Goal: Task Accomplishment & Management: Manage account settings

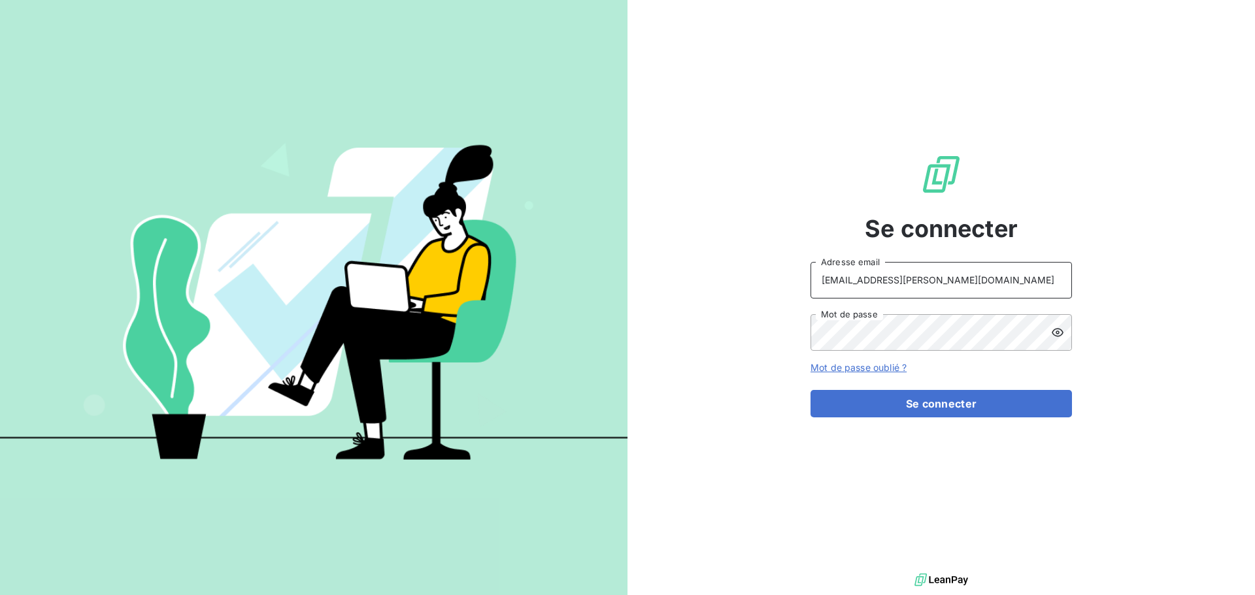
click at [976, 289] on input "recouvrement@serpe.fr" at bounding box center [940, 280] width 261 height 37
type input "raimundo@serpe.fr"
click at [921, 399] on button "Se connecter" at bounding box center [940, 403] width 261 height 27
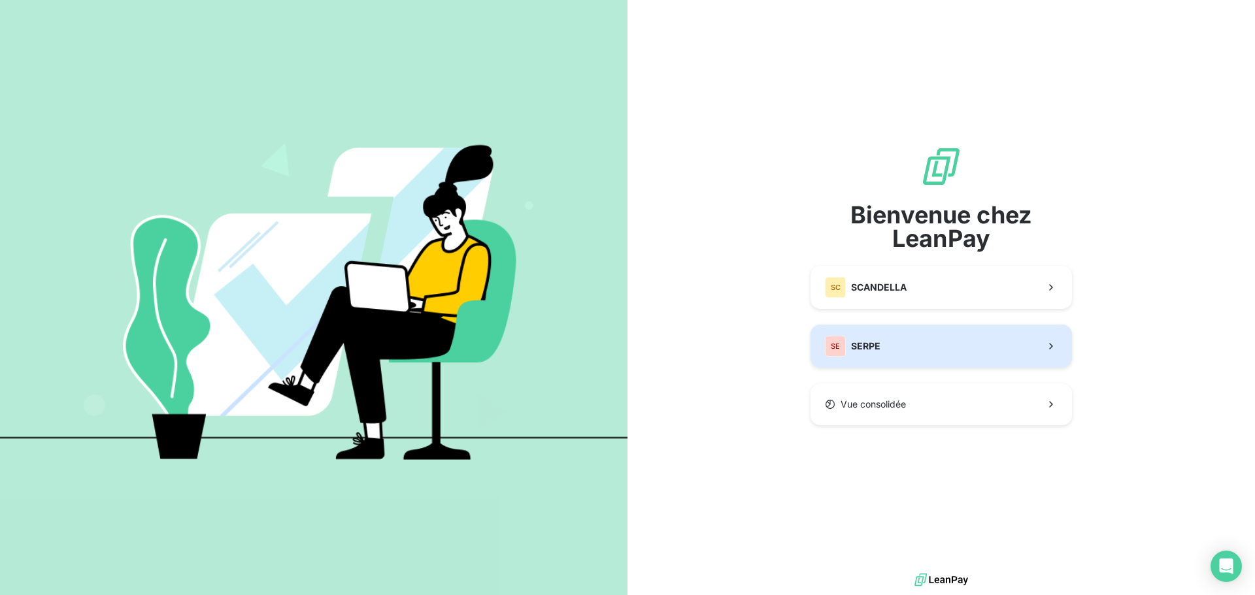
click at [872, 350] on span "SERPE" at bounding box center [865, 346] width 29 height 13
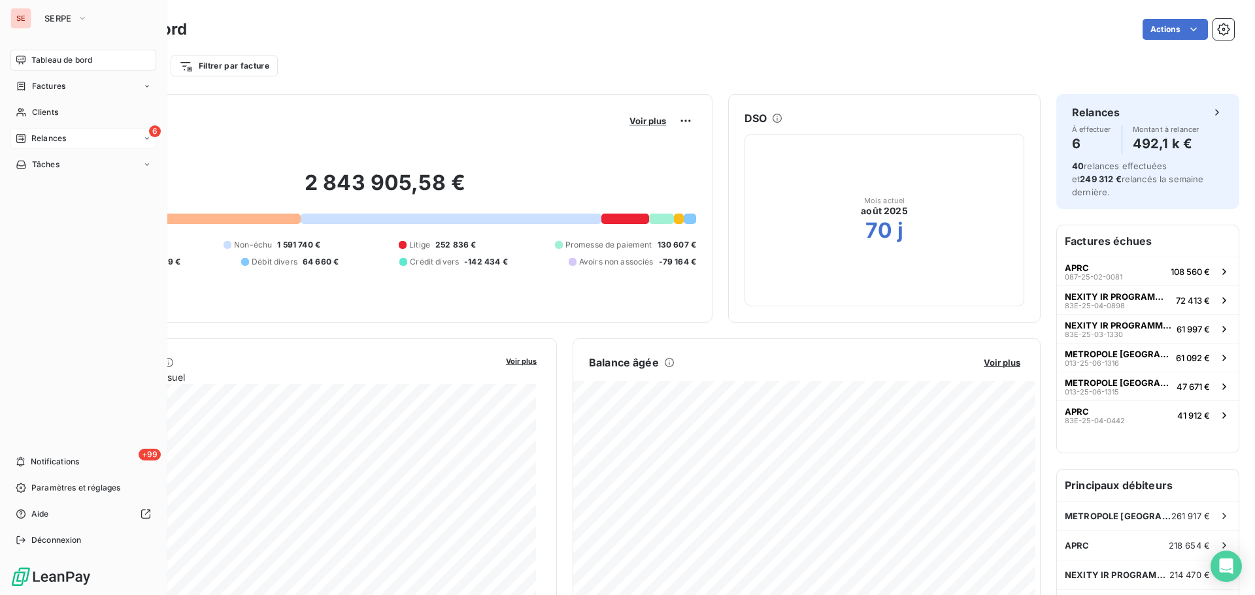
click at [58, 137] on span "Relances" at bounding box center [48, 139] width 35 height 12
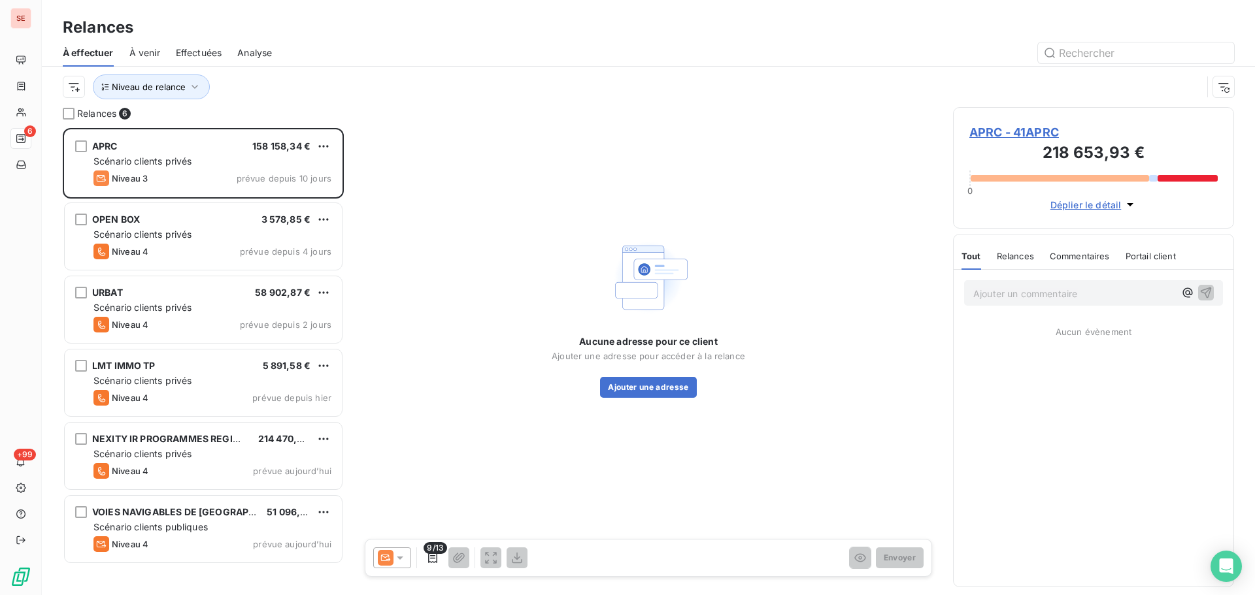
scroll to position [457, 271]
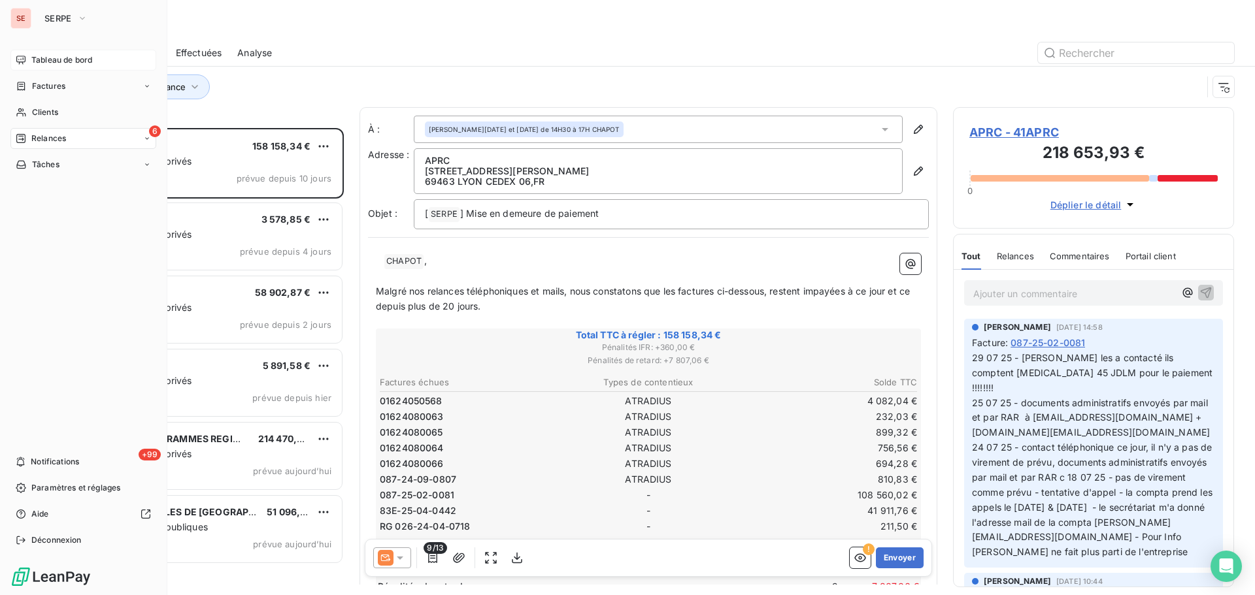
click at [41, 57] on span "Tableau de bord" at bounding box center [61, 60] width 61 height 12
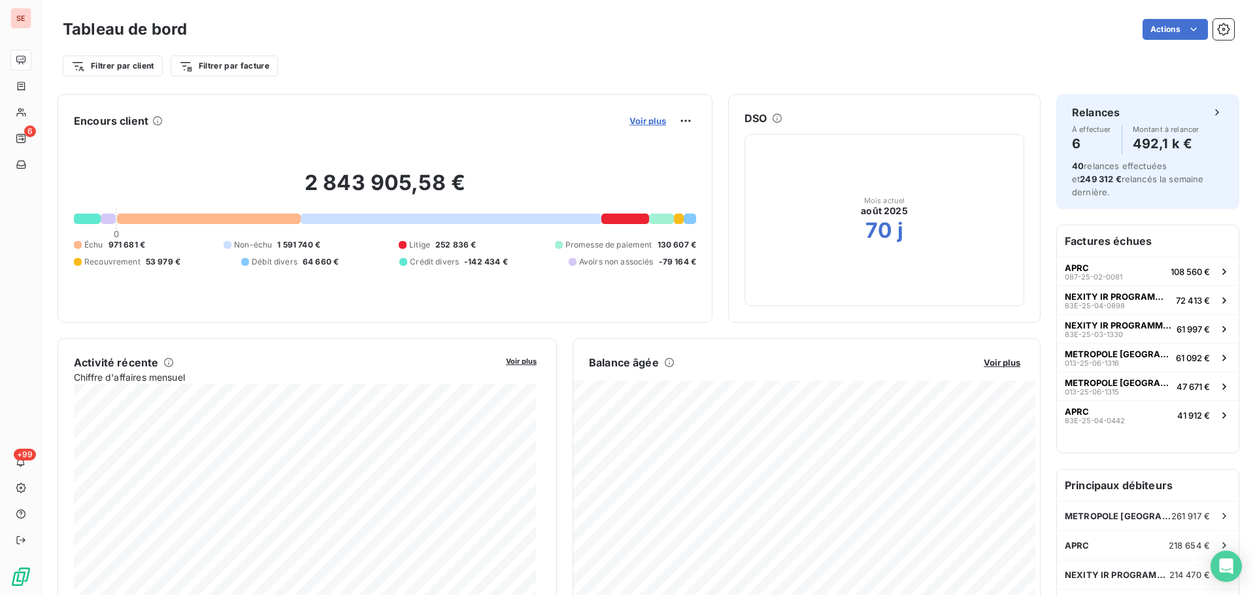
click at [643, 118] on span "Voir plus" at bounding box center [647, 121] width 37 height 10
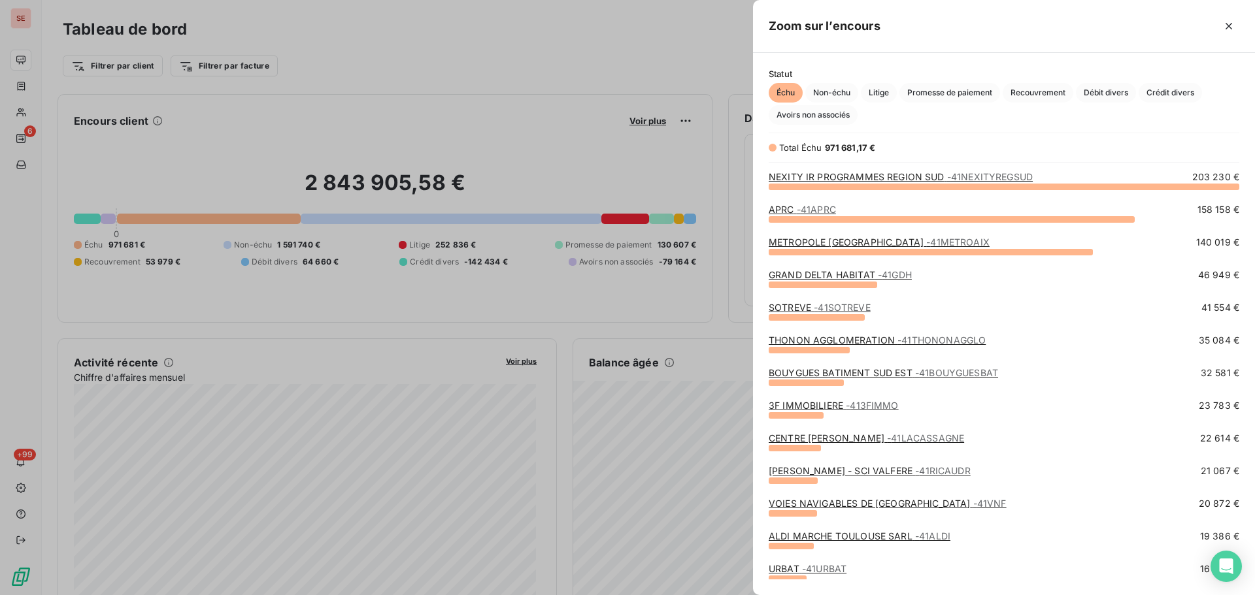
scroll to position [10, 10]
click at [823, 308] on span "- 41SOTREVE" at bounding box center [841, 307] width 57 height 11
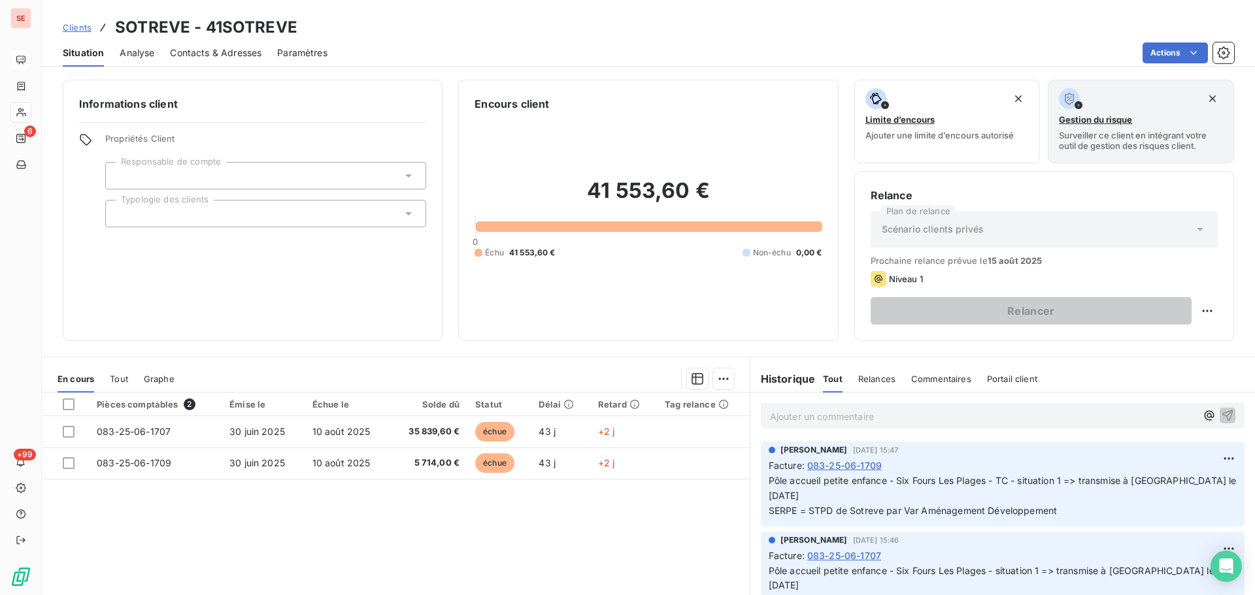
scroll to position [65, 0]
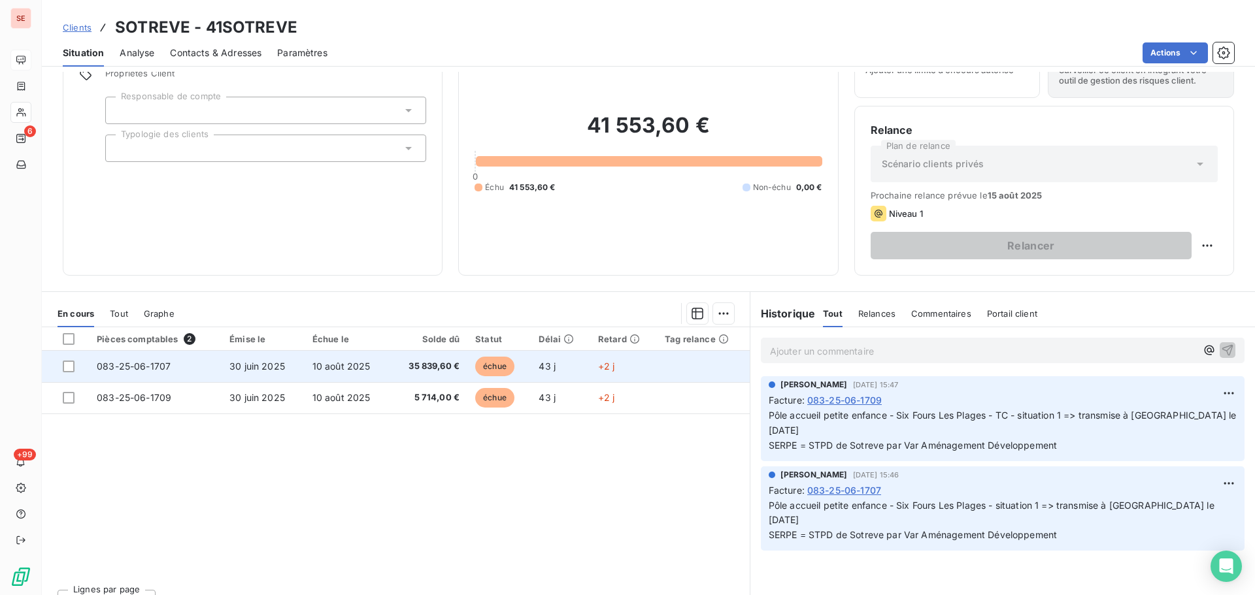
click at [329, 371] on span "10 août 2025" at bounding box center [341, 366] width 58 height 11
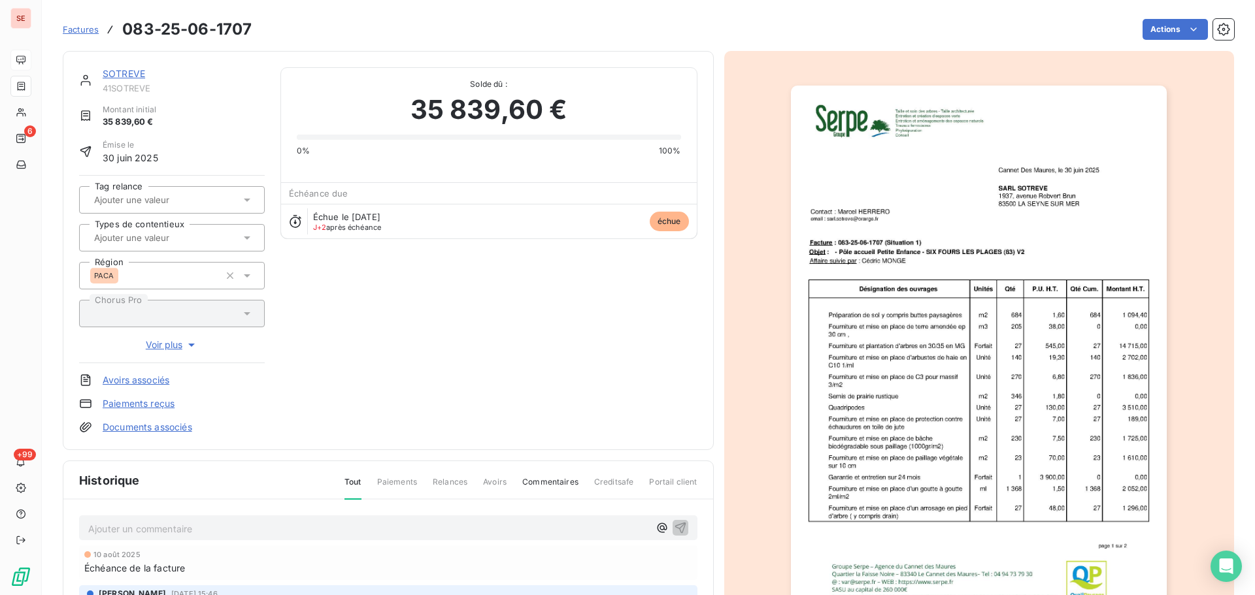
click at [156, 429] on link "Documents associés" at bounding box center [148, 427] width 90 height 13
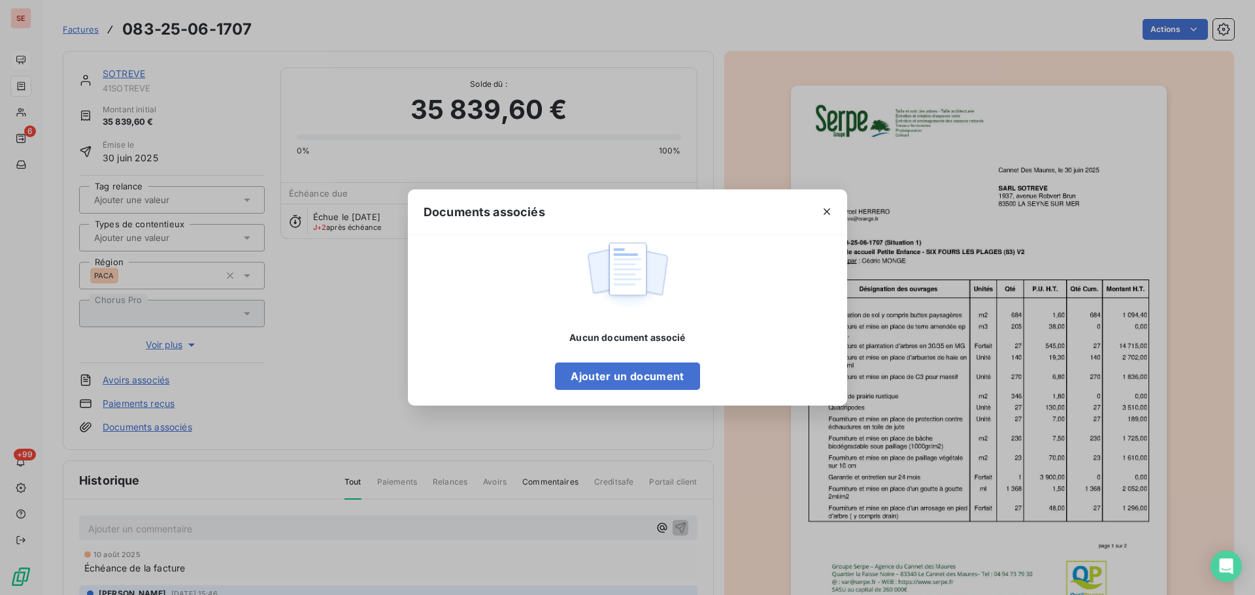
click at [826, 209] on icon "button" at bounding box center [826, 211] width 13 height 13
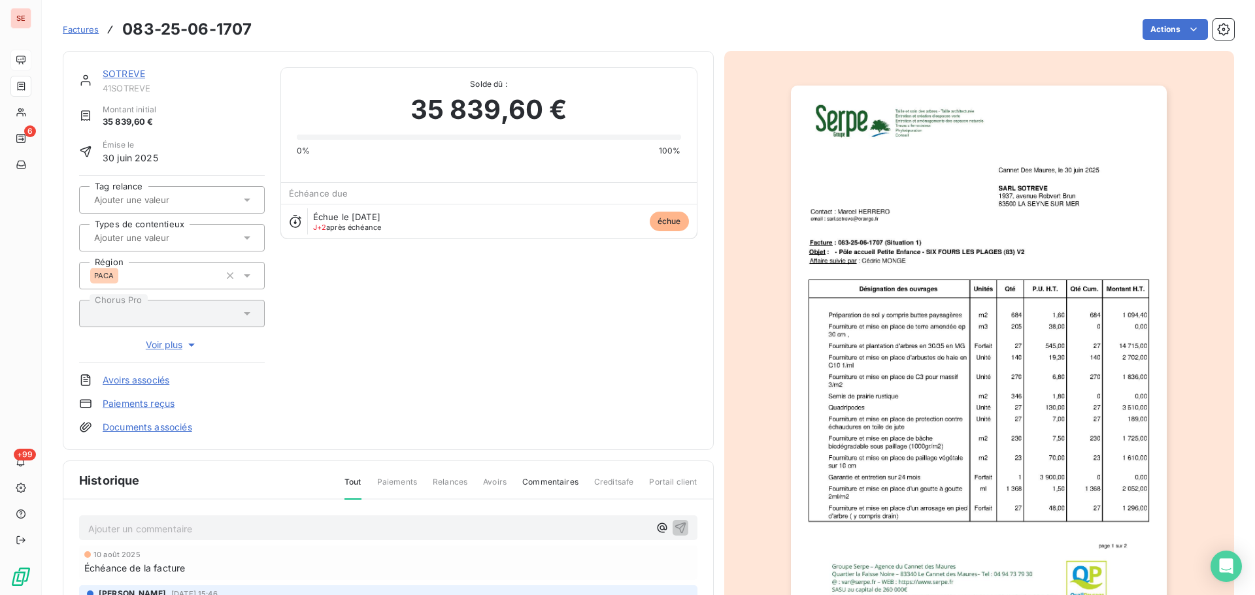
click at [165, 426] on link "Documents associés" at bounding box center [148, 427] width 90 height 13
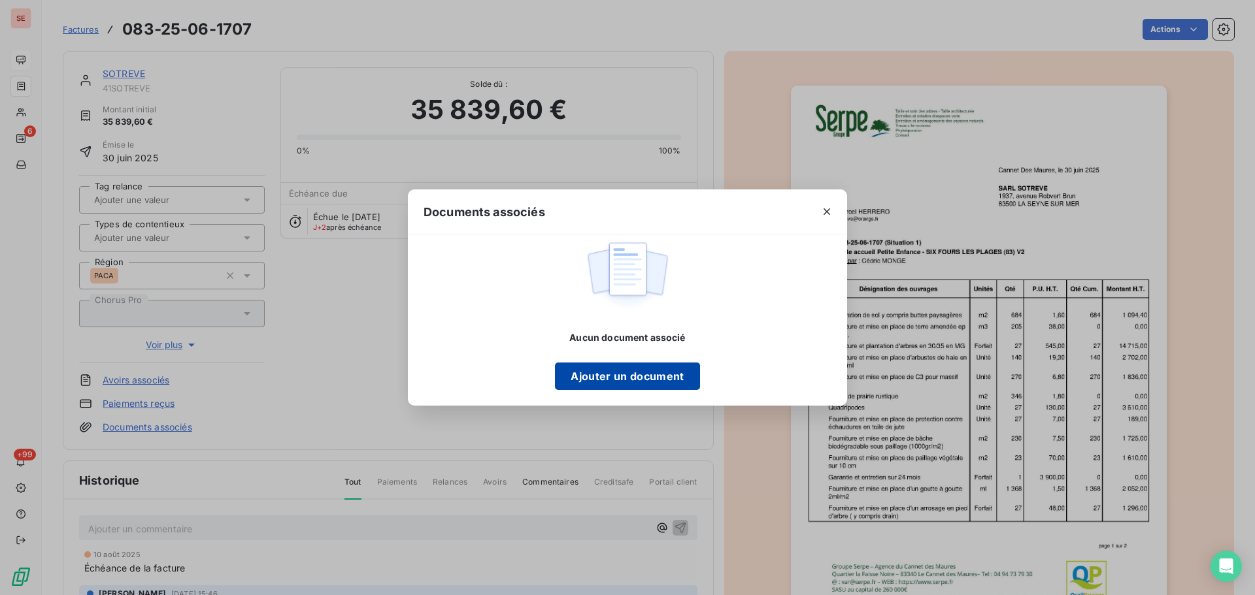
click at [619, 378] on button "Ajouter un document" at bounding box center [627, 376] width 144 height 27
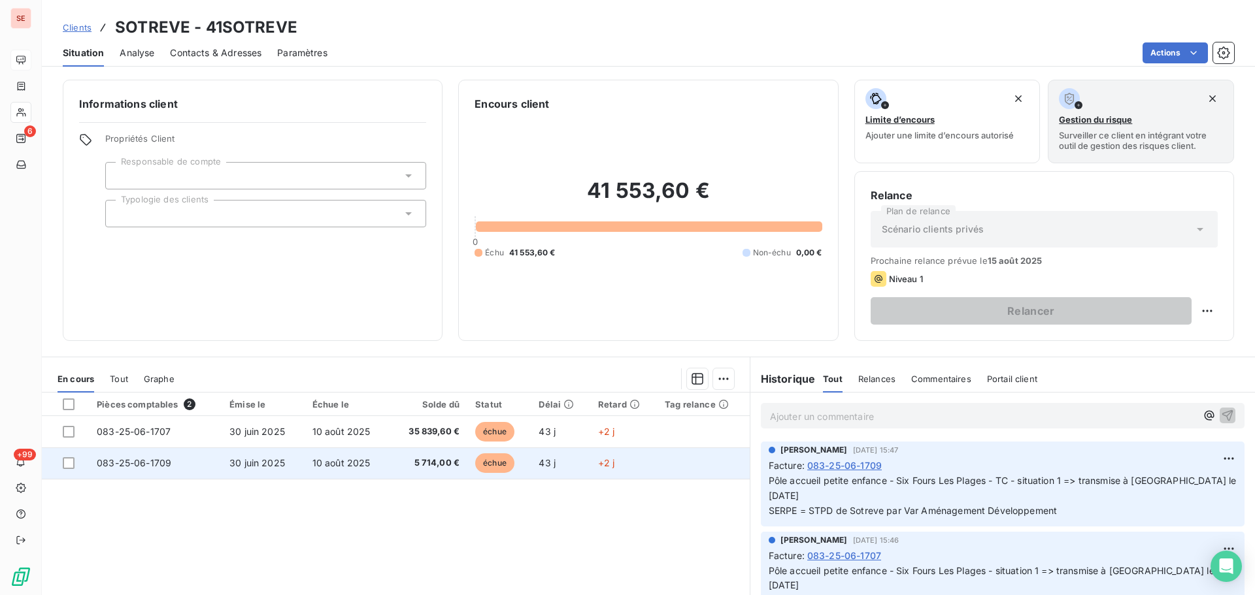
click at [209, 463] on td "083-25-06-1709" at bounding box center [155, 463] width 133 height 31
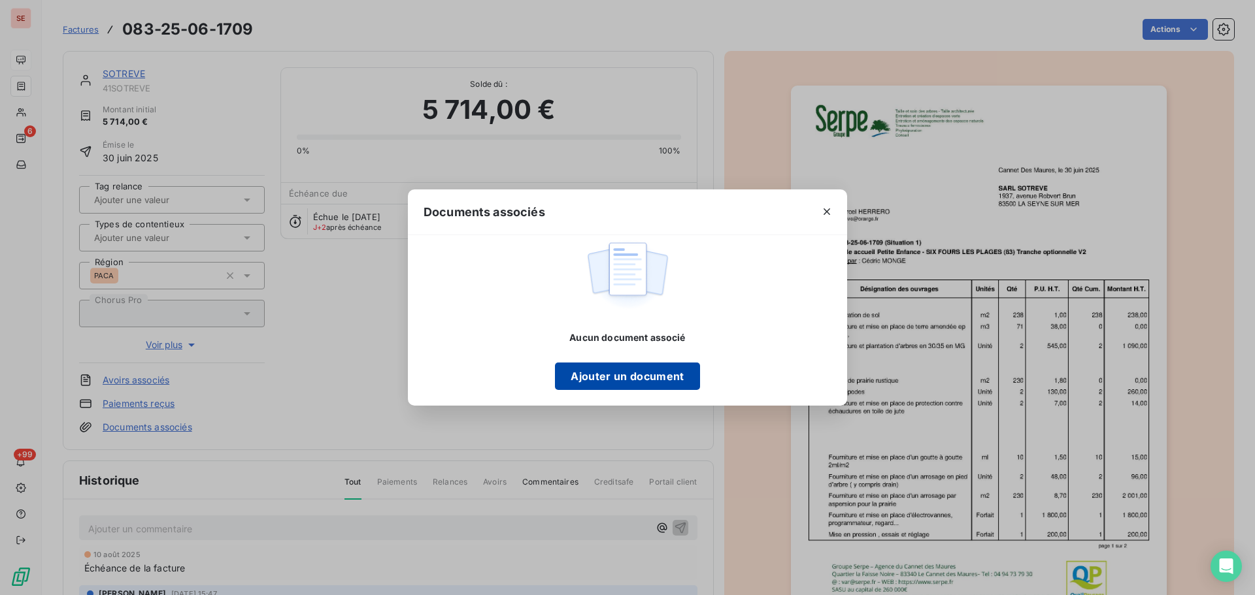
click at [646, 383] on button "Ajouter un document" at bounding box center [627, 376] width 144 height 27
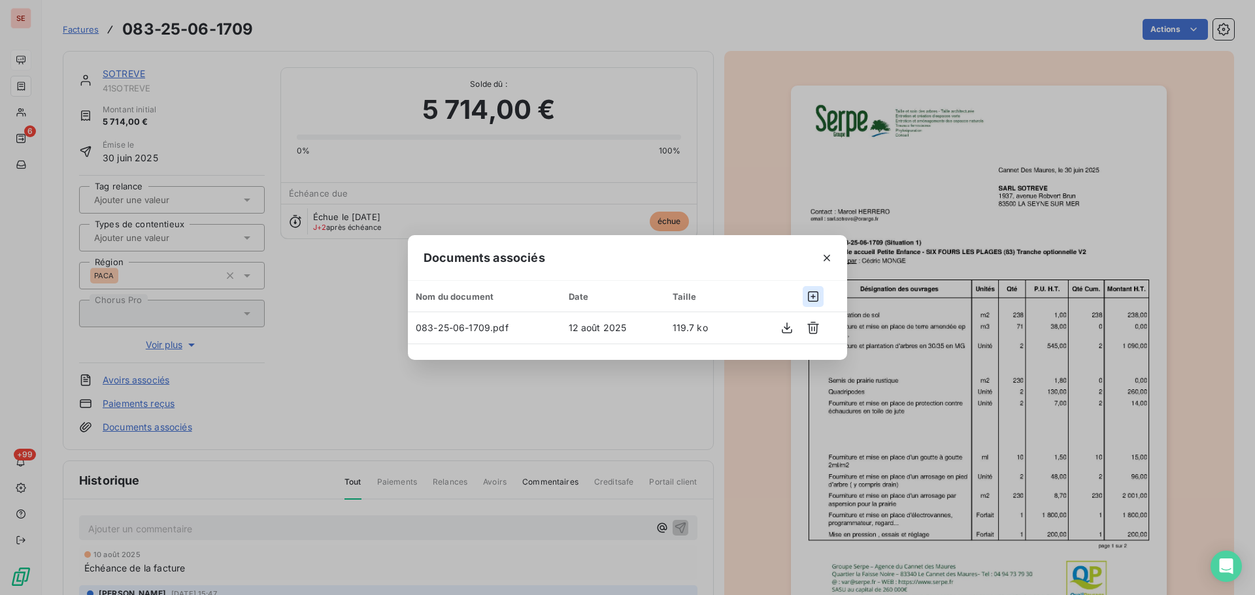
click at [815, 293] on icon "button" at bounding box center [812, 296] width 13 height 13
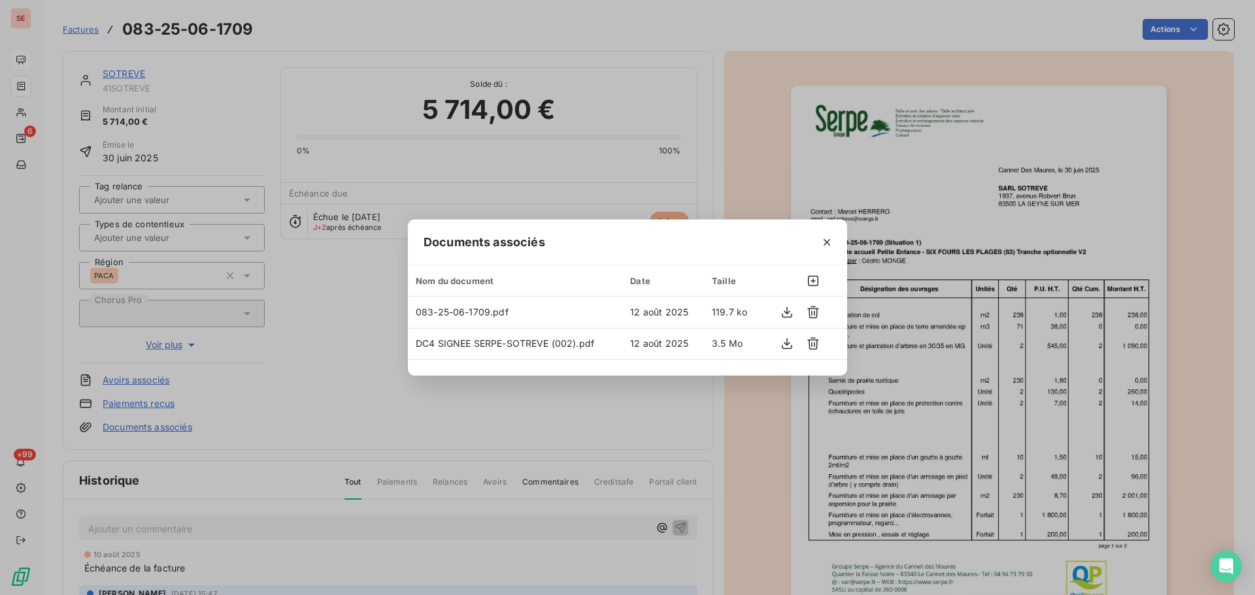
click at [607, 170] on div "Documents associés Nom du document Date Taille 083-25-06-1709.pdf 12 août 2025 …" at bounding box center [627, 297] width 1255 height 595
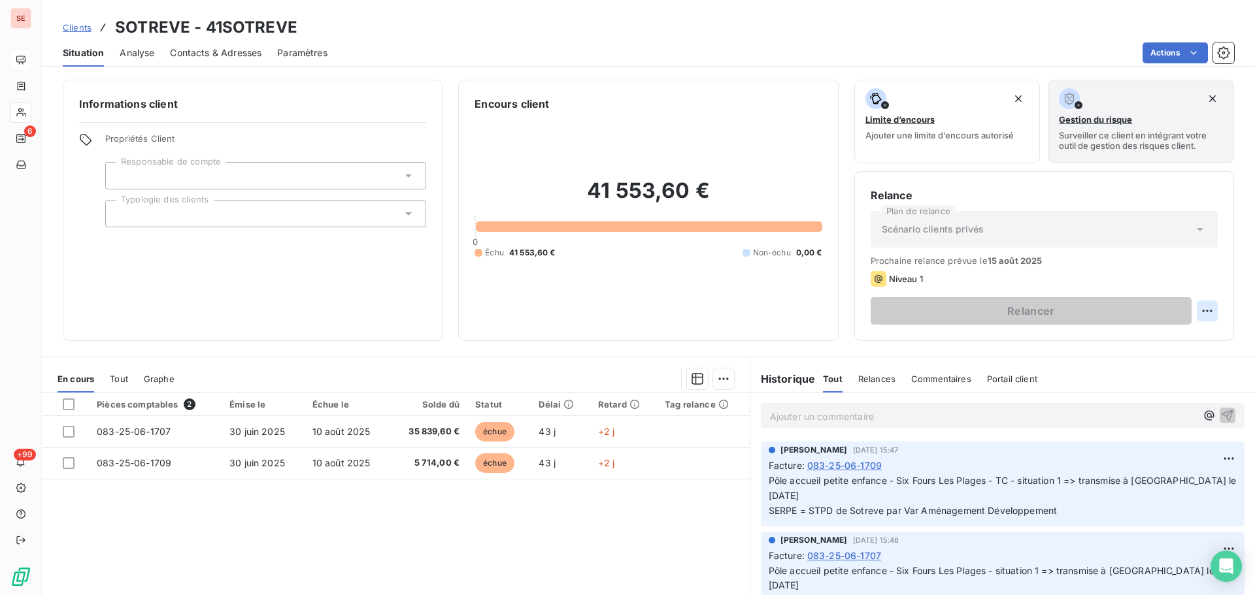
click at [1202, 313] on html "SE 6 +99 Clients SOTREVE - 41SOTREVE Situation Analyse Contacts & Adresses Para…" at bounding box center [627, 297] width 1255 height 595
click at [1175, 339] on div "Replanifier cette action" at bounding box center [1143, 339] width 117 height 21
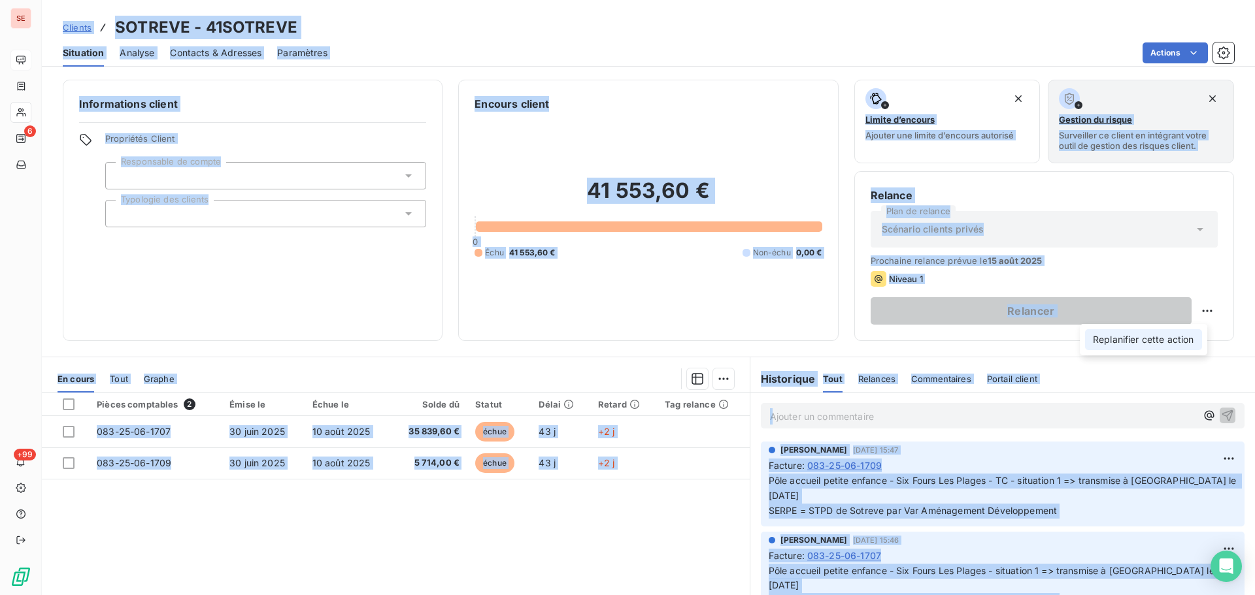
select select "7"
click at [1201, 311] on html "SE 6 +99 Clients SOTREVE - 41SOTREVE Situation Analyse Contacts & Adresses Para…" at bounding box center [627, 297] width 1255 height 595
click at [1168, 338] on div "Replanifier cette action" at bounding box center [1143, 339] width 117 height 21
select select "7"
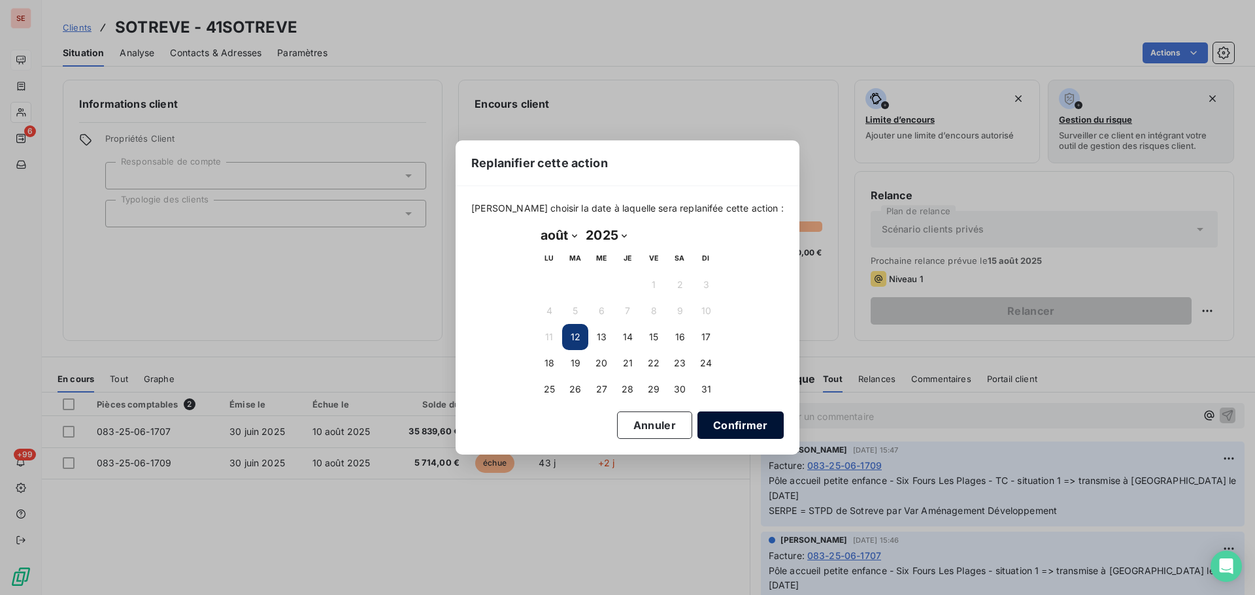
click at [716, 422] on button "Confirmer" at bounding box center [740, 425] width 86 height 27
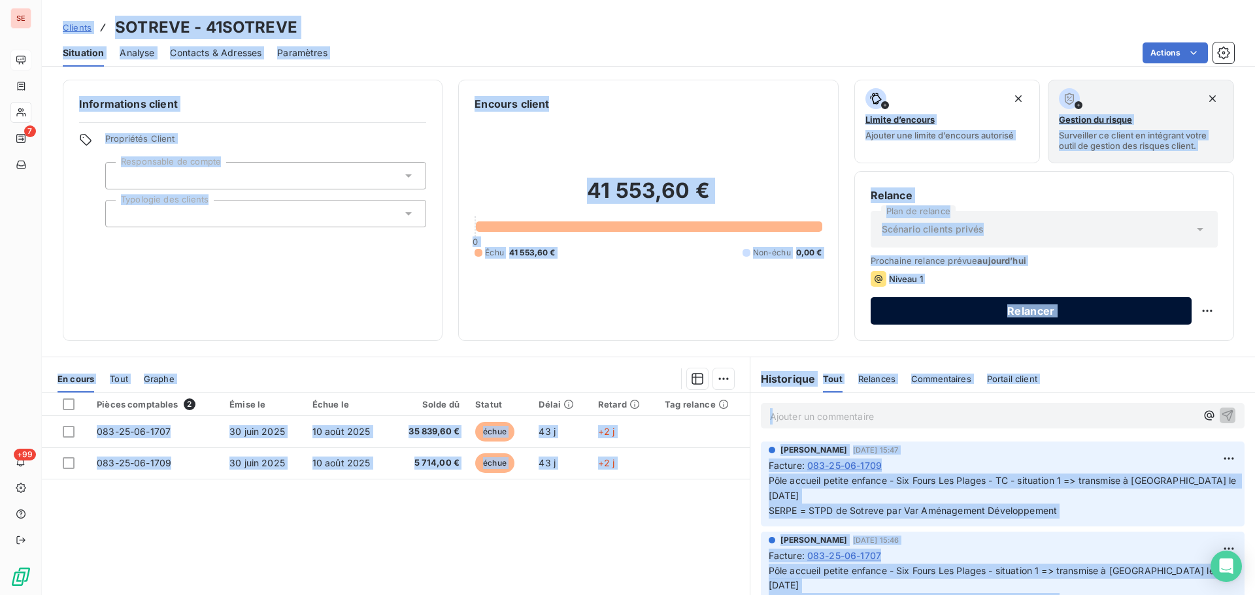
click at [1028, 309] on button "Relancer" at bounding box center [1030, 310] width 321 height 27
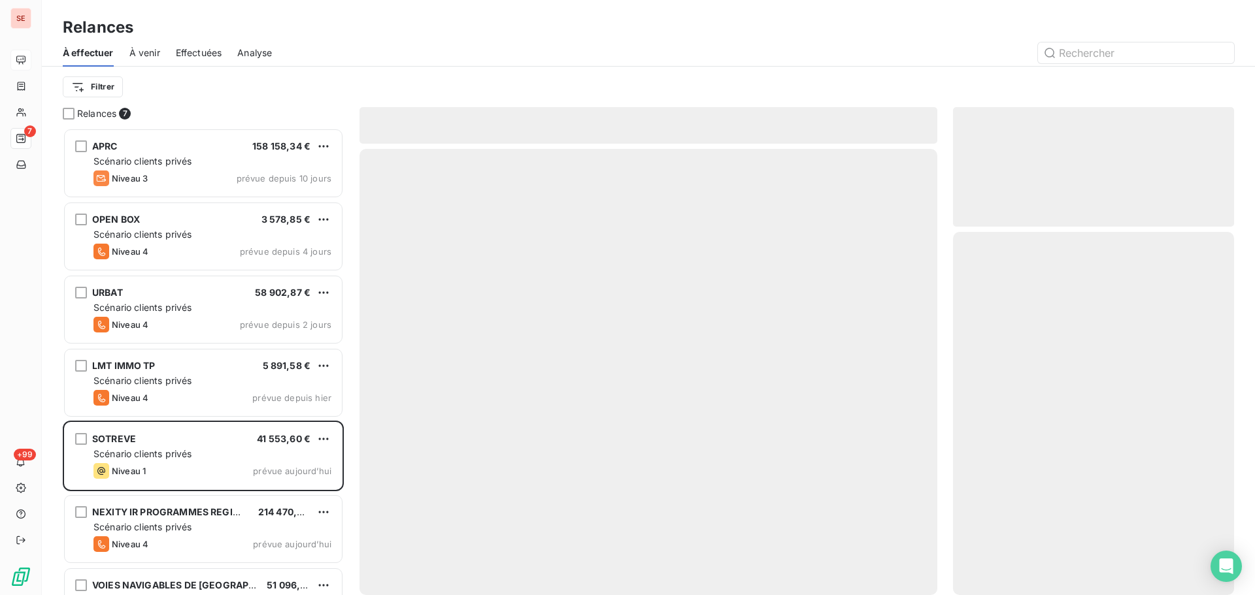
scroll to position [457, 271]
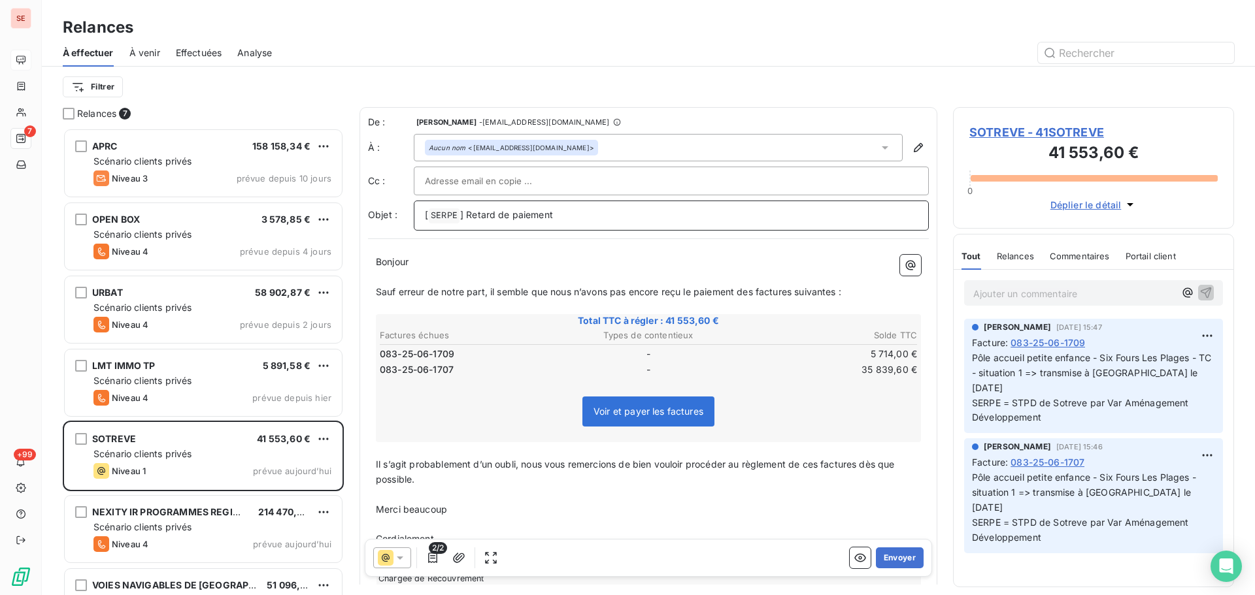
click at [588, 216] on p "[ SERPE ﻿ ] Retard de paiement" at bounding box center [671, 216] width 493 height 16
drag, startPoint x: 468, startPoint y: 212, endPoint x: 604, endPoint y: 213, distance: 135.9
click at [604, 213] on p "[ SERPE ﻿ ] Retard de paiement - 0" at bounding box center [671, 216] width 493 height 16
click at [468, 210] on span "] 083 - 41SOTREVE -" at bounding box center [506, 214] width 93 height 11
click at [625, 216] on p "[ SERPE ﻿ ] Relance - 083 - 41SOTREVE -" at bounding box center [671, 216] width 493 height 16
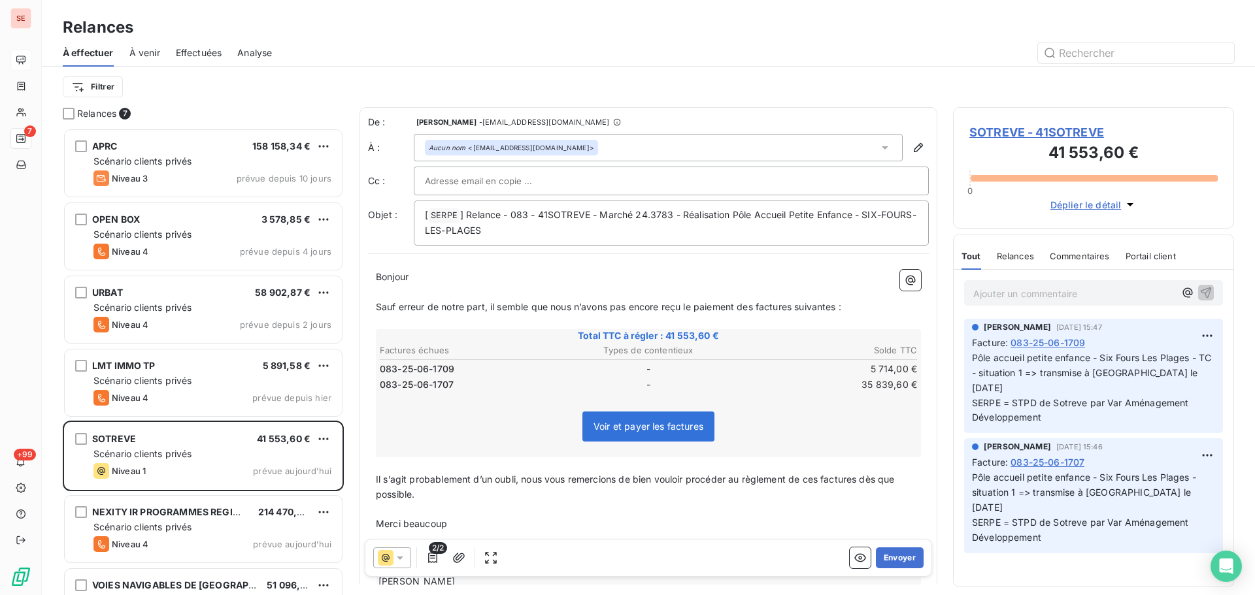
click at [852, 310] on p "Sauf erreur de notre part, il semble que nous n’avons pas encore reçu le paieme…" at bounding box center [648, 307] width 545 height 15
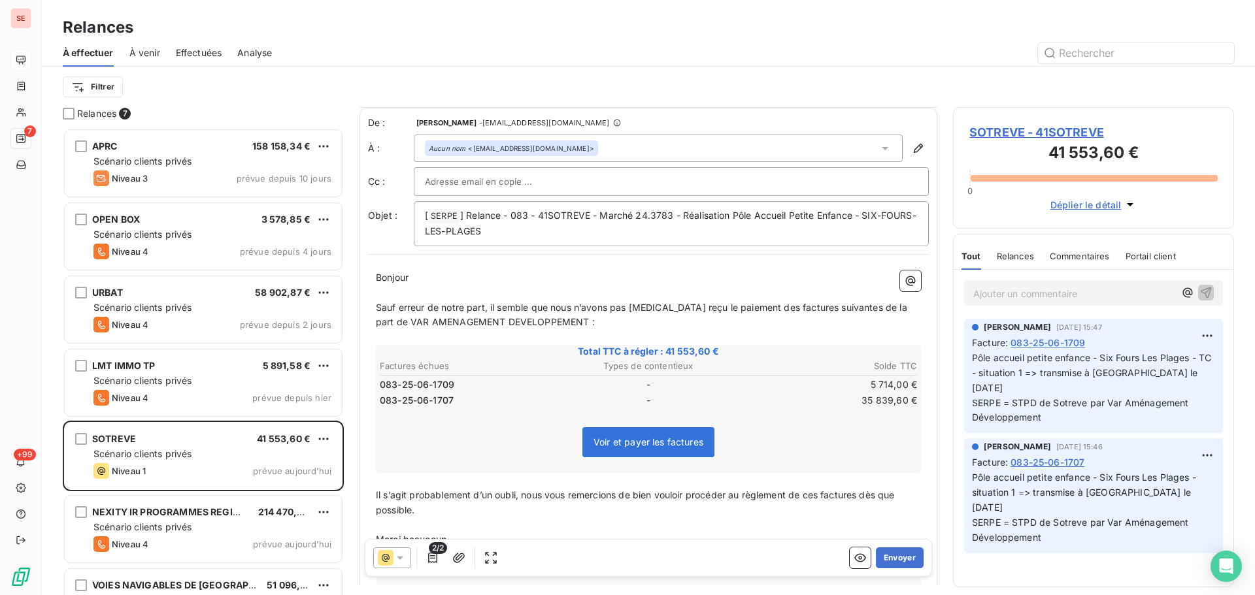
scroll to position [112, 0]
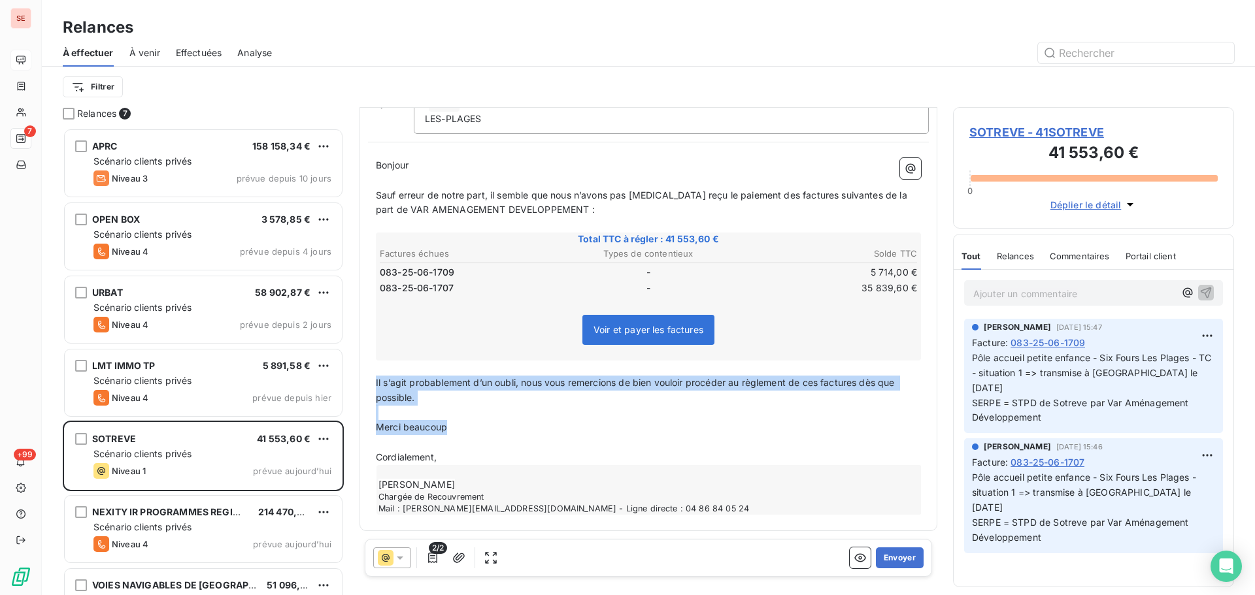
drag, startPoint x: 453, startPoint y: 430, endPoint x: 370, endPoint y: 388, distance: 92.3
click at [371, 388] on div "Bonjour ﻿ ﻿ ﻿ ﻿ Sauf erreur de notre part, il semble que nous n’avons pas encor…" at bounding box center [648, 336] width 561 height 372
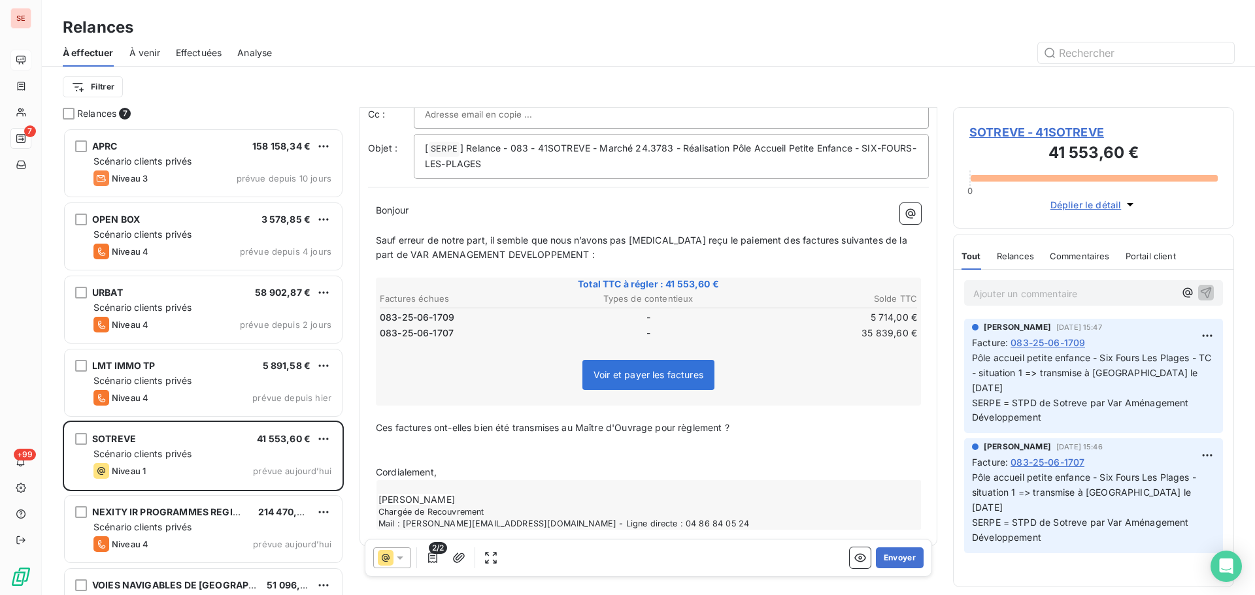
scroll to position [97, 0]
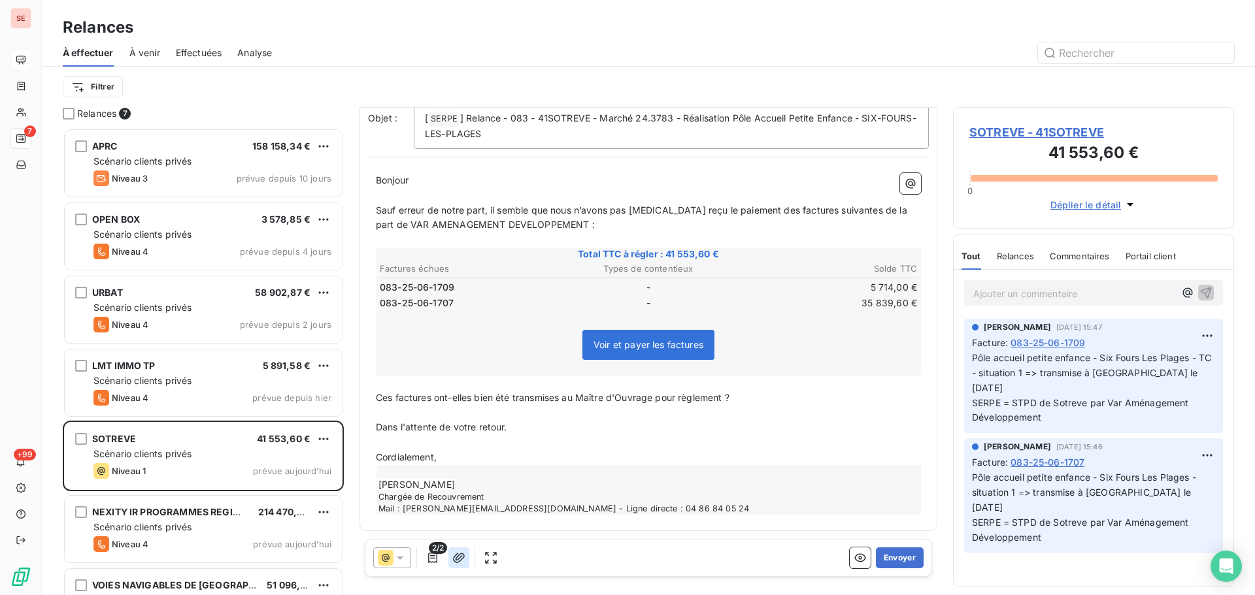
click at [465, 558] on icon "button" at bounding box center [458, 557] width 13 height 13
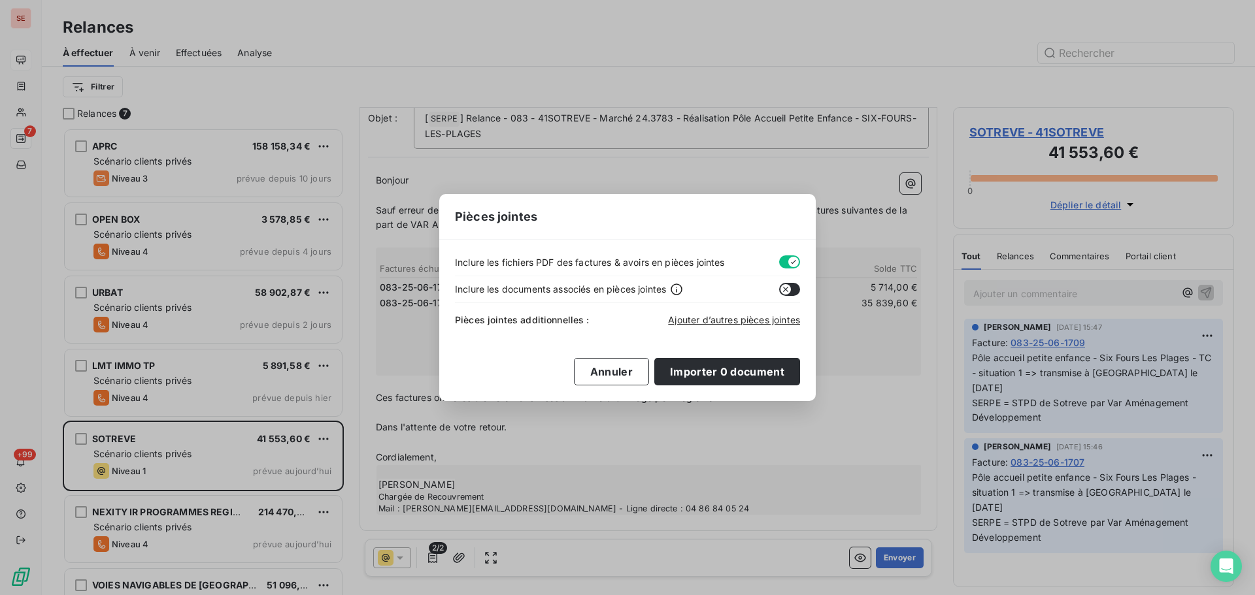
click at [785, 264] on button "button" at bounding box center [789, 261] width 21 height 13
click at [752, 323] on span "Ajouter d’autres pièces jointes" at bounding box center [734, 319] width 132 height 11
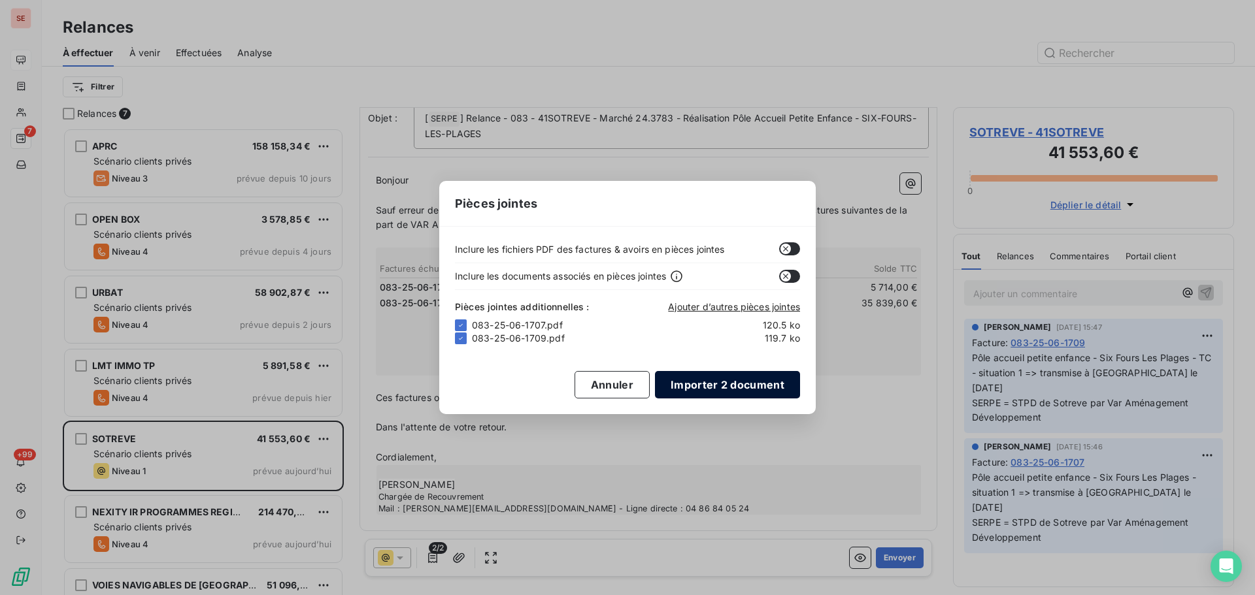
click at [705, 396] on button "Importer 2 document" at bounding box center [727, 384] width 145 height 27
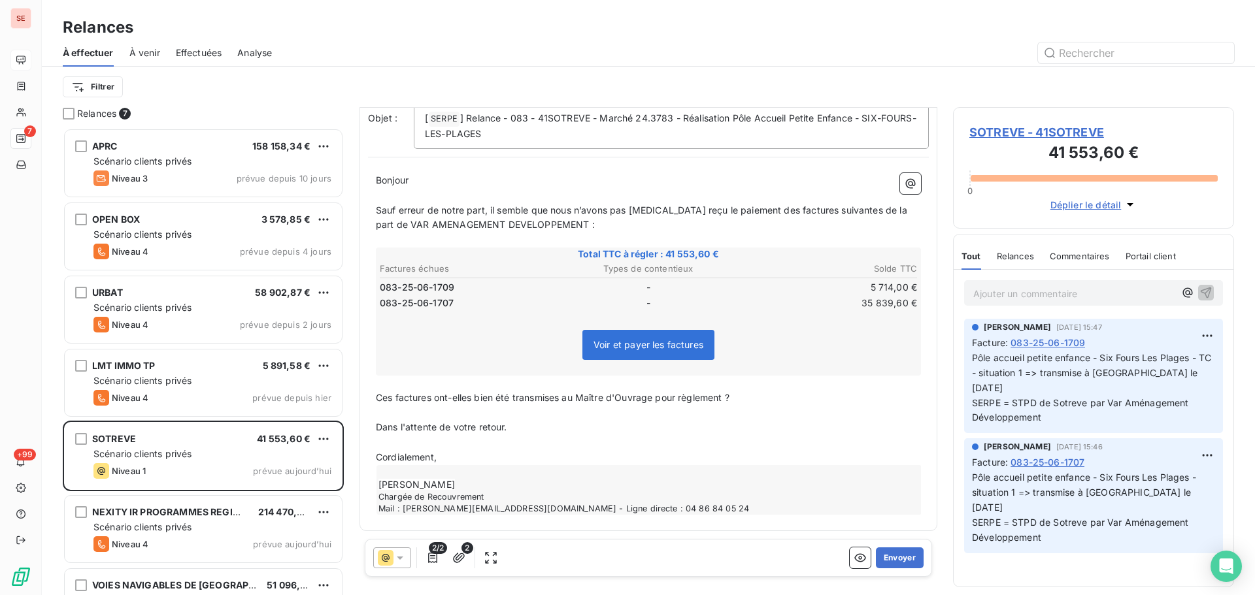
scroll to position [0, 0]
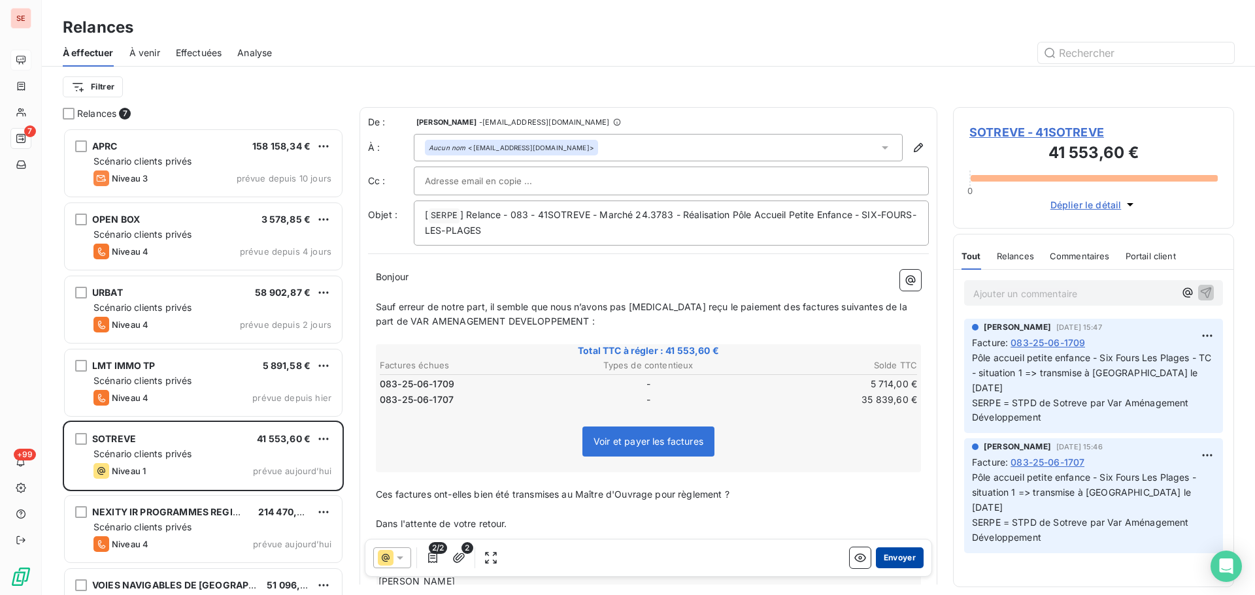
click at [881, 559] on button "Envoyer" at bounding box center [900, 558] width 48 height 21
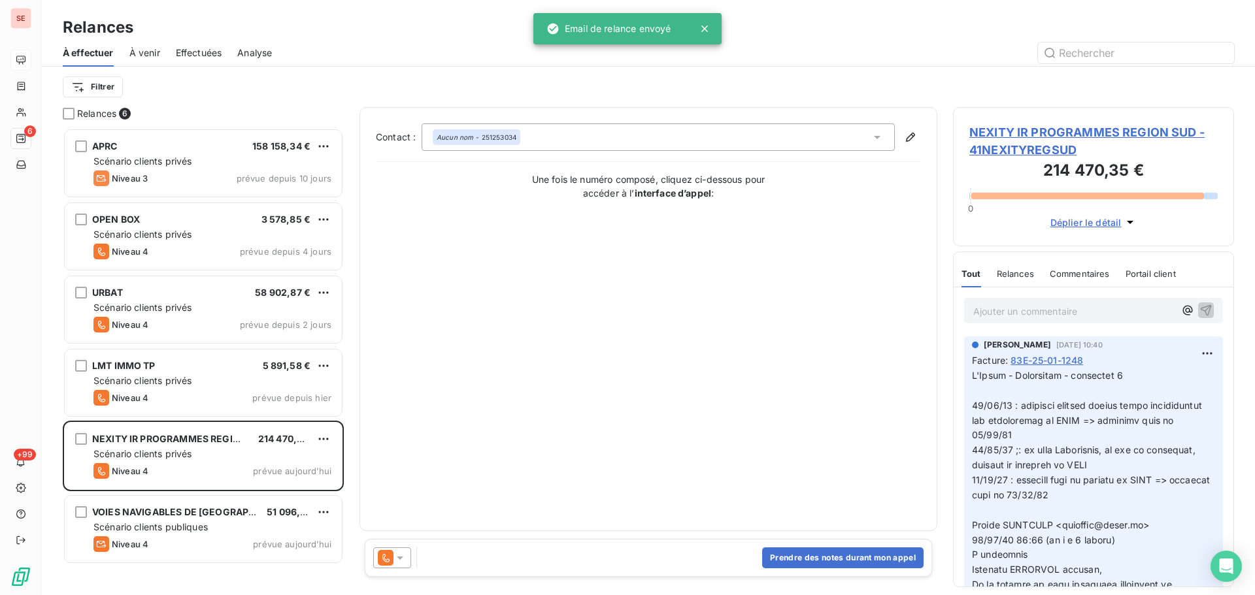
click at [213, 52] on span "Effectuées" at bounding box center [199, 52] width 46 height 13
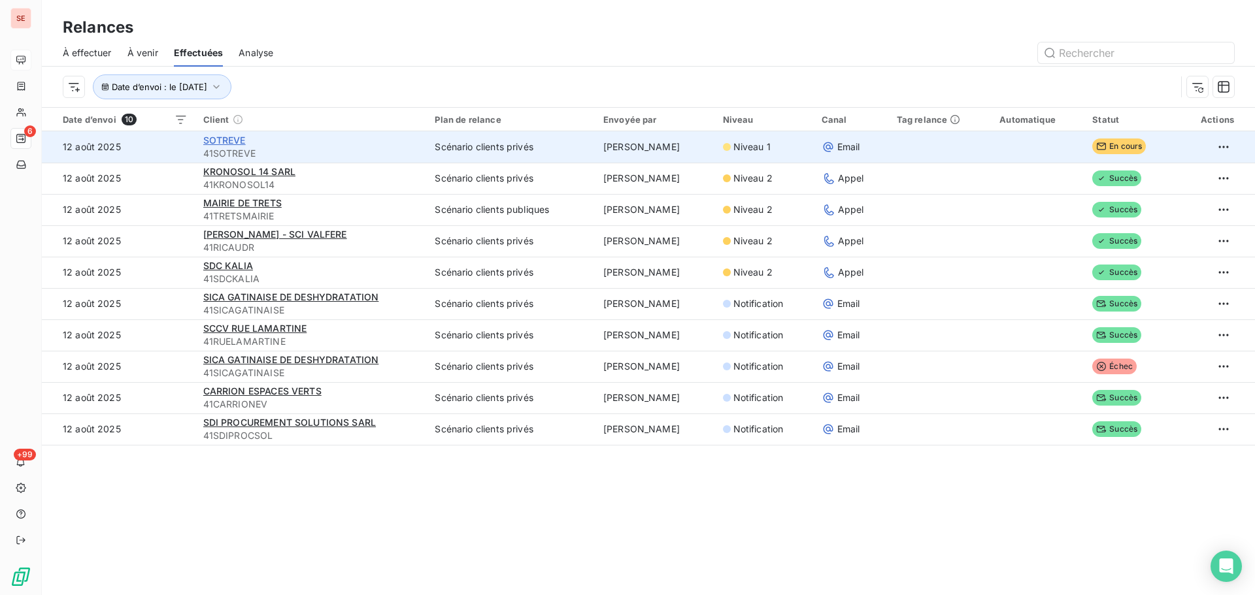
click at [220, 136] on span "SOTREVE" at bounding box center [224, 140] width 42 height 11
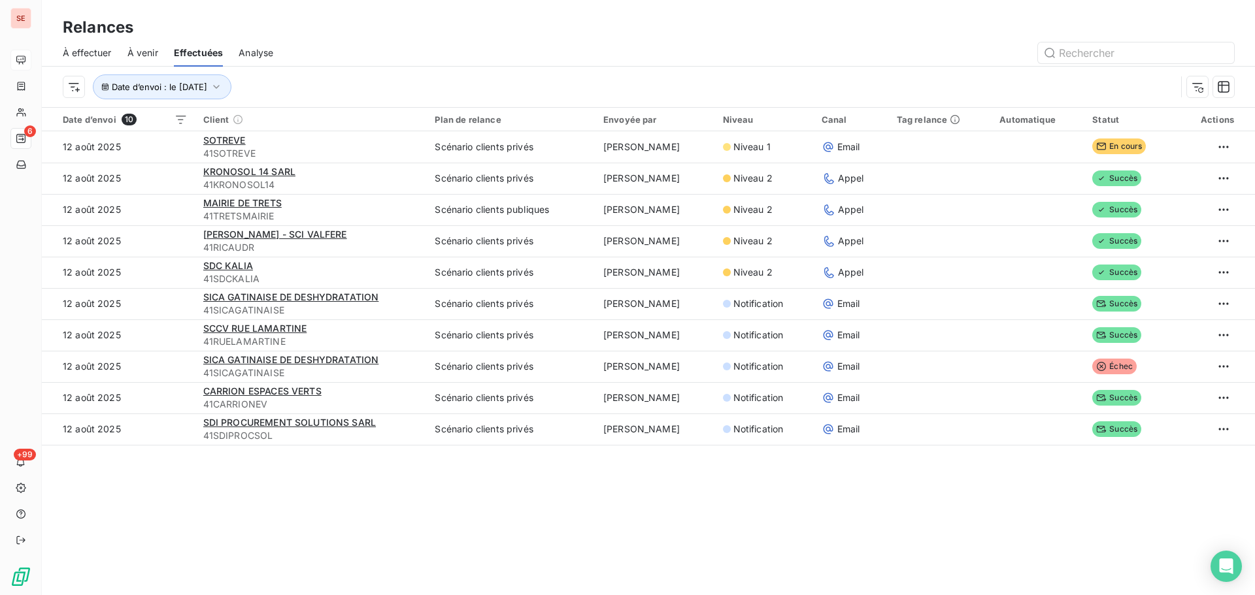
click at [94, 49] on span "À effectuer" at bounding box center [87, 52] width 49 height 13
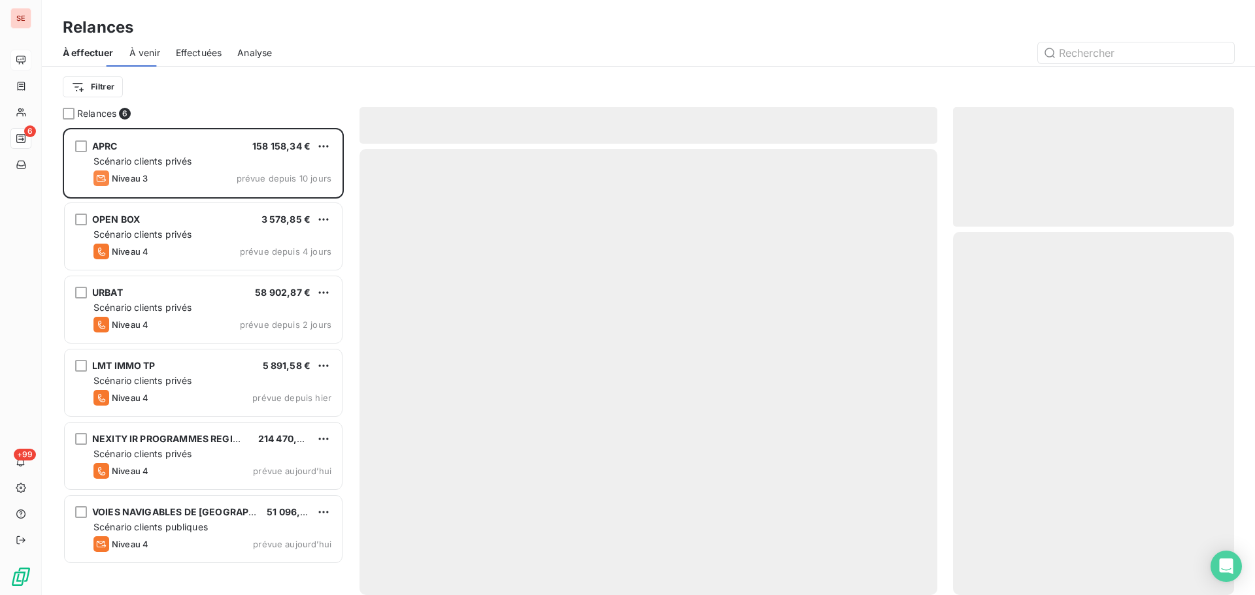
scroll to position [457, 271]
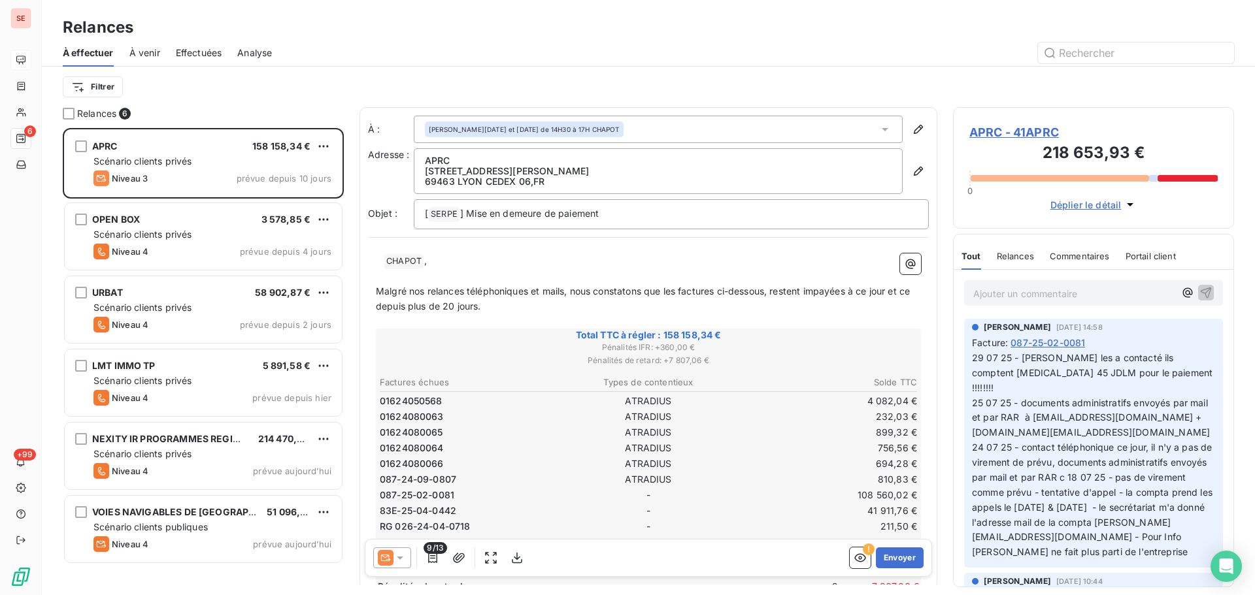
click at [215, 48] on span "Effectuées" at bounding box center [199, 52] width 46 height 13
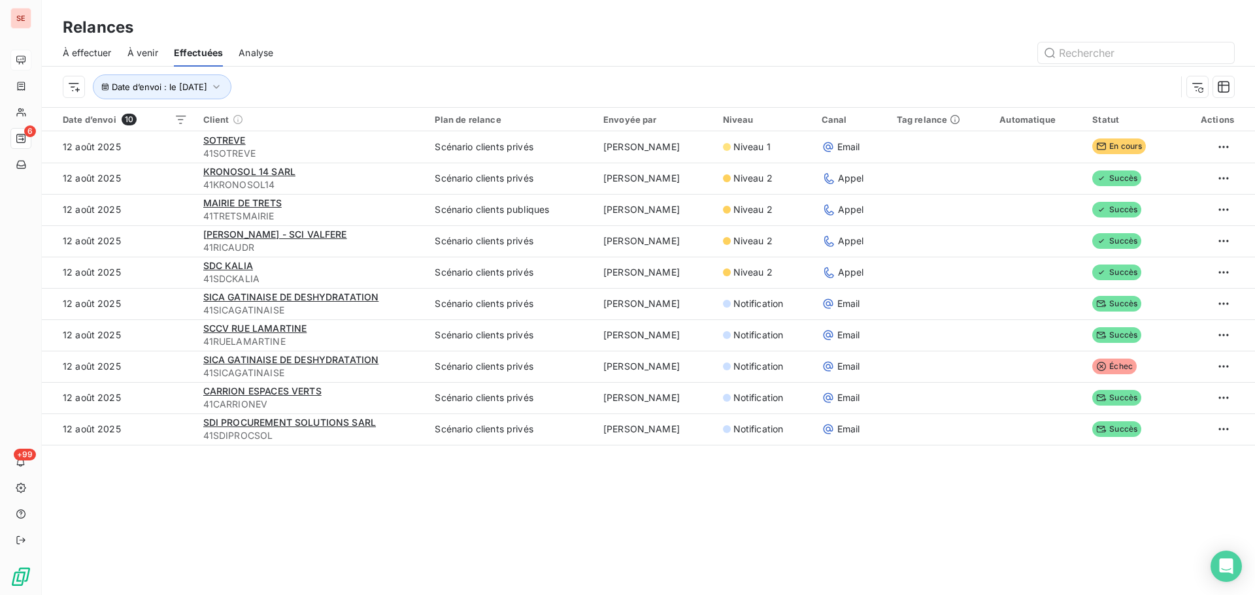
click at [100, 58] on div "À effectuer" at bounding box center [87, 52] width 49 height 27
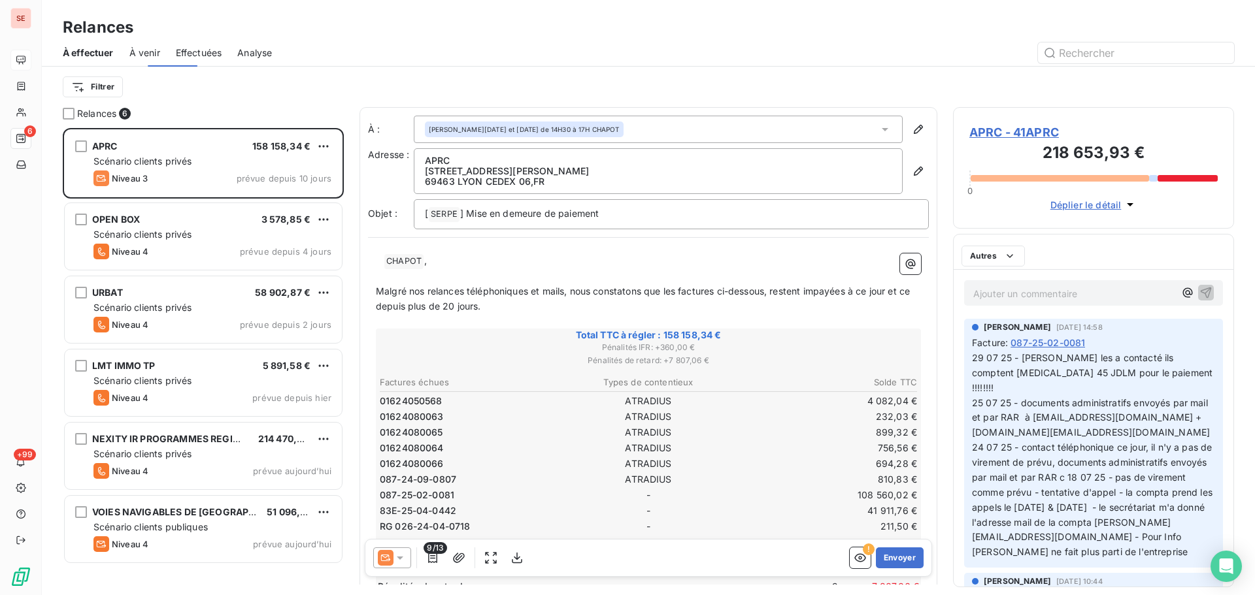
scroll to position [457, 271]
click at [191, 48] on span "Effectuées" at bounding box center [199, 52] width 46 height 13
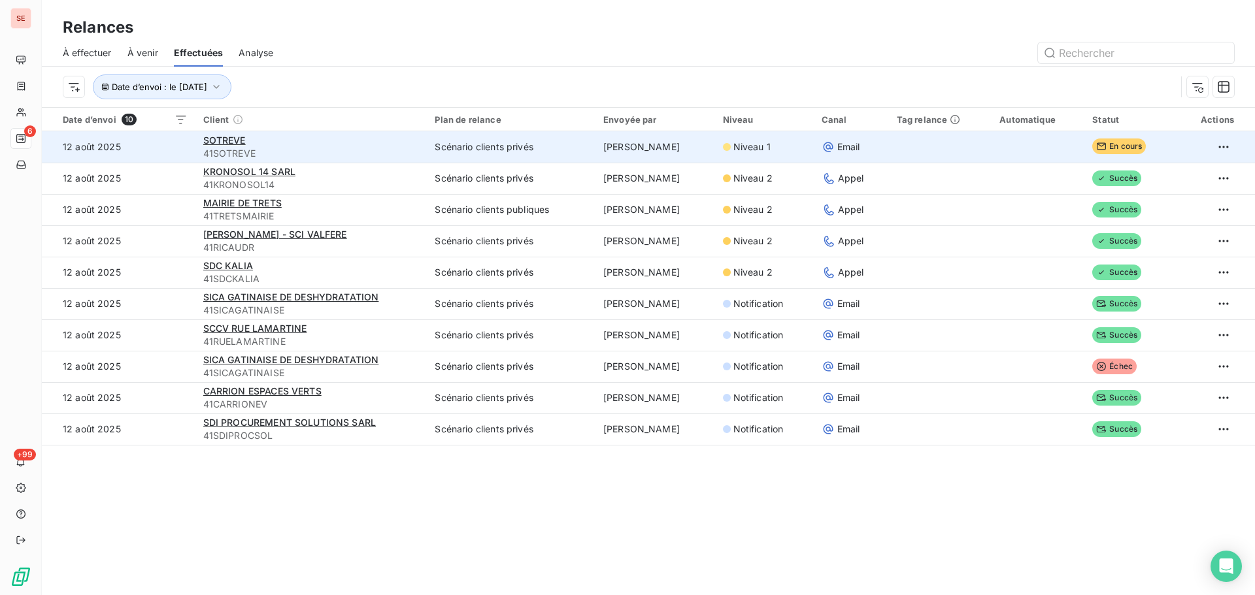
click at [217, 152] on span "41SOTREVE" at bounding box center [311, 153] width 216 height 13
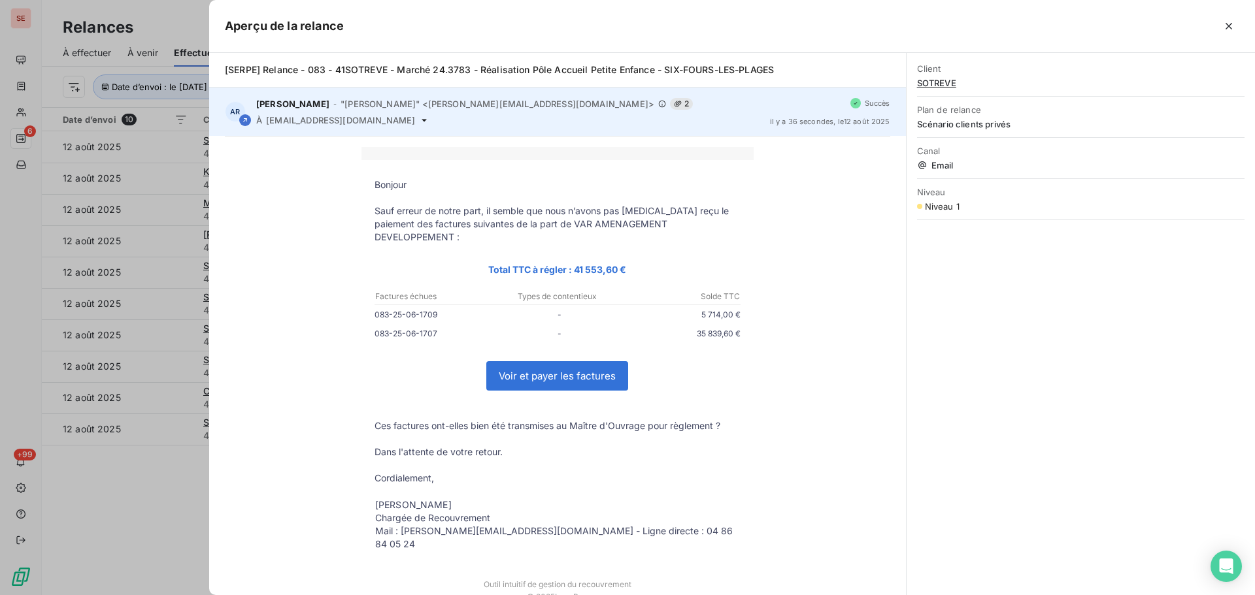
click at [308, 121] on span "sarl.sotreve@orange.fr" at bounding box center [340, 120] width 149 height 10
click at [309, 121] on span "sarl.sotreve@orange.fr" at bounding box center [340, 120] width 149 height 10
copy div "sarl.sotreve@orange.fr"
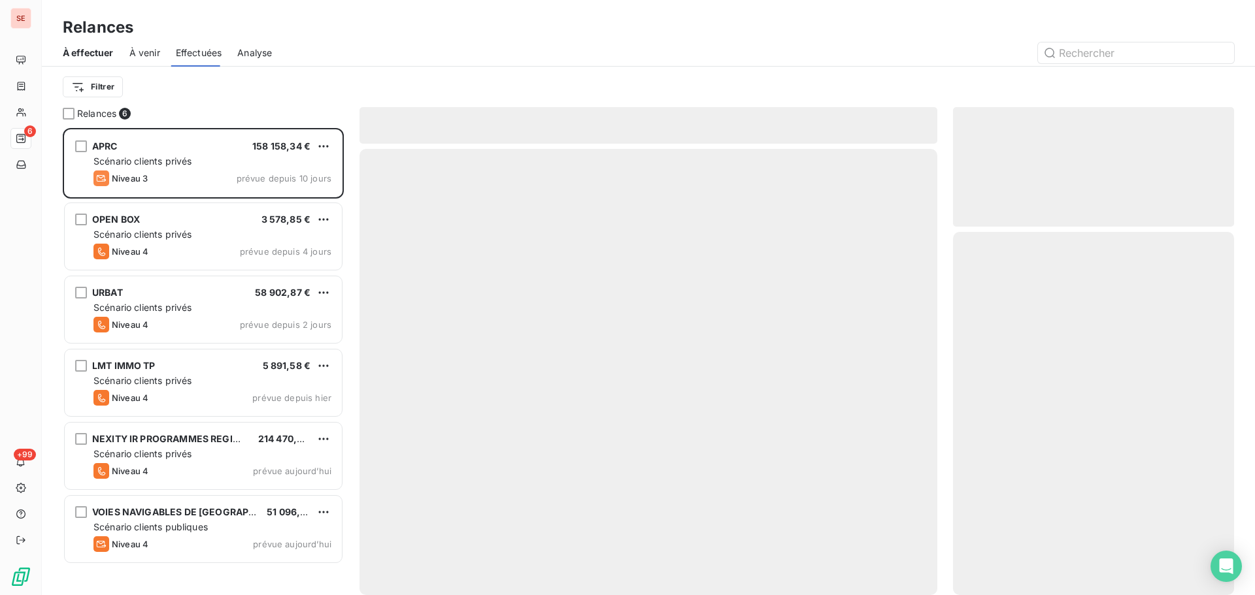
scroll to position [457, 271]
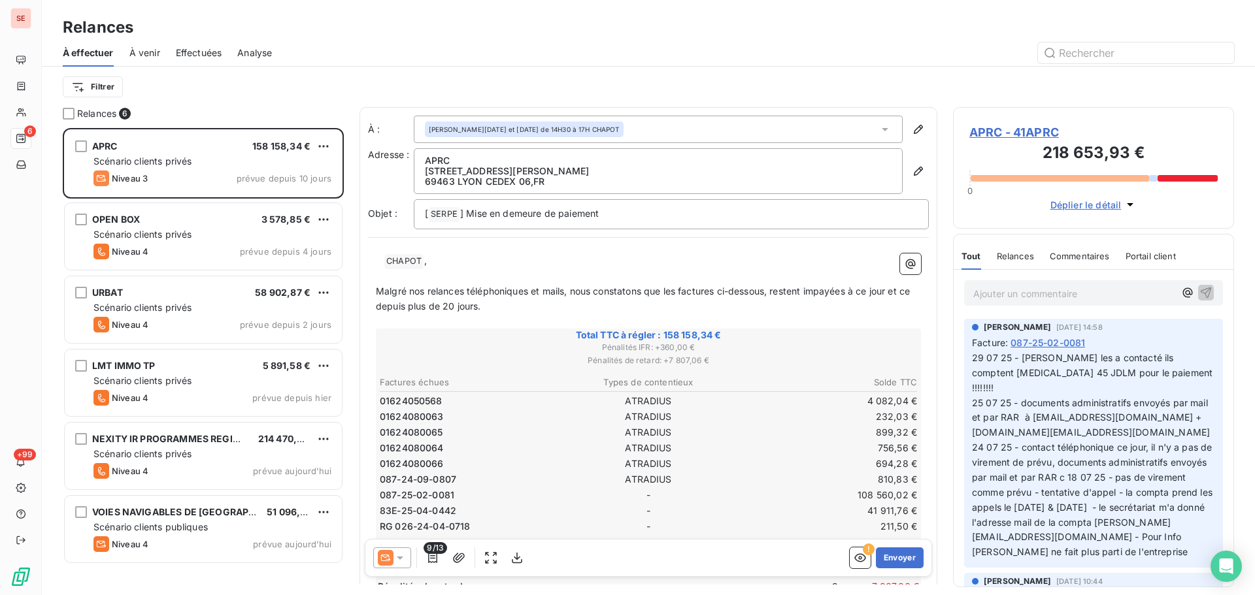
click at [203, 53] on span "Effectuées" at bounding box center [199, 52] width 46 height 13
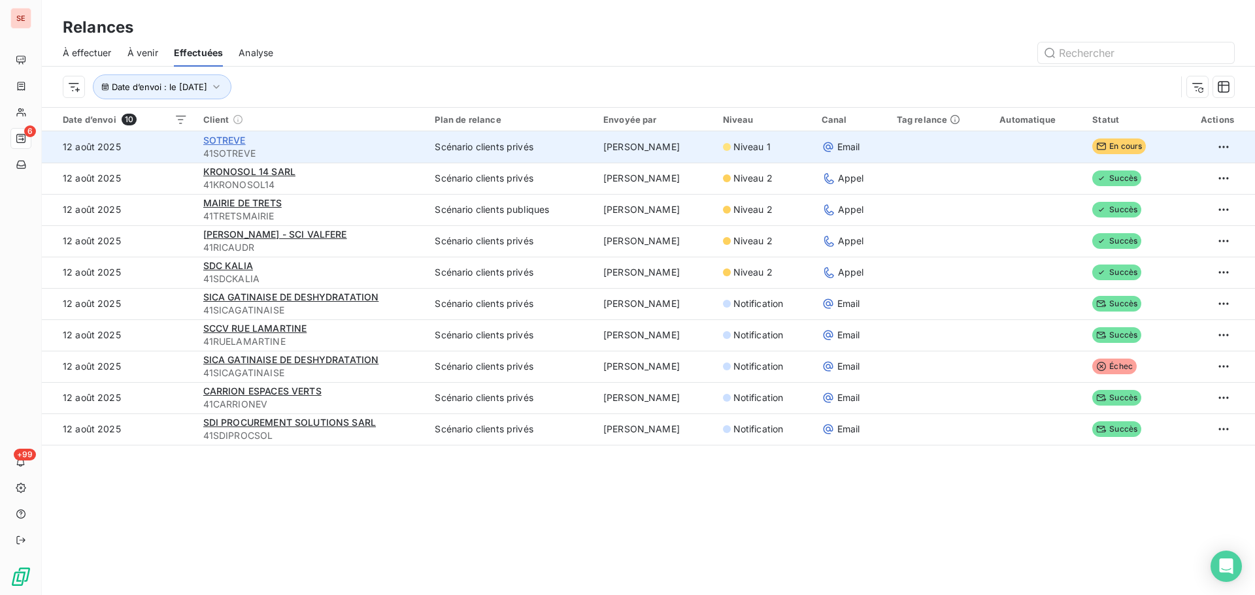
click at [233, 138] on span "SOTREVE" at bounding box center [224, 140] width 42 height 11
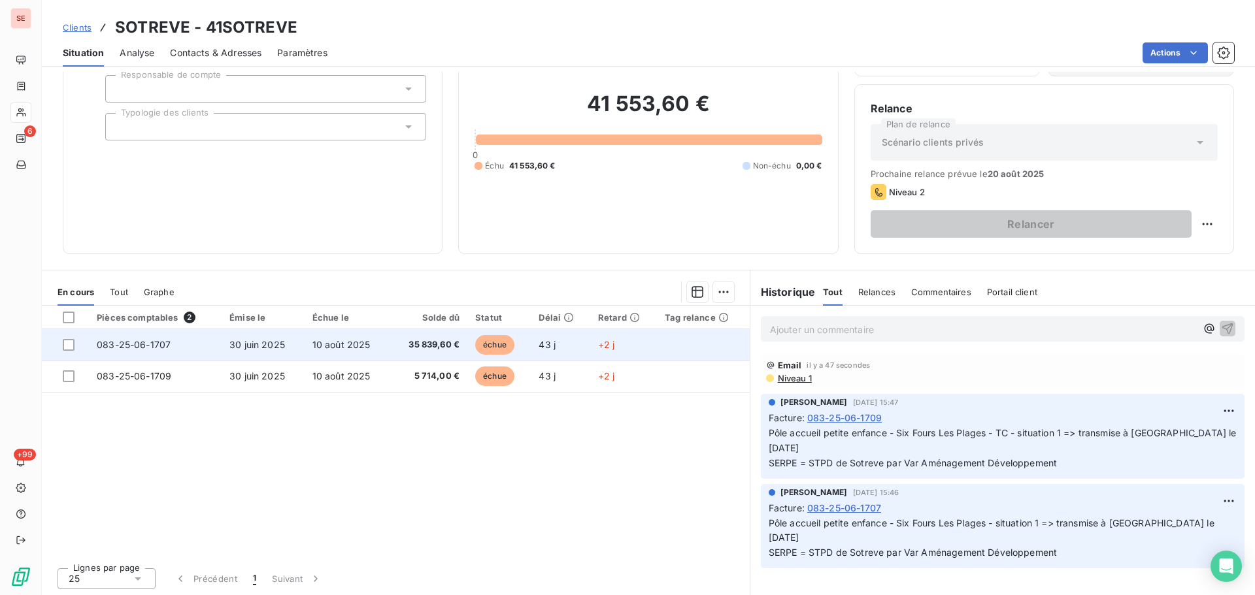
scroll to position [88, 0]
click at [280, 340] on span "30 juin 2025" at bounding box center [257, 343] width 56 height 11
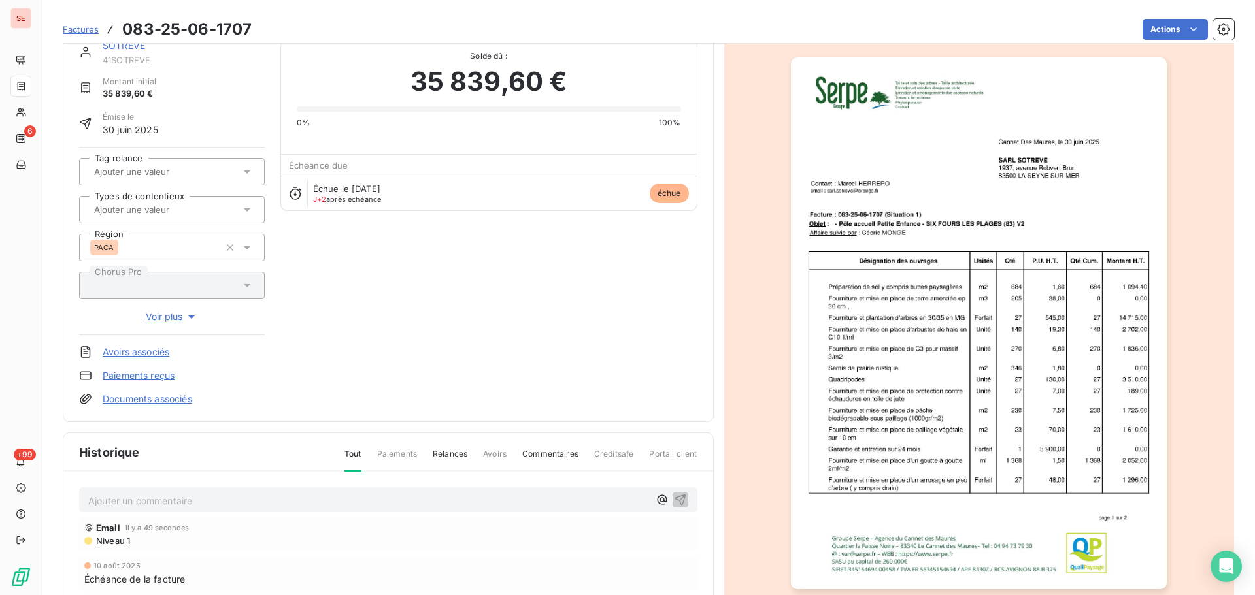
scroll to position [191, 0]
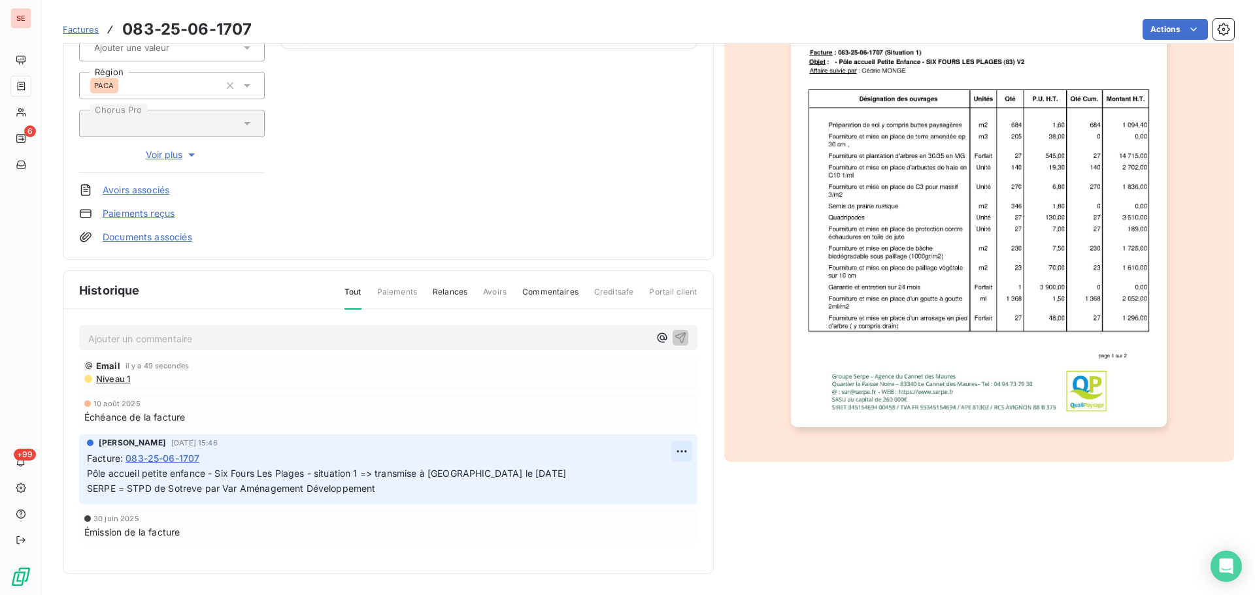
click at [675, 459] on html "SE 6 +99 Factures 083-25-06-1707 Actions SOTREVE 41SOTREVE Montant initial 35 8…" at bounding box center [627, 297] width 1255 height 595
click at [668, 478] on div "Editer" at bounding box center [644, 480] width 73 height 21
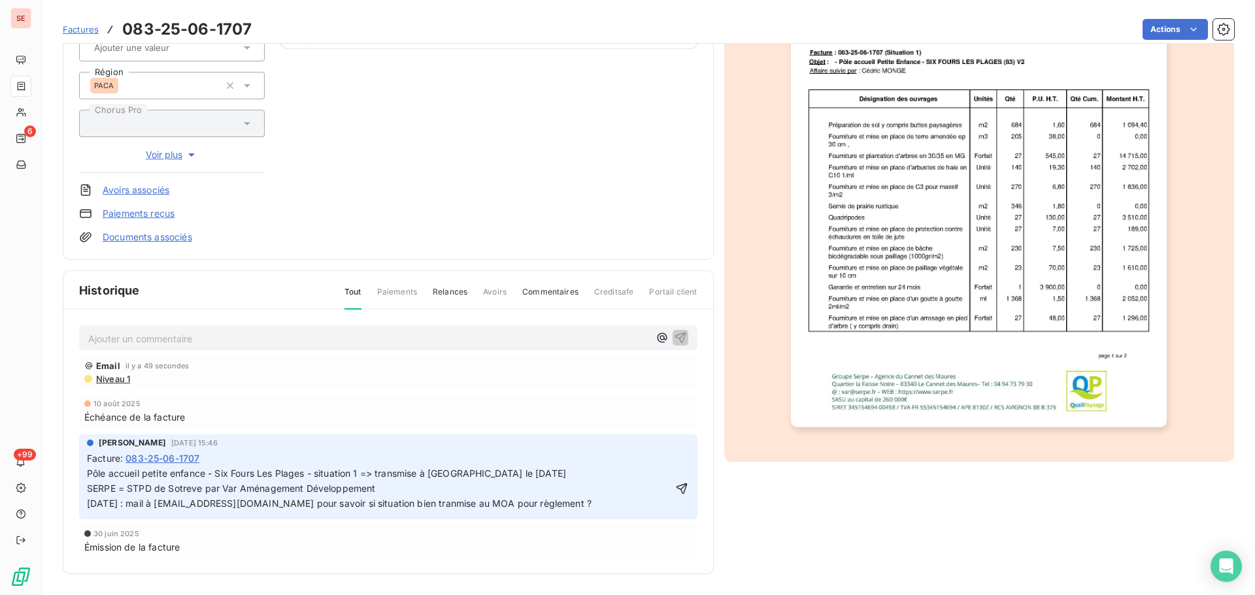
click at [409, 503] on span "Pôle accueil petite enfance - Six Fours Les Plages - situation 1 => transmise à…" at bounding box center [339, 488] width 504 height 41
click at [441, 505] on span "Pôle accueil petite enfance - Six Fours Les Plages - situation 1 => transmise à…" at bounding box center [378, 488] width 582 height 41
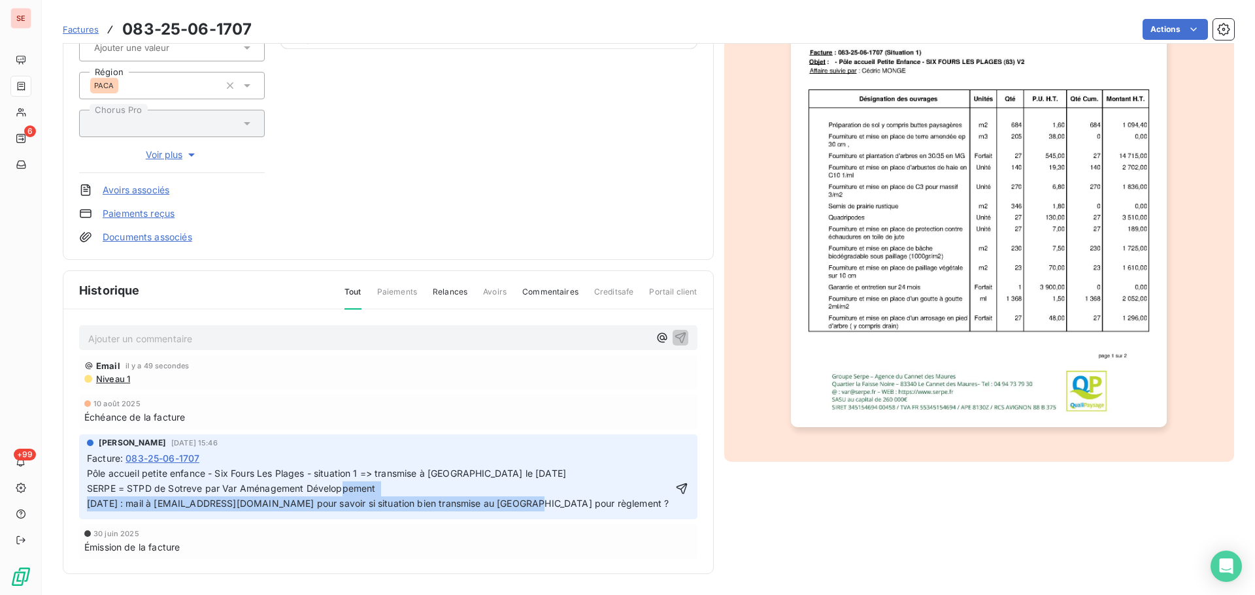
click at [441, 505] on span "Pôle accueil petite enfance - Six Fours Les Plages - situation 1 => transmise à…" at bounding box center [378, 488] width 582 height 41
copy span "12/08/25 : mail à sarl.sotreve@orange.fr pour savoir si situation bien transmis…"
click at [676, 489] on icon "button" at bounding box center [681, 488] width 11 height 11
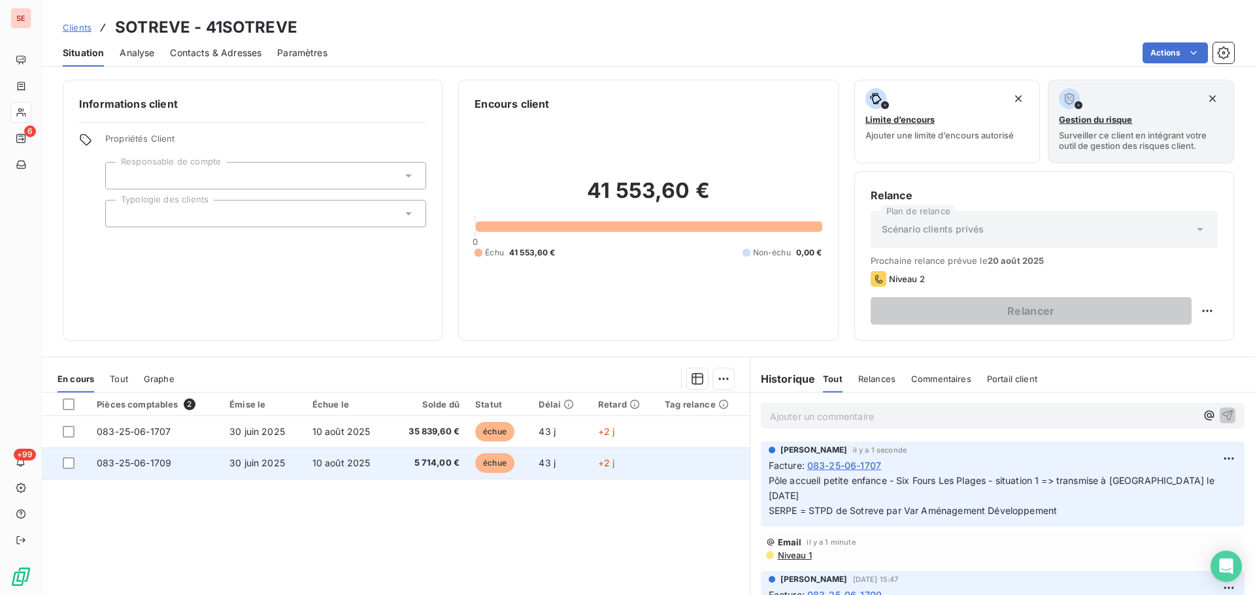
click at [155, 458] on span "083-25-06-1709" at bounding box center [134, 462] width 74 height 11
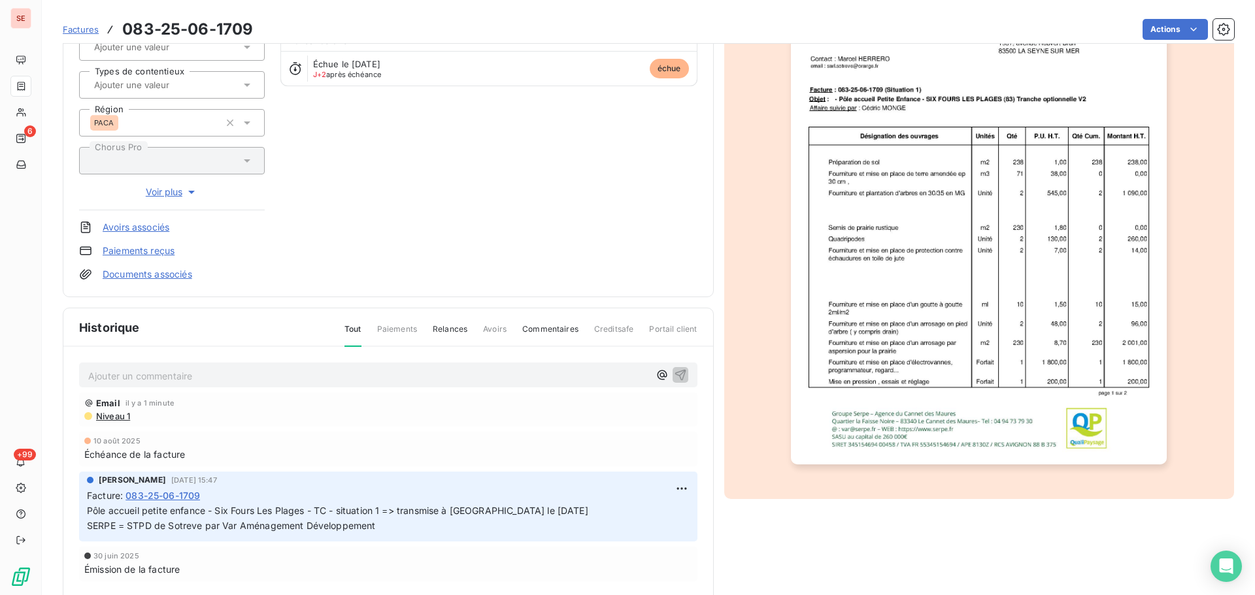
scroll to position [191, 0]
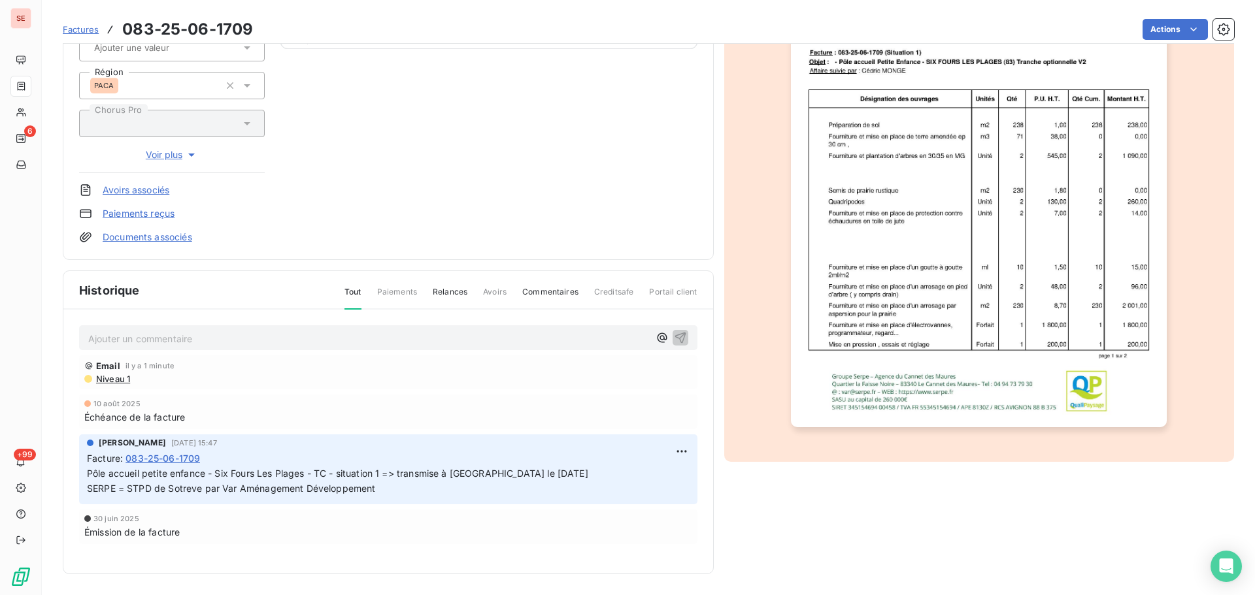
click at [678, 455] on html "SE 6 +99 Factures 083-25-06-1709 Actions SOTREVE 41SOTREVE Montant initial 5 71…" at bounding box center [627, 297] width 1255 height 595
drag, startPoint x: 666, startPoint y: 476, endPoint x: 512, endPoint y: 500, distance: 155.4
click at [665, 476] on div "Editer" at bounding box center [644, 480] width 73 height 21
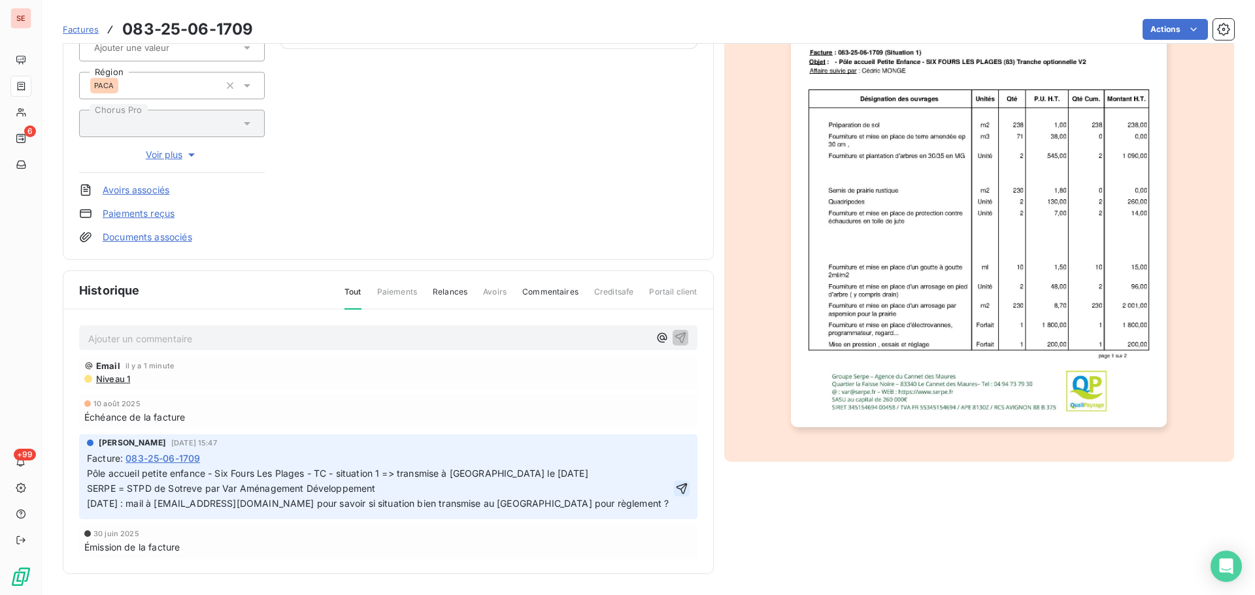
click at [679, 484] on icon "button" at bounding box center [681, 488] width 11 height 11
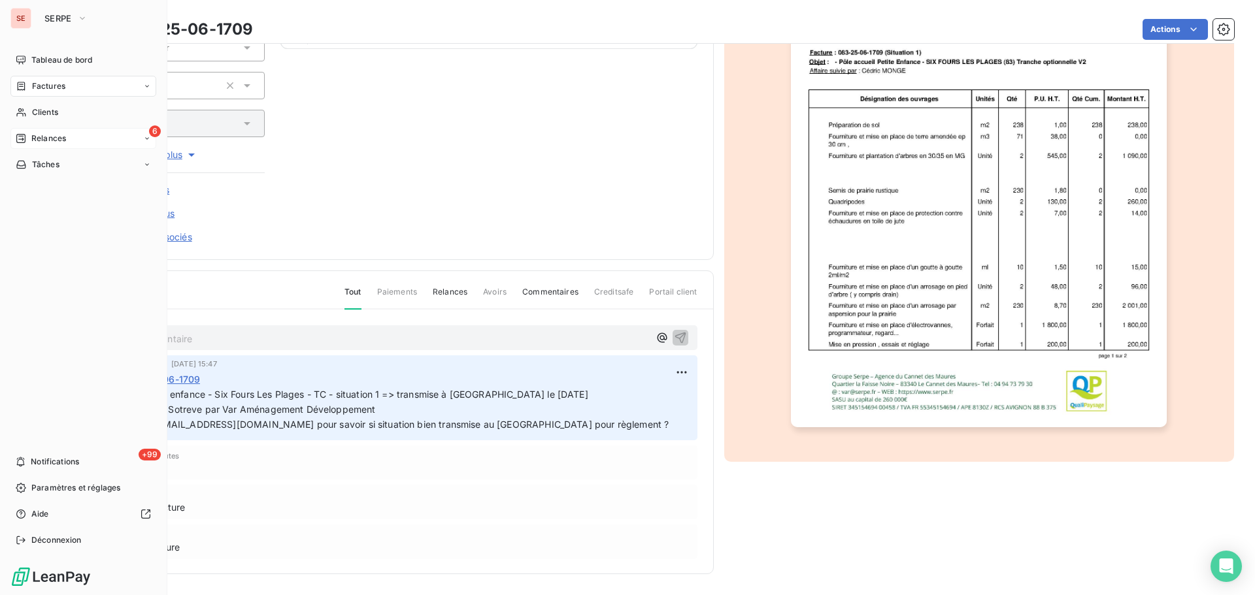
click at [56, 133] on span "Relances" at bounding box center [48, 139] width 35 height 12
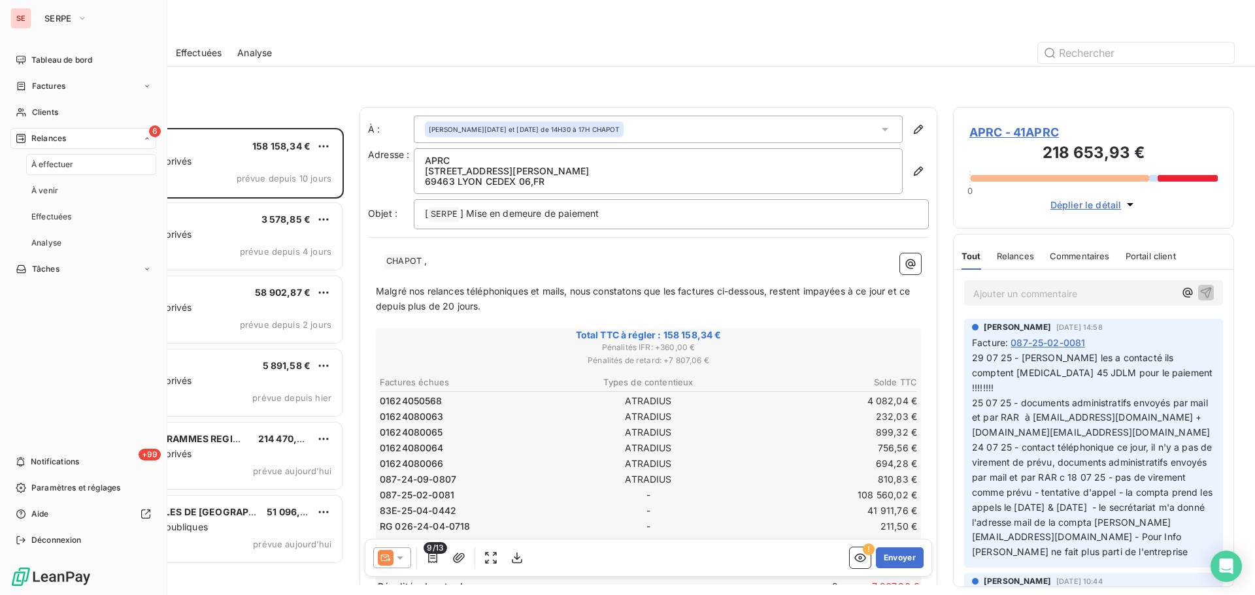
scroll to position [457, 271]
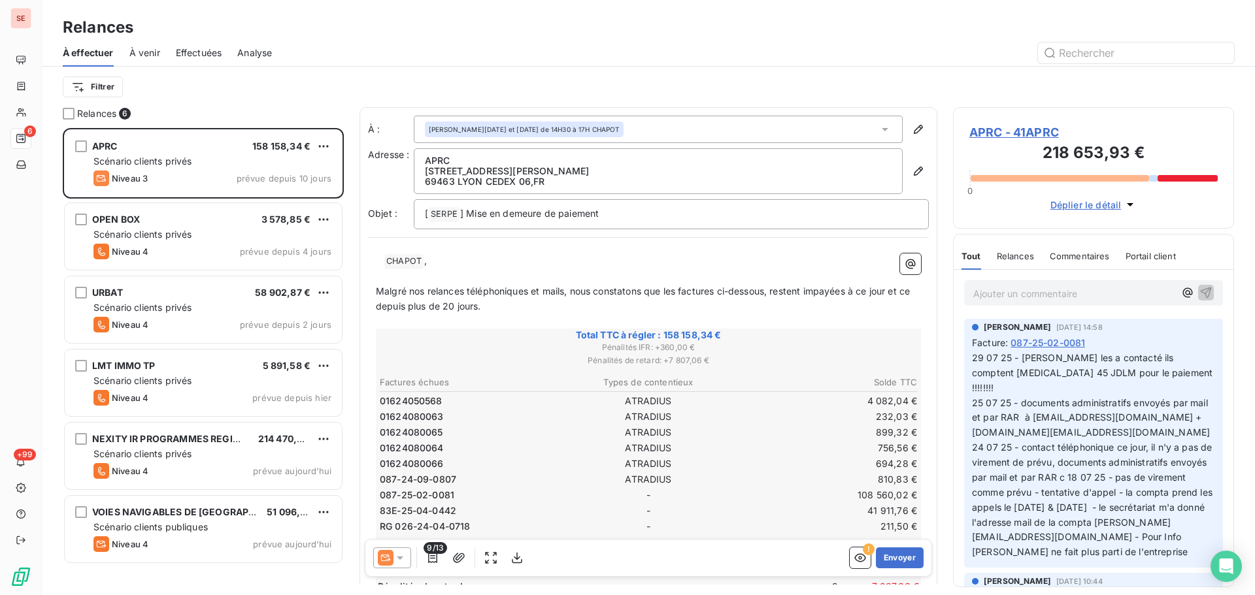
click at [133, 51] on span "À venir" at bounding box center [144, 52] width 31 height 13
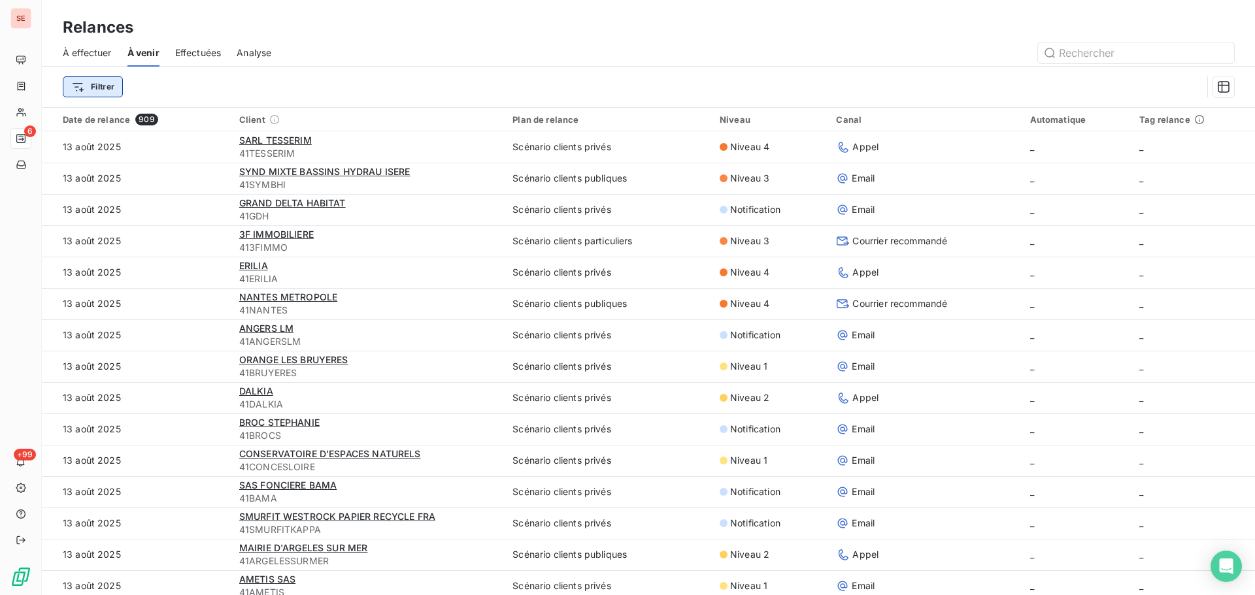
click at [107, 88] on html "SE 6 +99 Relances À effectuer À venir Effectuées Analyse Filtrer Date de relanc…" at bounding box center [627, 297] width 1255 height 595
click at [336, 80] on html "SE 6 +99 Relances À effectuer À venir Effectuées Analyse Filtrer Date de relanc…" at bounding box center [627, 297] width 1255 height 595
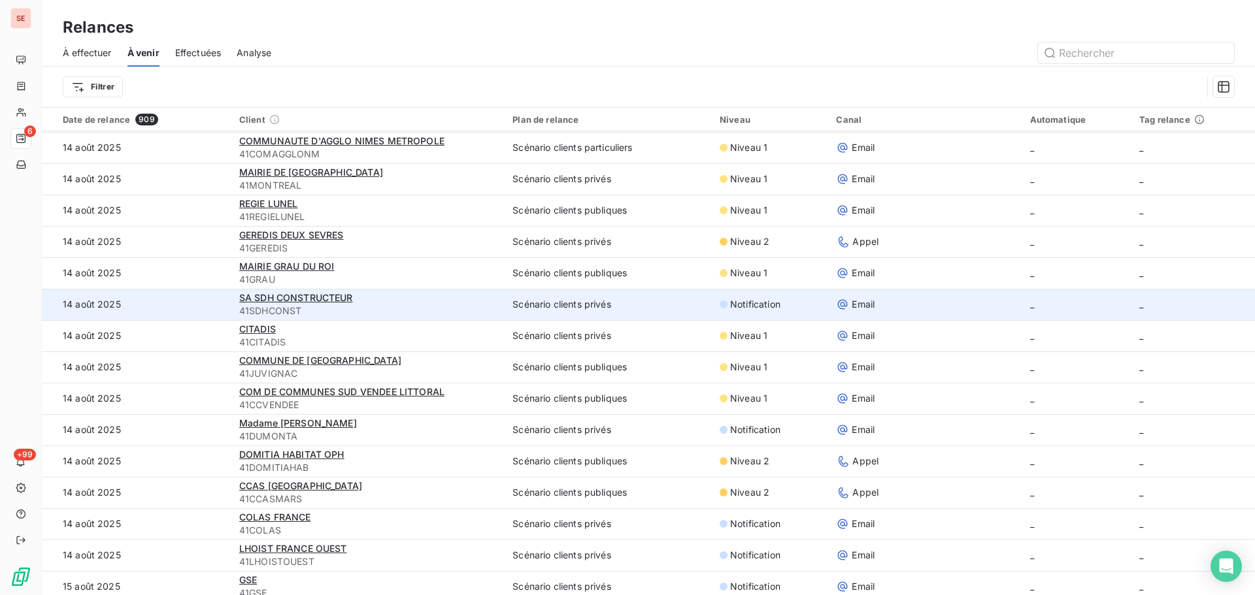
scroll to position [784, 0]
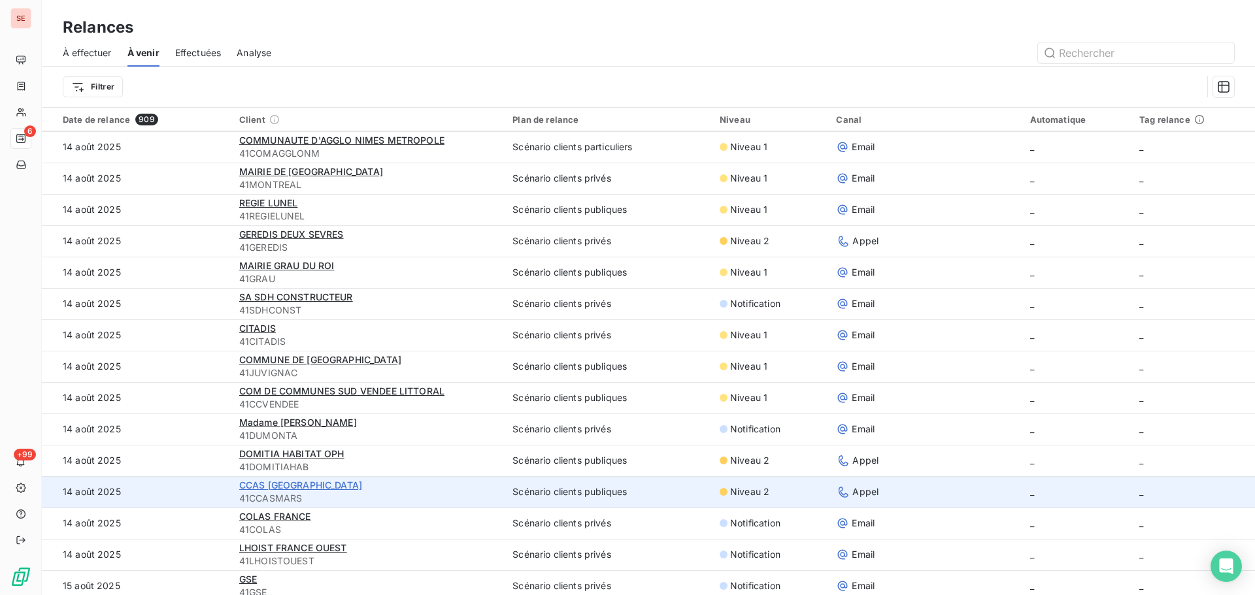
click at [278, 486] on span "CCAS MARSEILLE" at bounding box center [300, 485] width 123 height 11
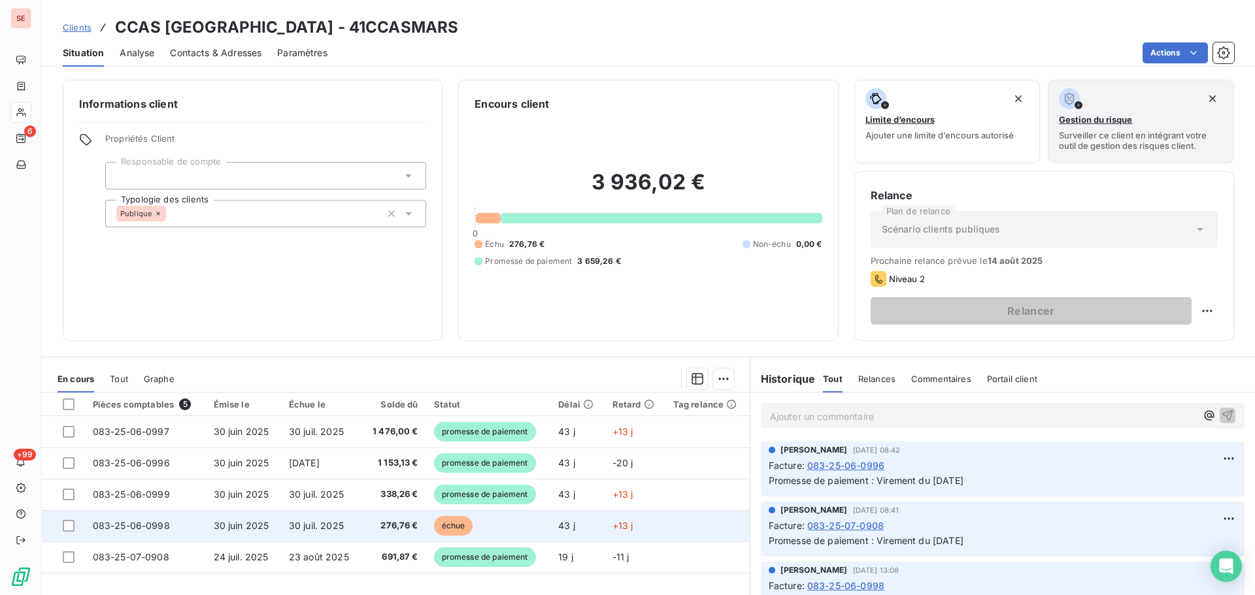
click at [263, 524] on span "30 juin 2025" at bounding box center [242, 525] width 56 height 11
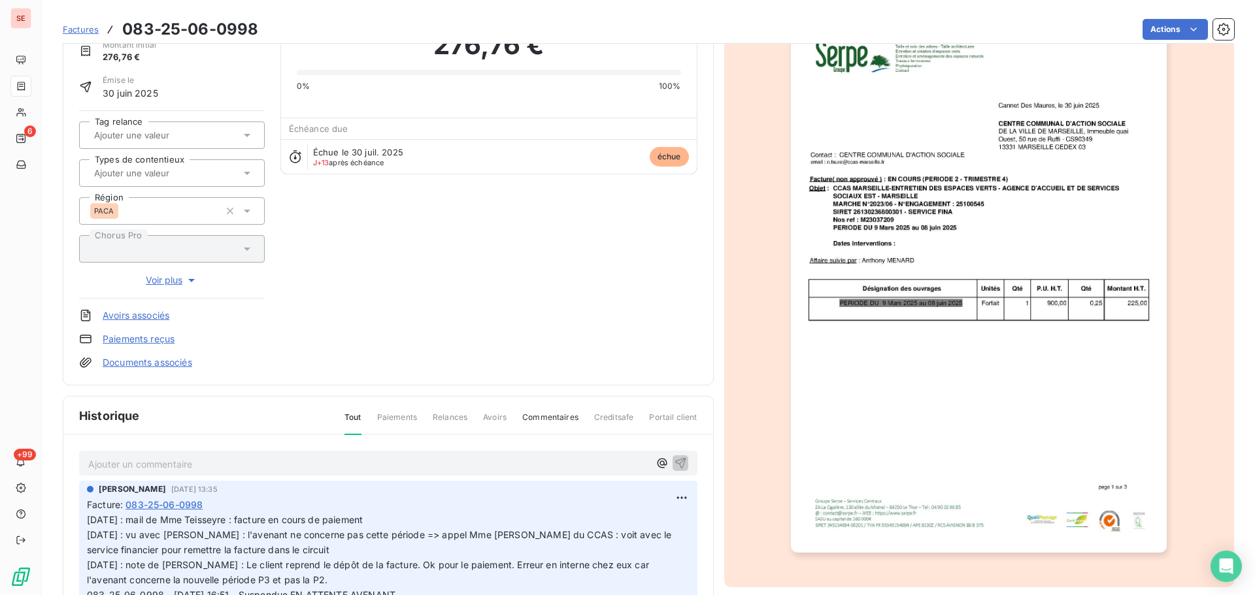
scroll to position [131, 0]
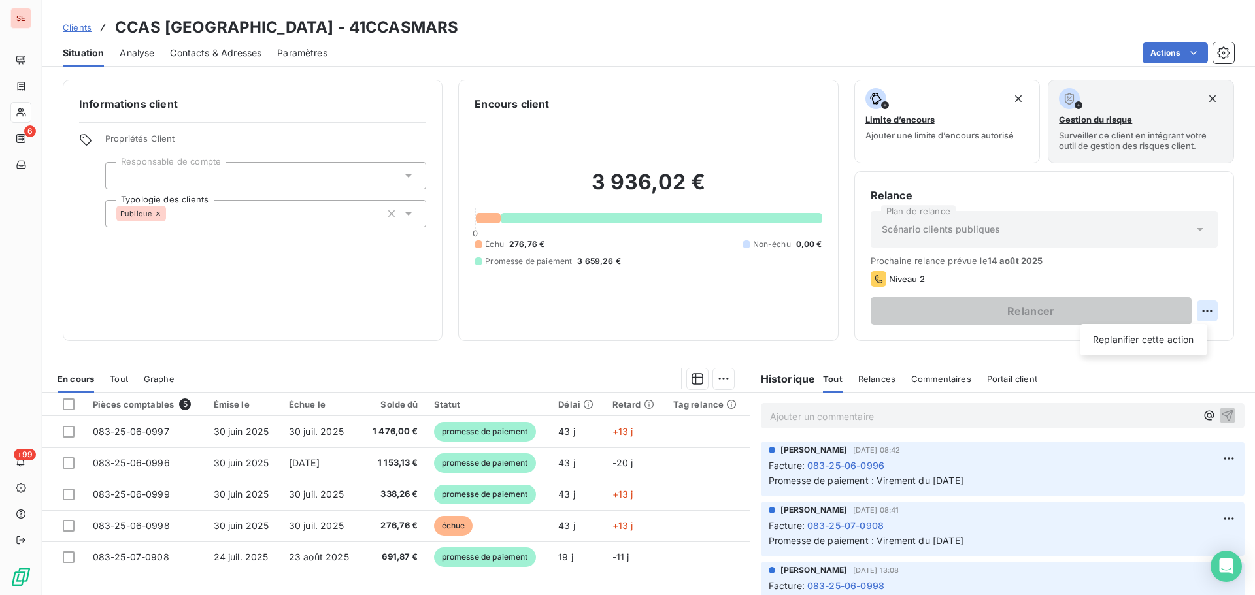
click at [1202, 310] on html "SE 6 +99 Clients CCAS MARSEILLE - 41CCASMARS Situation Analyse Contacts & Adres…" at bounding box center [627, 297] width 1255 height 595
click at [1185, 339] on div "Replanifier cette action" at bounding box center [1143, 339] width 117 height 21
select select "7"
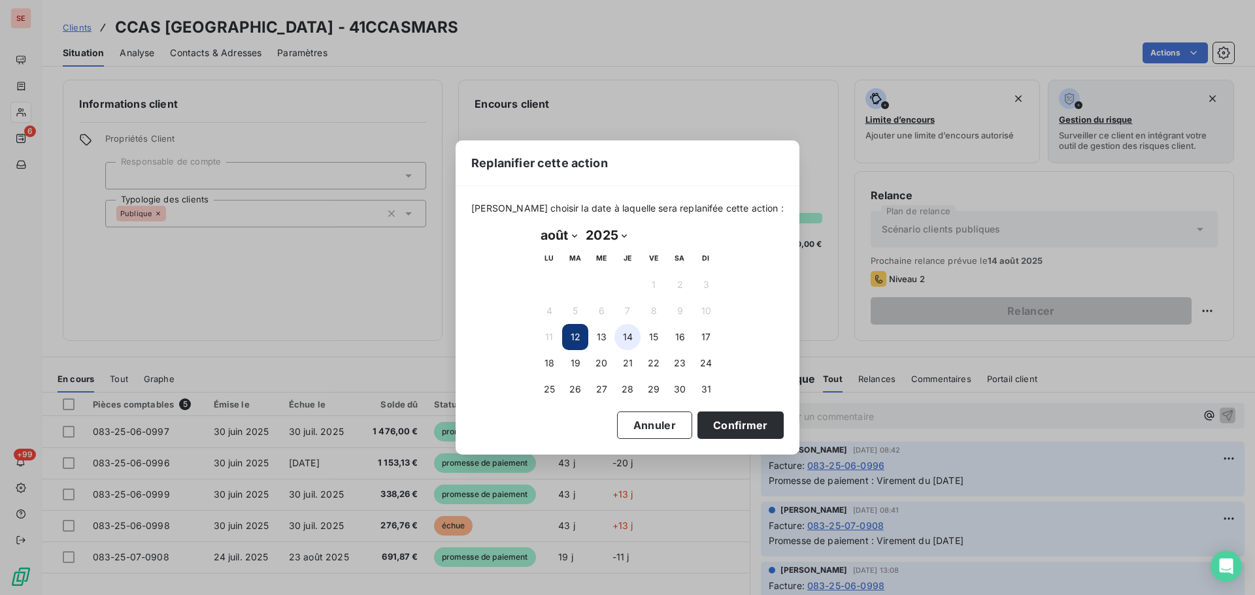
click at [623, 336] on button "14" at bounding box center [627, 337] width 26 height 26
click at [657, 337] on button "15" at bounding box center [653, 337] width 26 height 26
click at [710, 420] on button "Confirmer" at bounding box center [740, 425] width 86 height 27
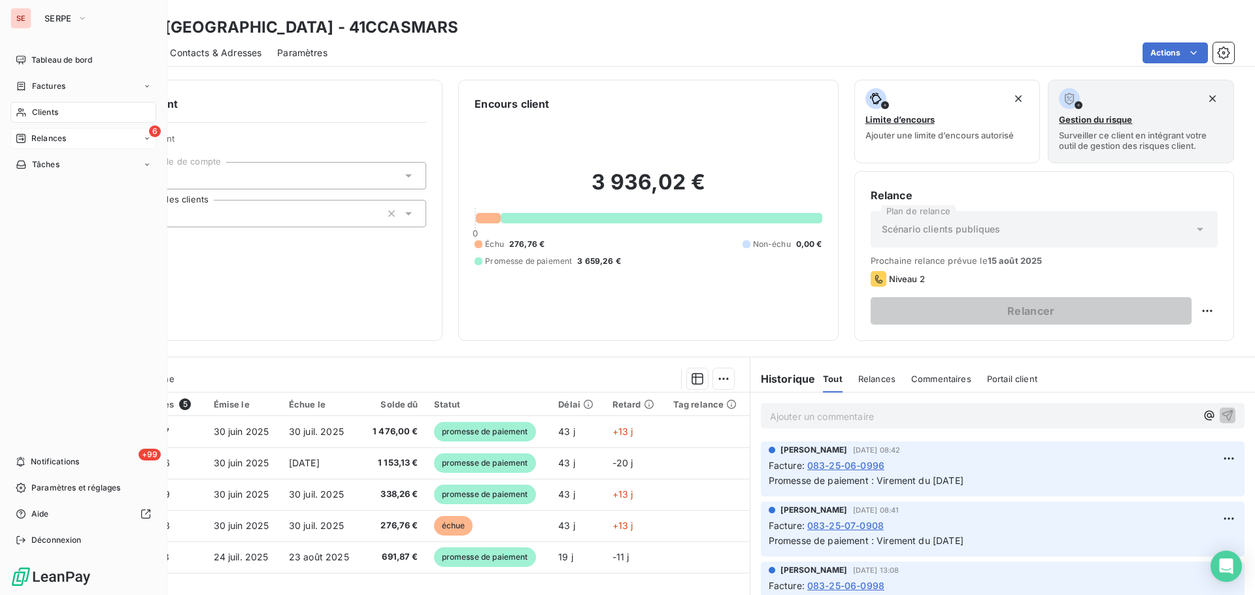
click at [53, 137] on span "Relances" at bounding box center [48, 139] width 35 height 12
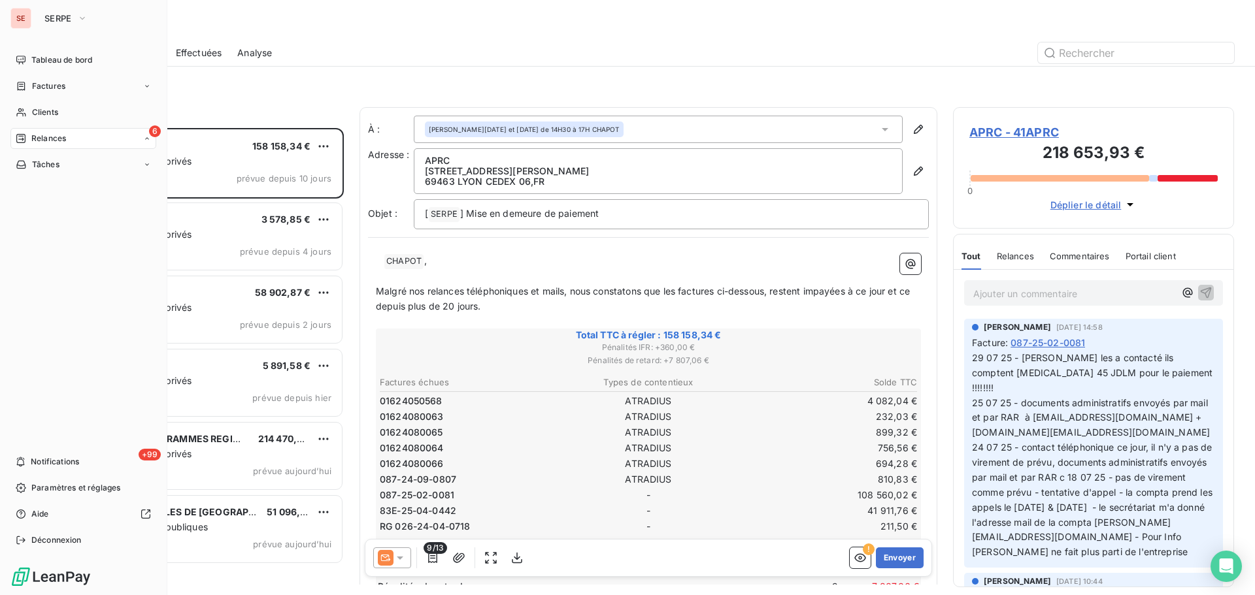
scroll to position [457, 271]
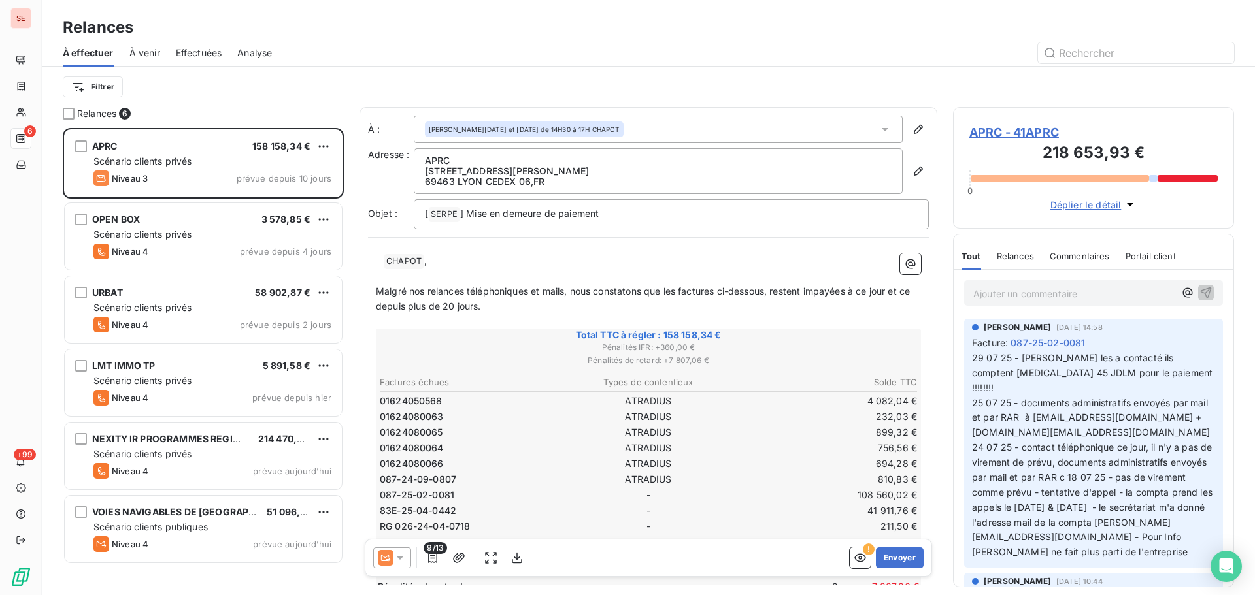
click at [154, 57] on span "À venir" at bounding box center [144, 52] width 31 height 13
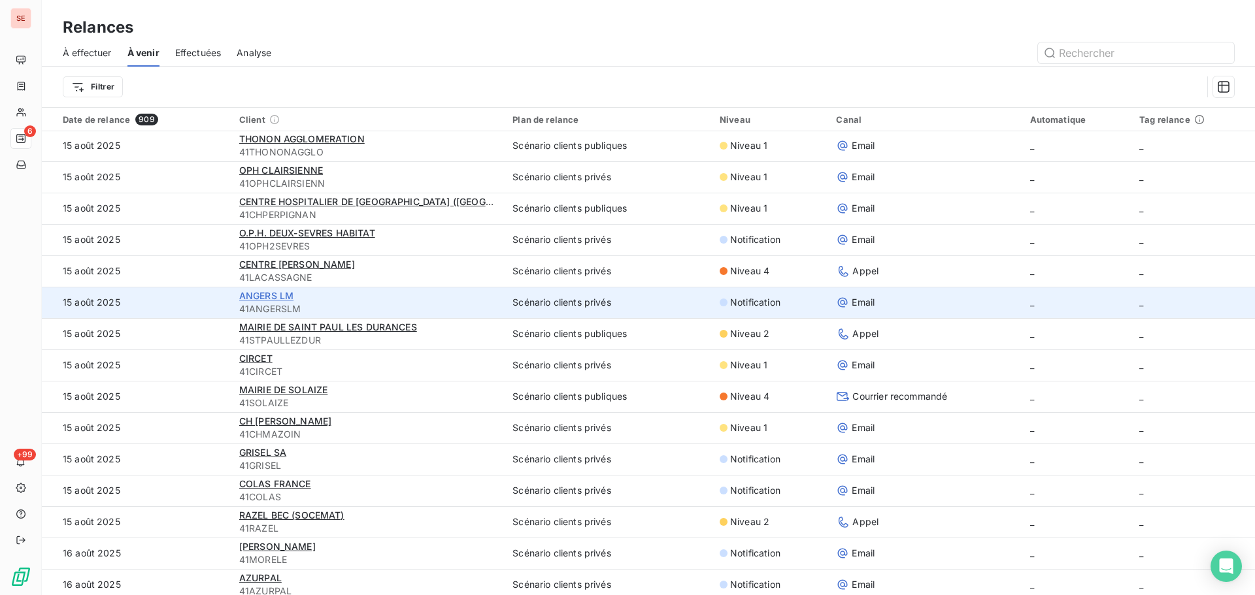
scroll to position [1568, 0]
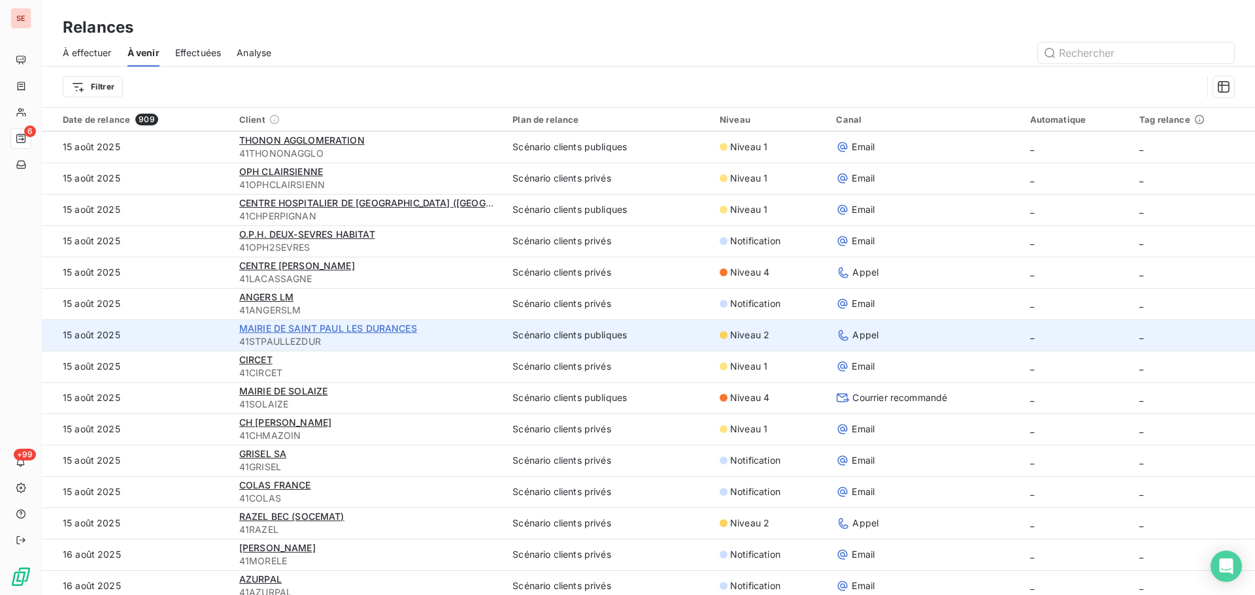
click at [265, 329] on span "MAIRIE DE SAINT PAUL LES DURANCES" at bounding box center [328, 328] width 178 height 11
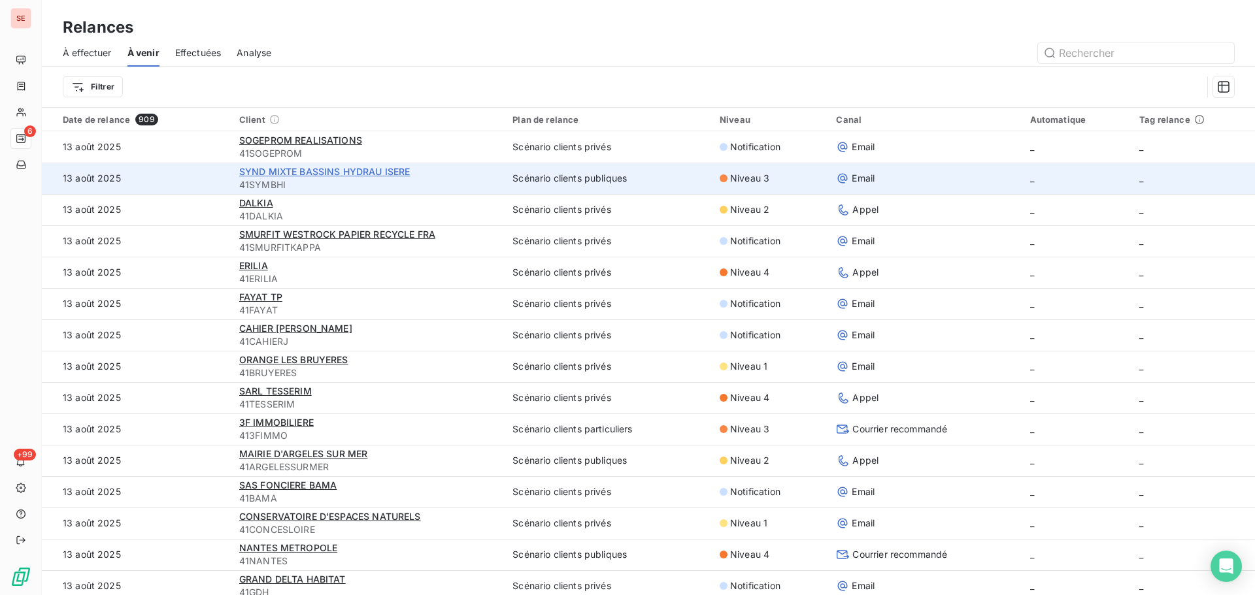
click at [255, 170] on span "SYND MIXTE BASSINS HYDRAU ISERE" at bounding box center [324, 171] width 171 height 11
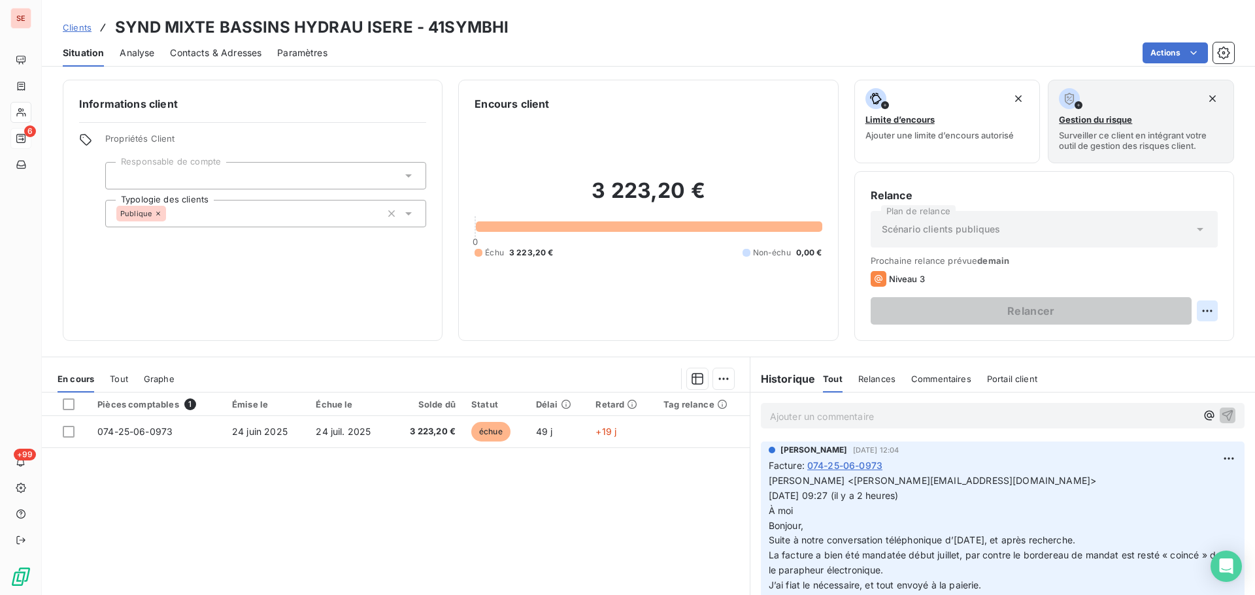
click at [1204, 310] on html "SE 6 +99 Clients SYND MIXTE BASSINS HYDRAU ISERE - 41SYMBHI Situation Analyse C…" at bounding box center [627, 297] width 1255 height 595
click at [1185, 336] on div "Replanifier cette action" at bounding box center [1143, 339] width 117 height 21
select select "7"
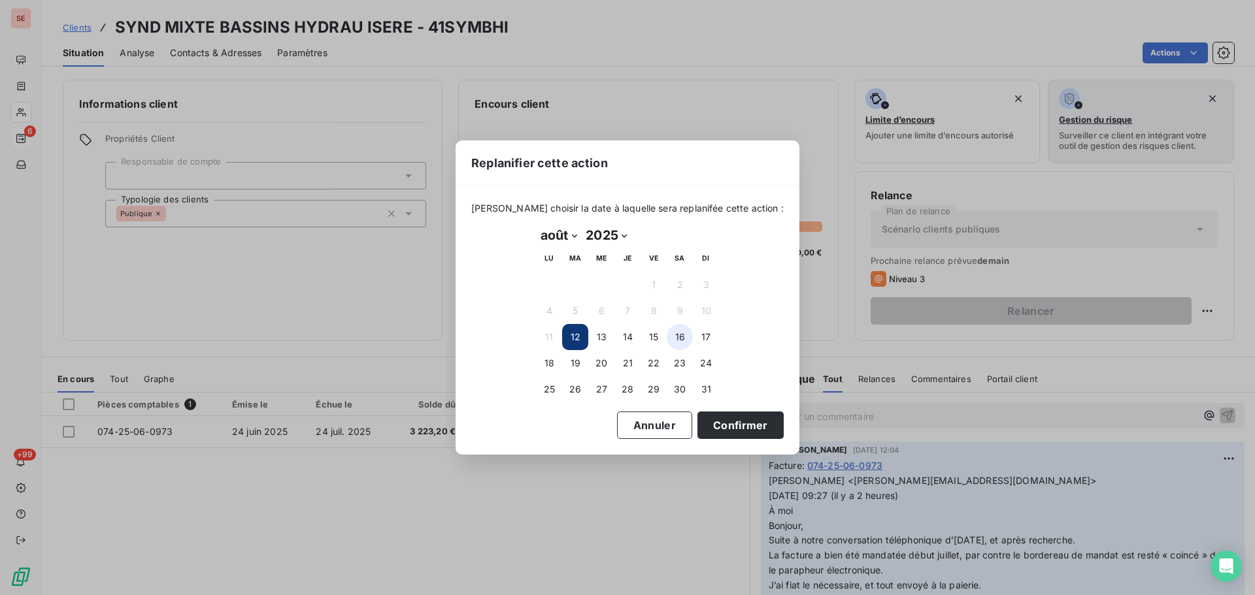
click at [685, 333] on button "16" at bounding box center [679, 337] width 26 height 26
click at [717, 429] on button "Confirmer" at bounding box center [740, 425] width 86 height 27
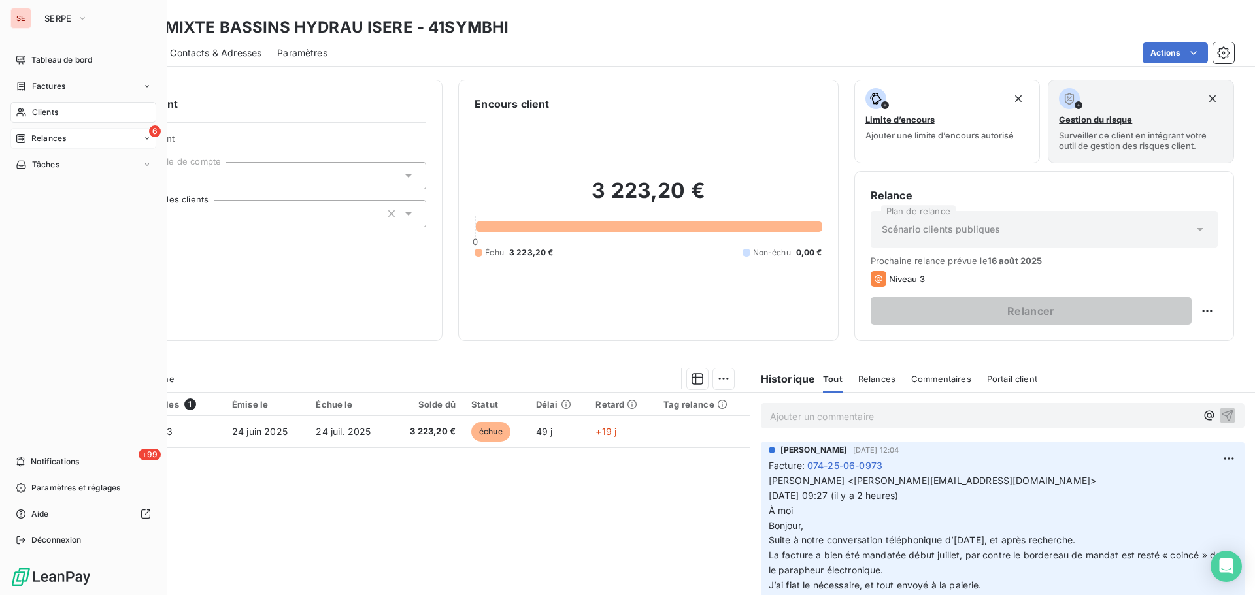
click at [56, 133] on span "Relances" at bounding box center [48, 139] width 35 height 12
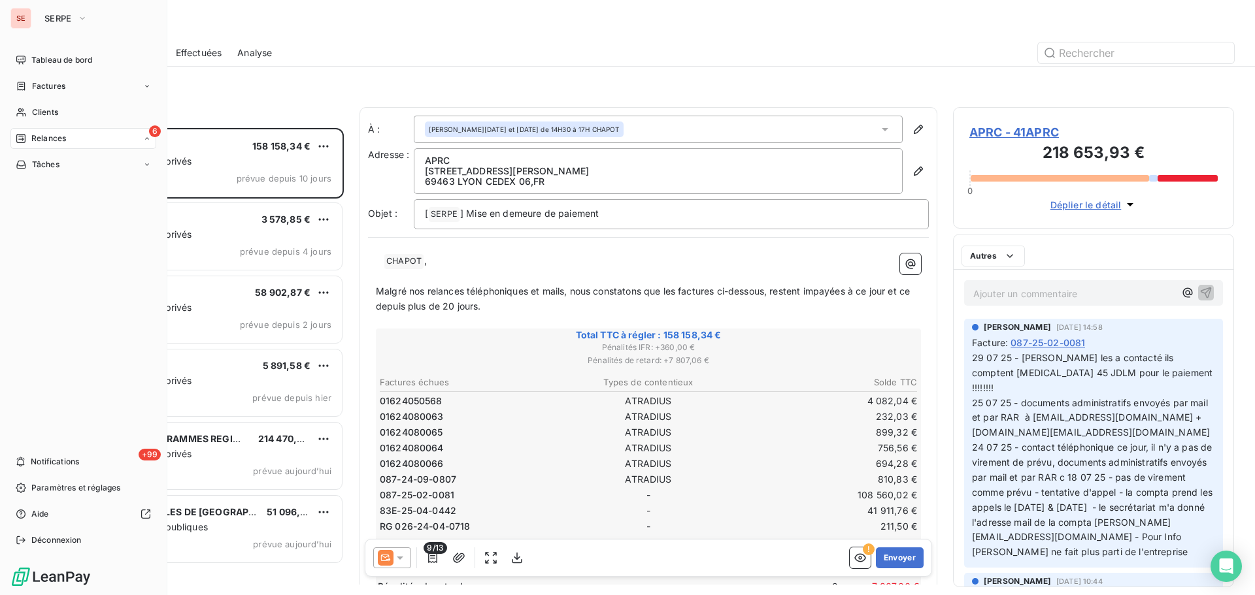
scroll to position [457, 271]
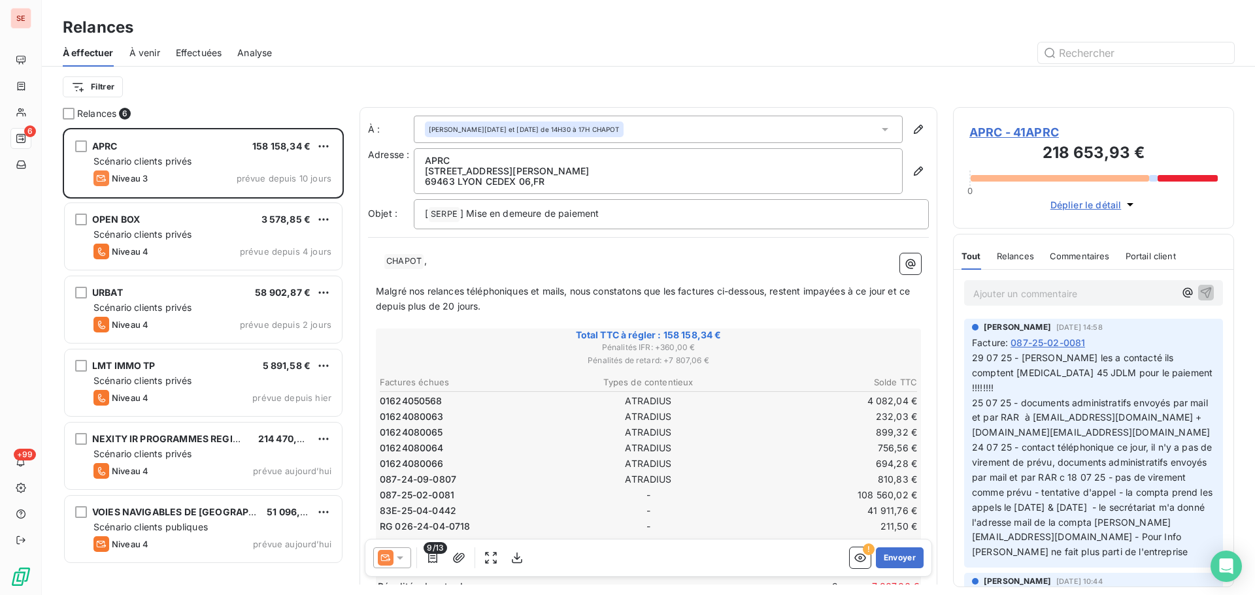
click at [158, 48] on span "À venir" at bounding box center [144, 52] width 31 height 13
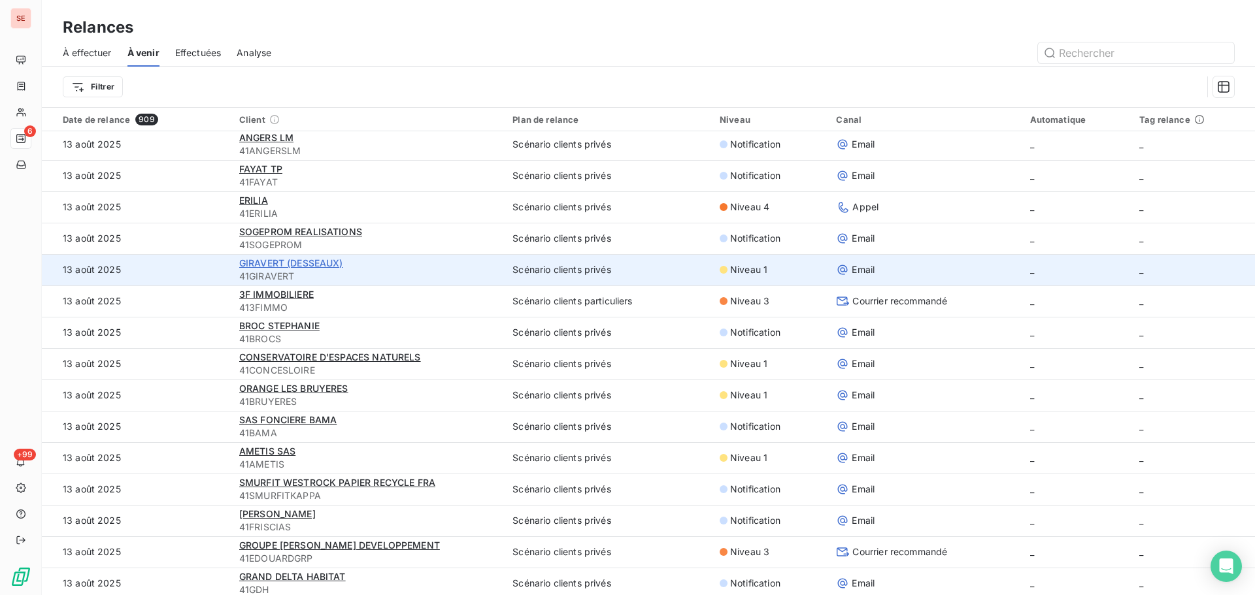
scroll to position [131, 0]
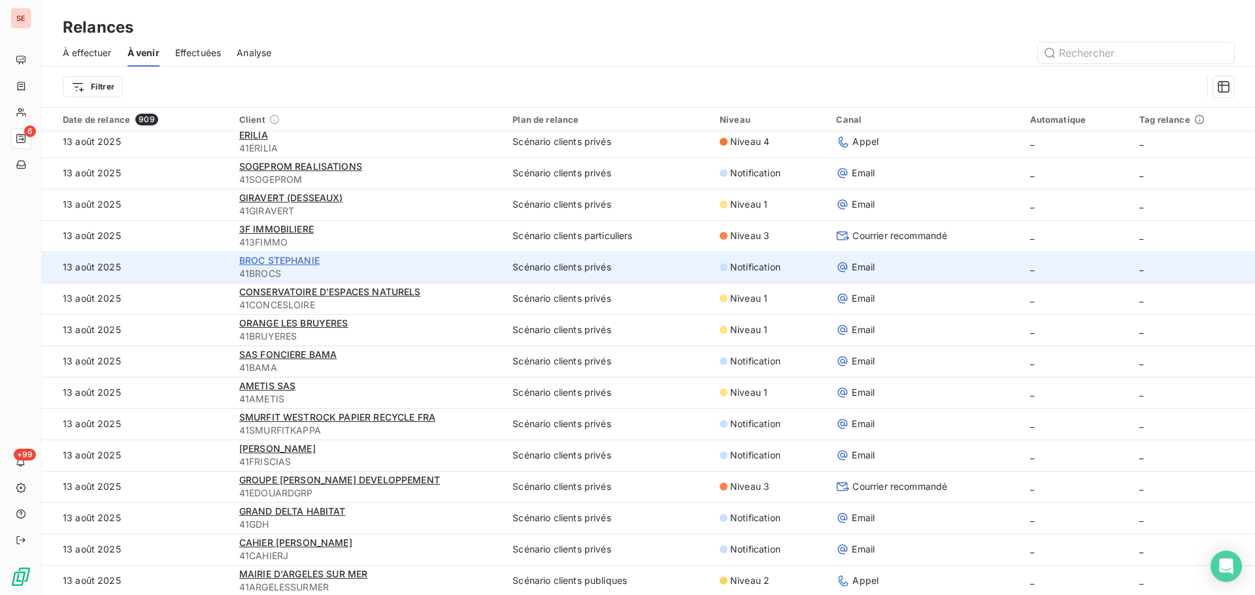
click at [243, 260] on span "BROC STEPHANIE" at bounding box center [279, 260] width 80 height 11
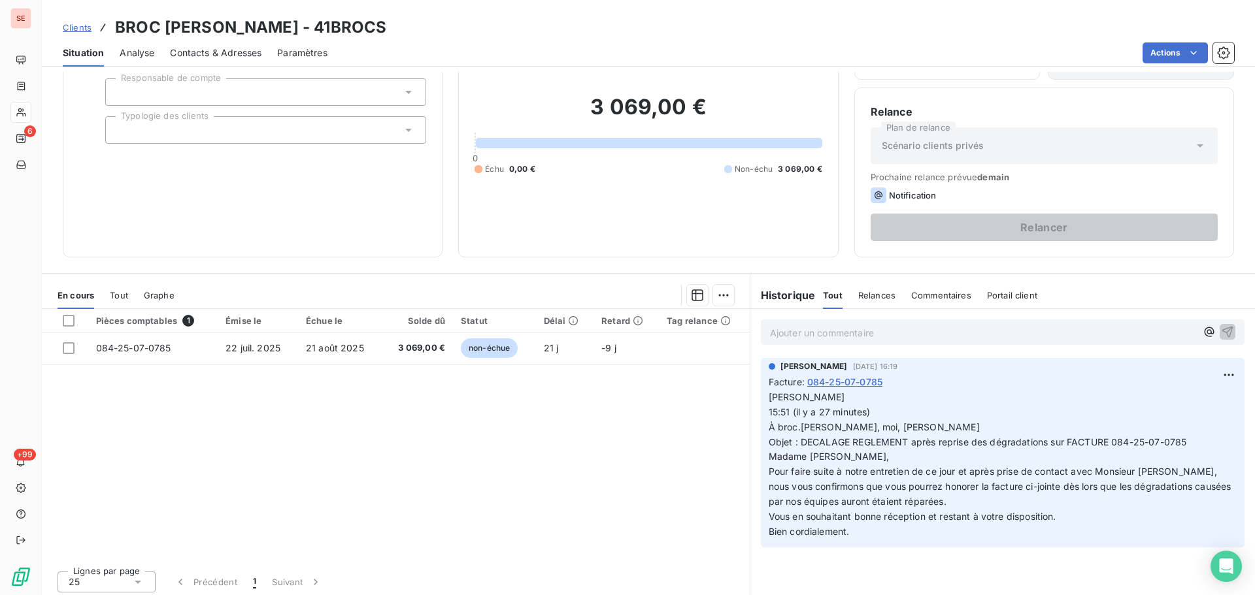
scroll to position [88, 0]
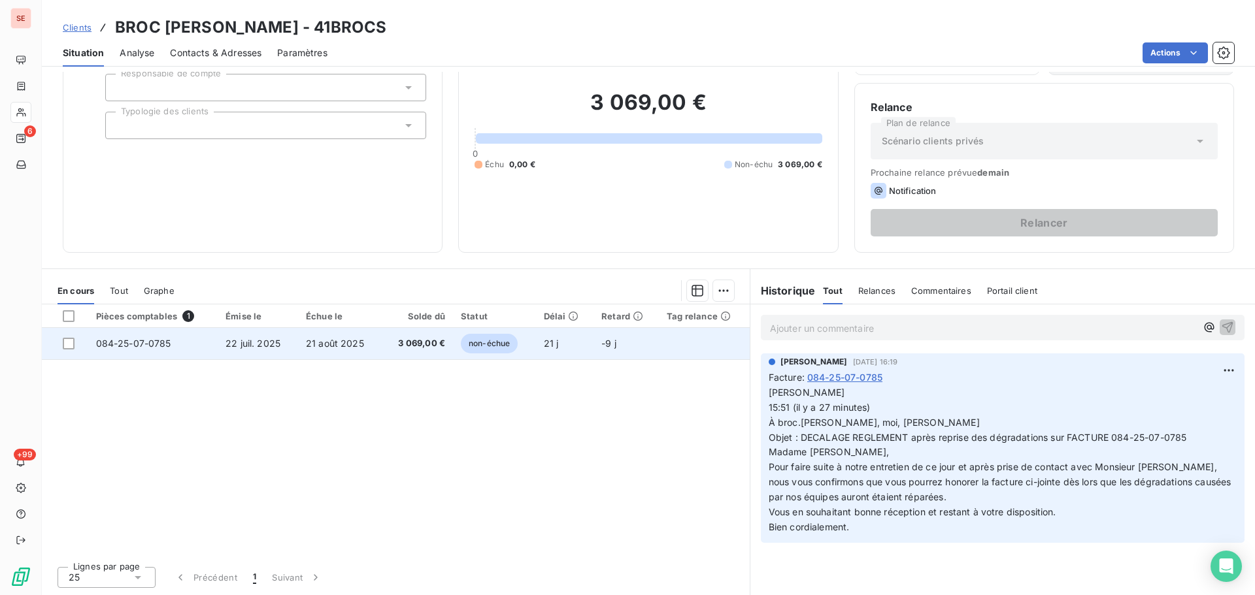
click at [295, 342] on td "22 juil. 2025" at bounding box center [258, 343] width 80 height 31
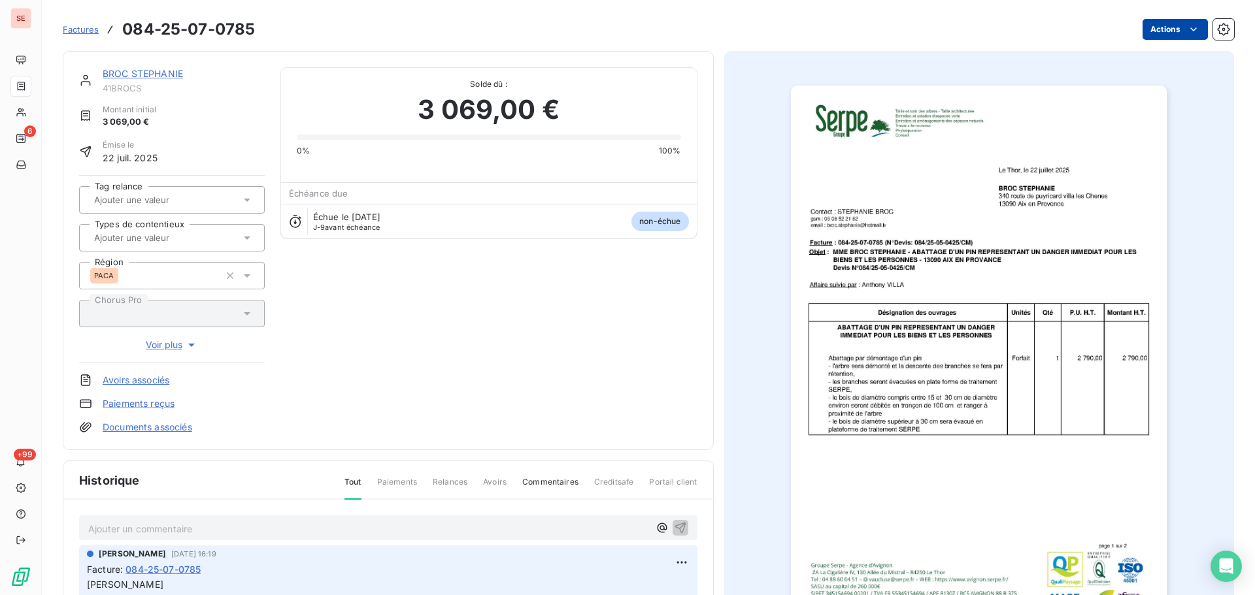
click at [1162, 29] on html "SE 6 +99 Factures 084-25-07-0785 Actions BROC STEPHANIE 41BROCS Montant initial…" at bounding box center [627, 297] width 1255 height 595
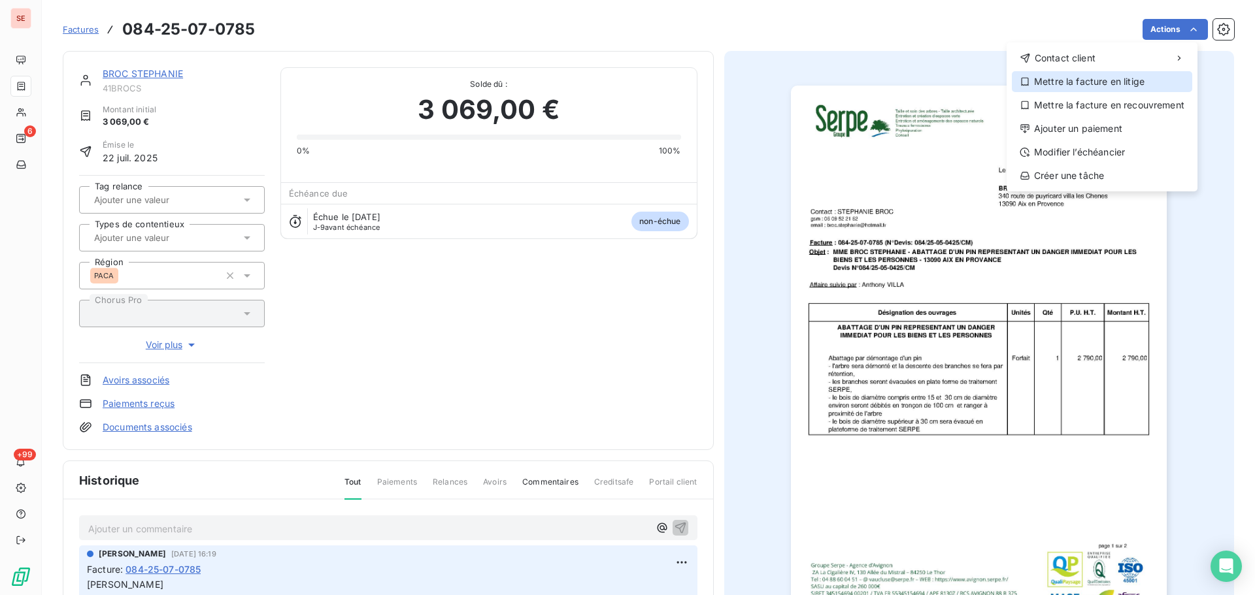
click at [1130, 82] on div "Mettre la facture en litige" at bounding box center [1101, 81] width 180 height 21
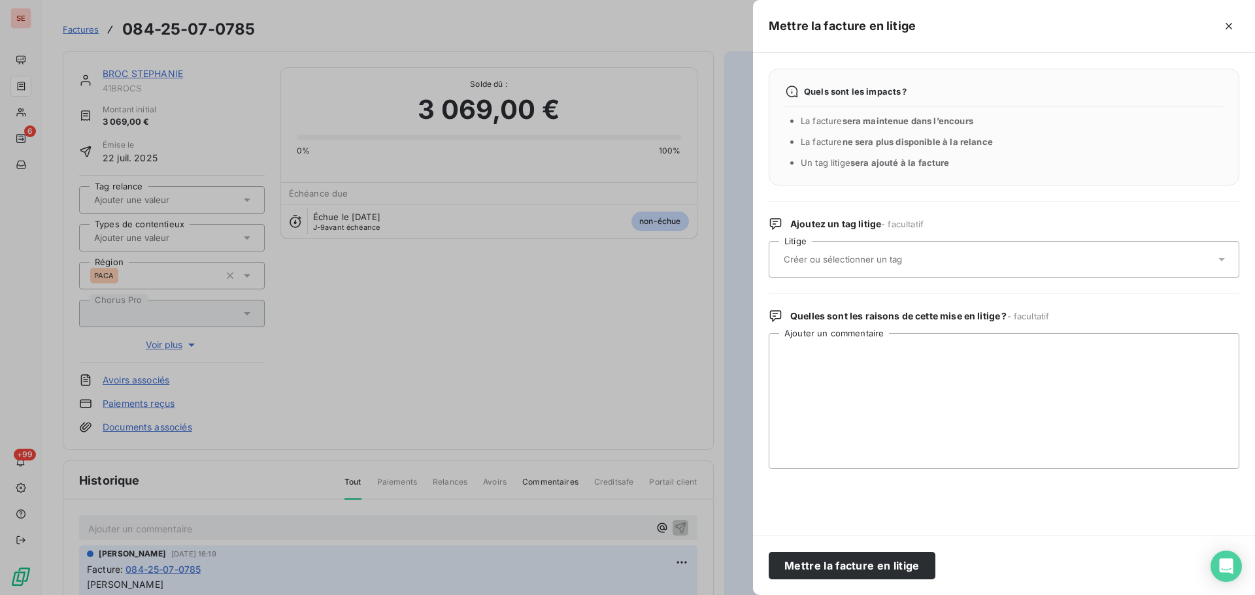
click at [838, 258] on input "text" at bounding box center [877, 260] width 190 height 12
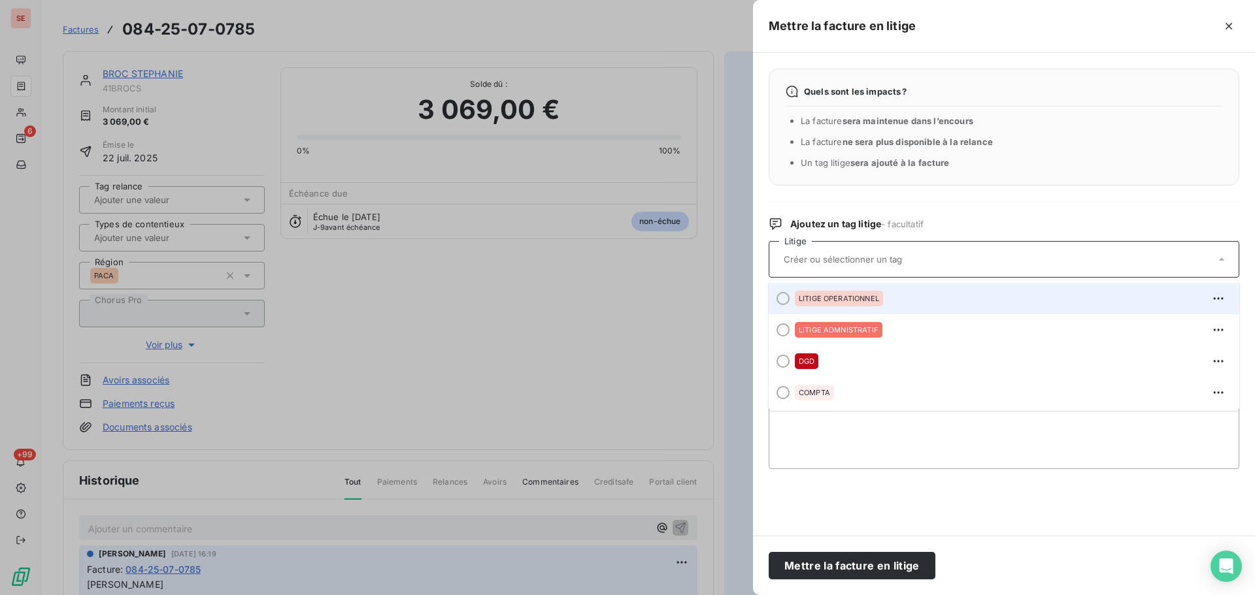
click at [862, 293] on div "LITIGE OPERATIONNEL" at bounding box center [839, 299] width 88 height 16
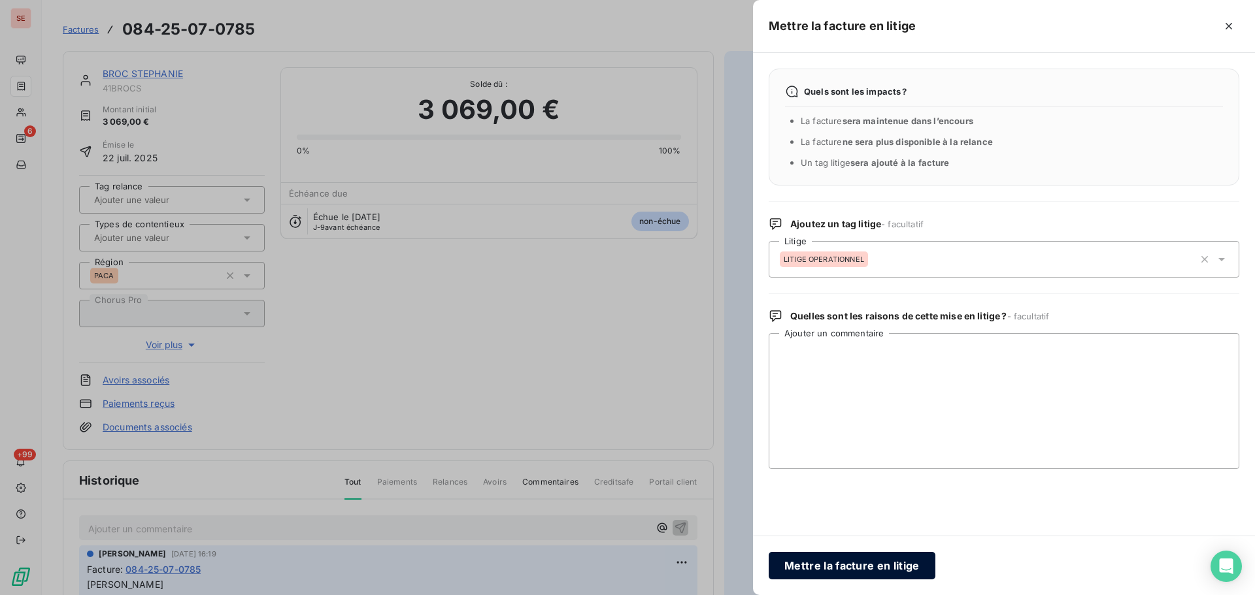
click at [855, 566] on button "Mettre la facture en litige" at bounding box center [851, 565] width 167 height 27
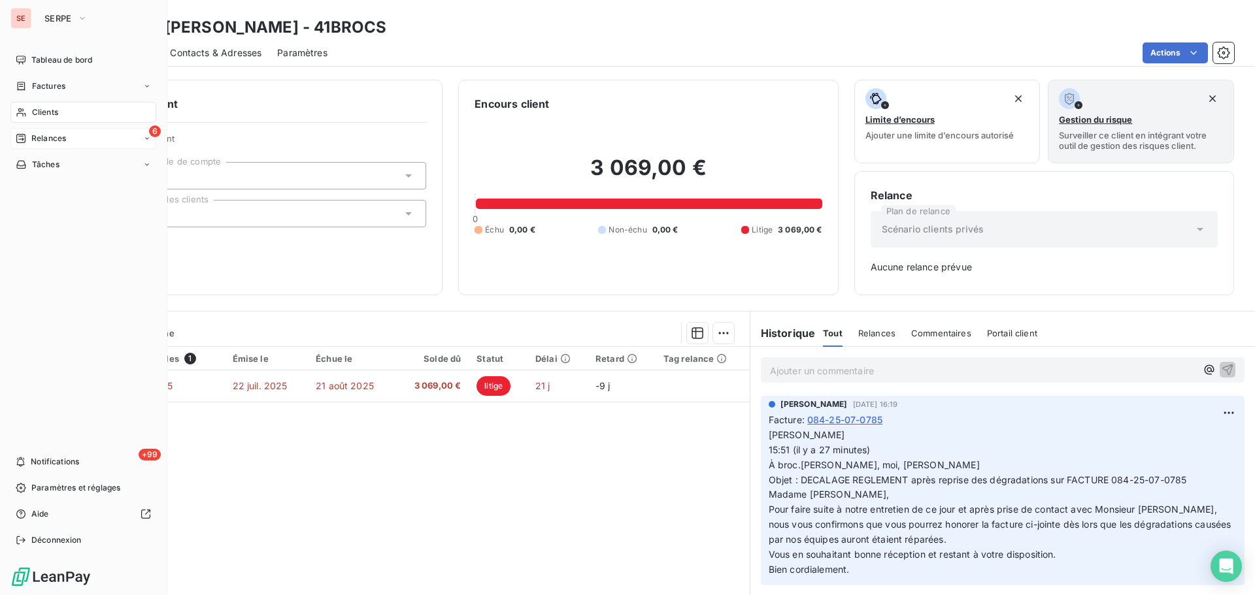
click at [61, 139] on span "Relances" at bounding box center [48, 139] width 35 height 12
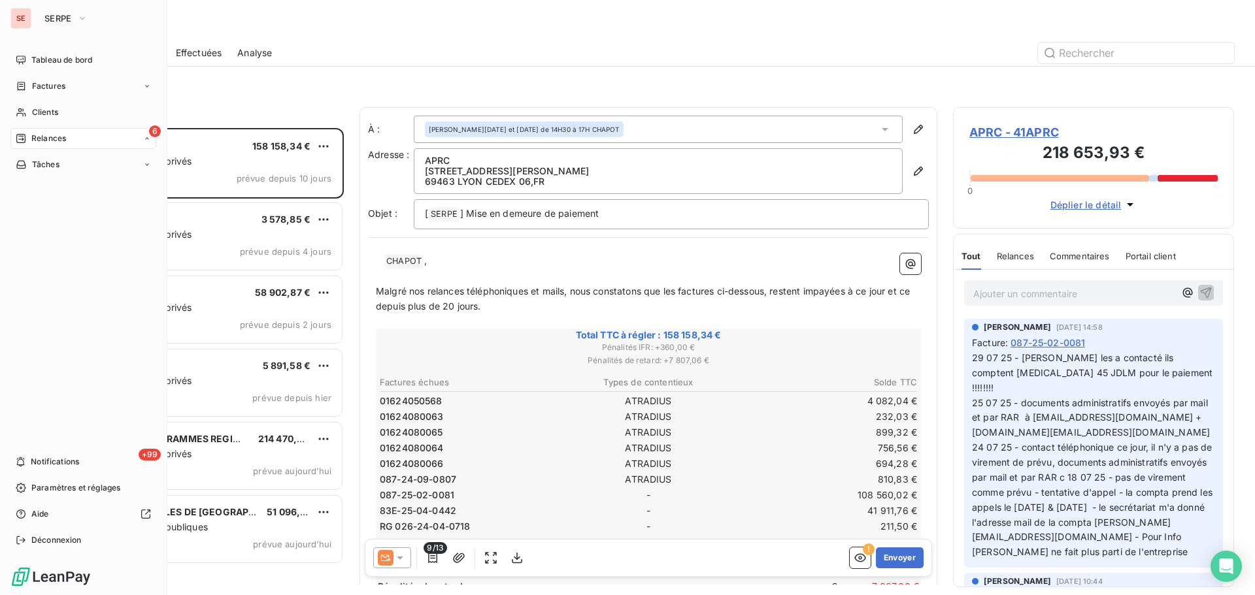
scroll to position [457, 271]
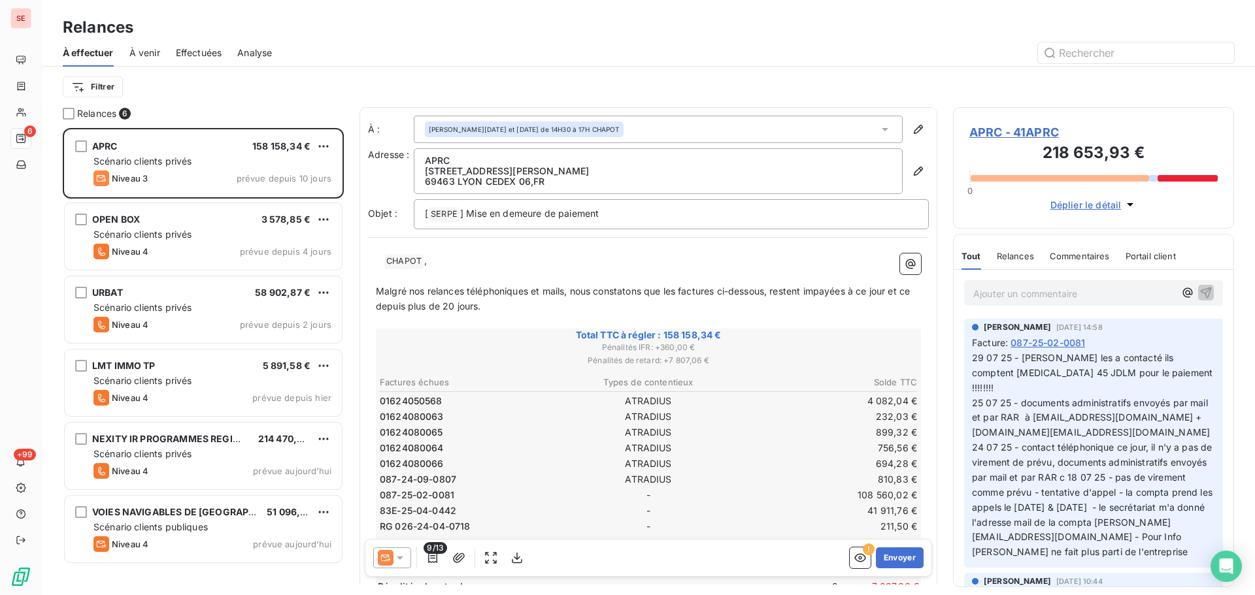
click at [147, 51] on span "À venir" at bounding box center [144, 52] width 31 height 13
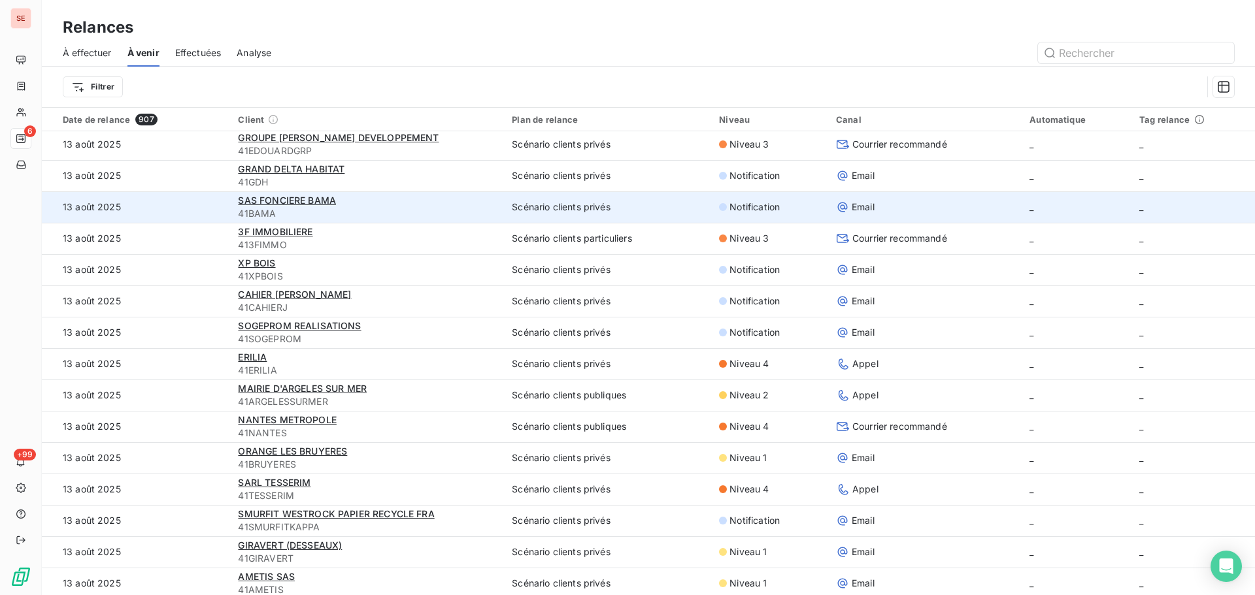
scroll to position [131, 0]
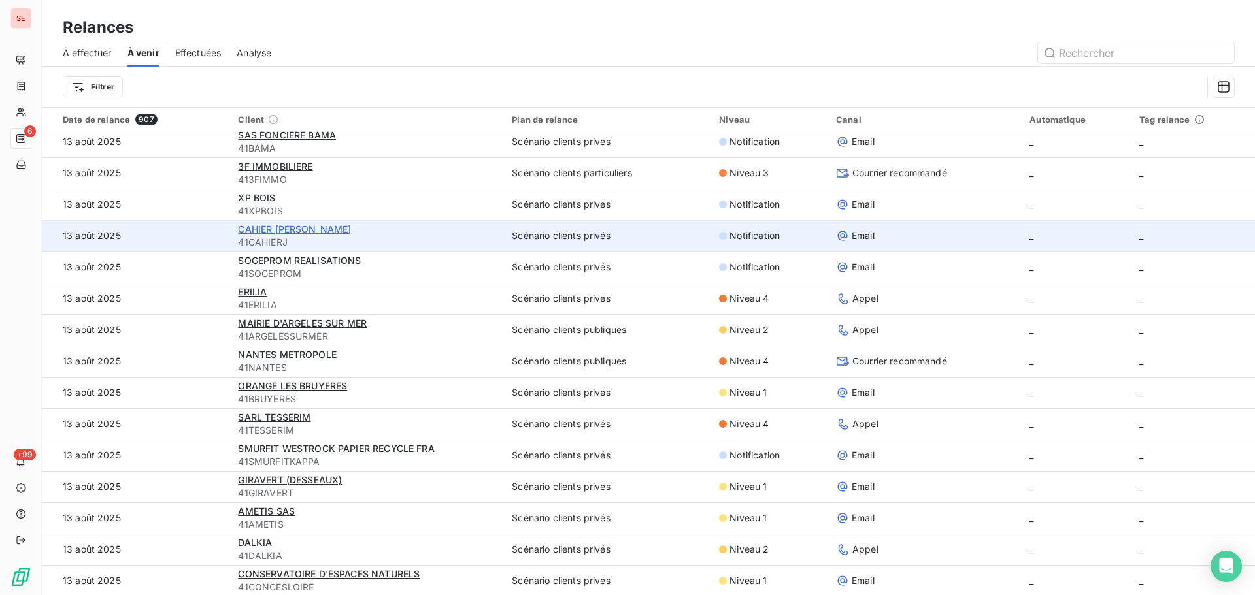
click at [249, 229] on span "CAHIER JOSEPH" at bounding box center [294, 228] width 113 height 11
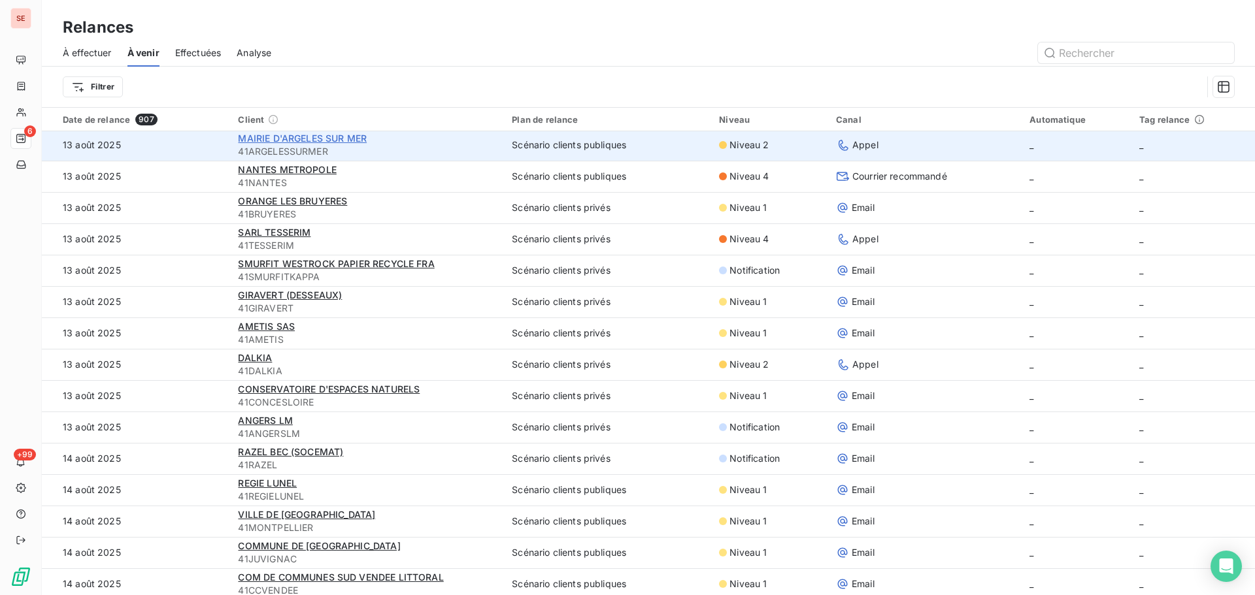
scroll to position [327, 0]
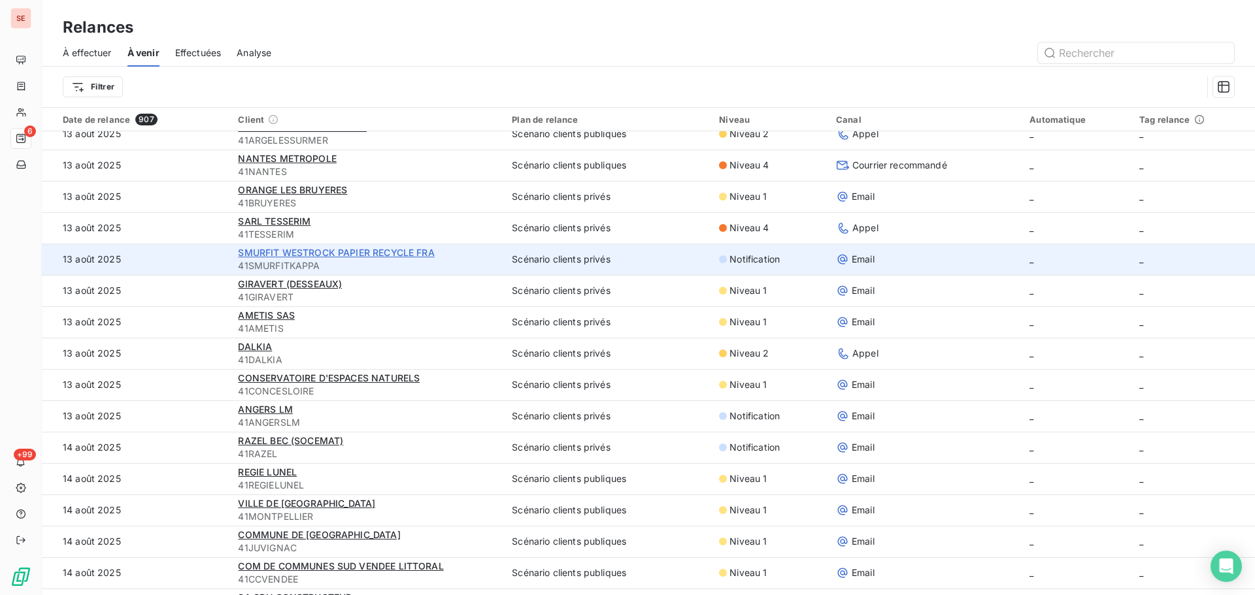
click at [246, 255] on span "SMURFIT WESTROCK PAPIER RECYCLE FRA" at bounding box center [336, 252] width 196 height 11
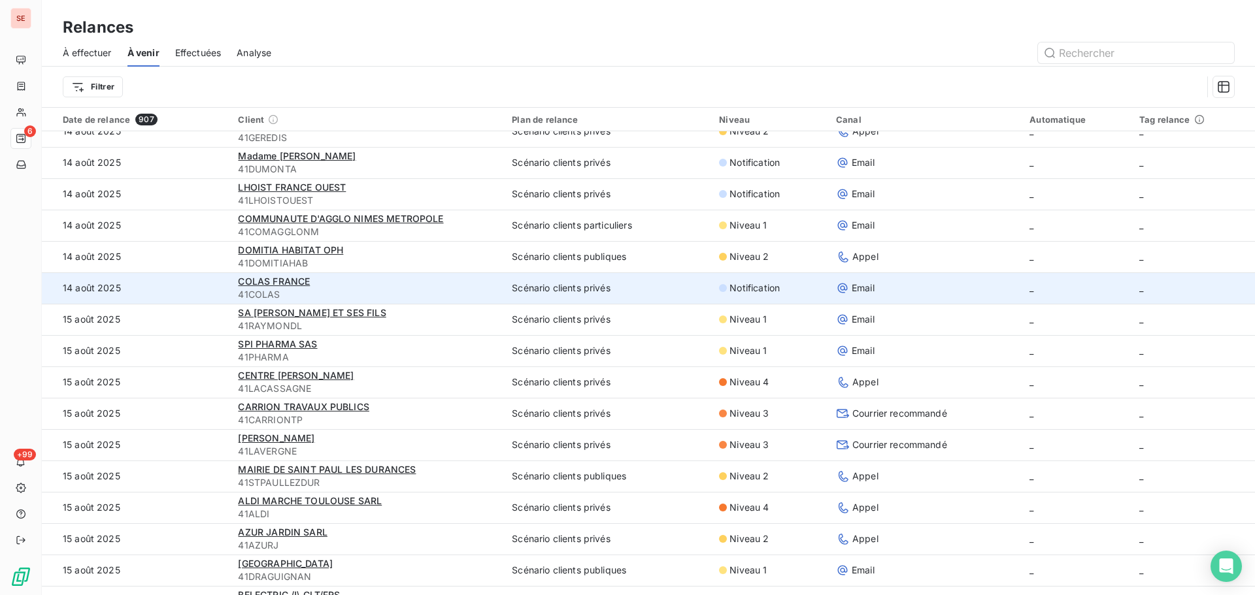
scroll to position [980, 0]
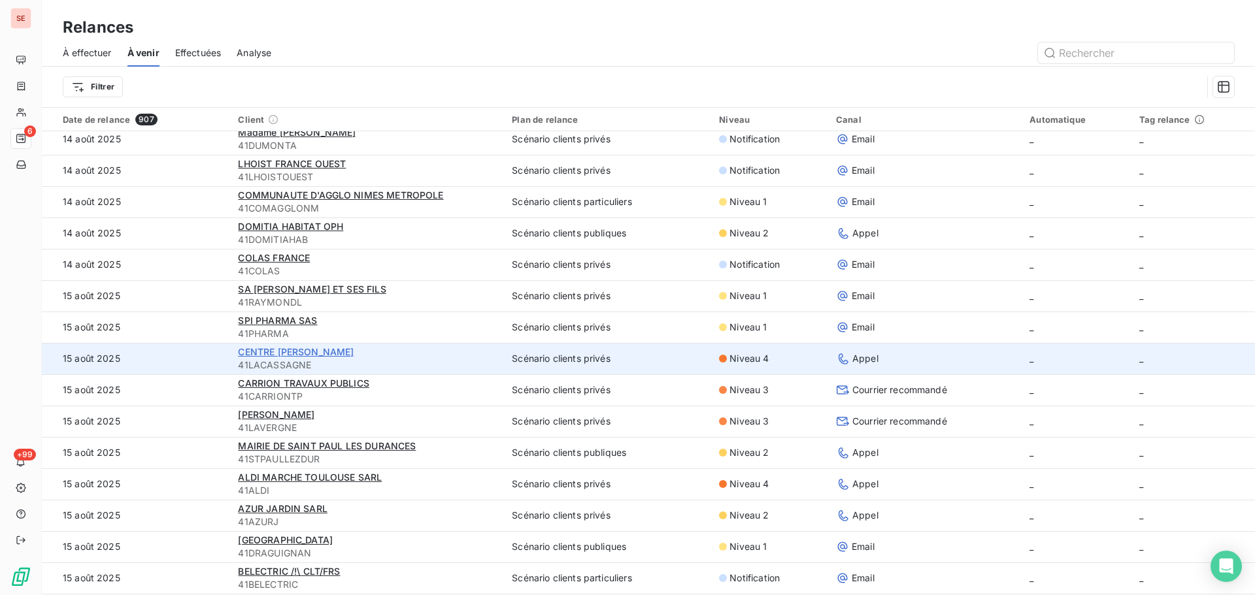
click at [244, 350] on span "CENTRE ANTOINE LACASSAGNE" at bounding box center [296, 351] width 116 height 11
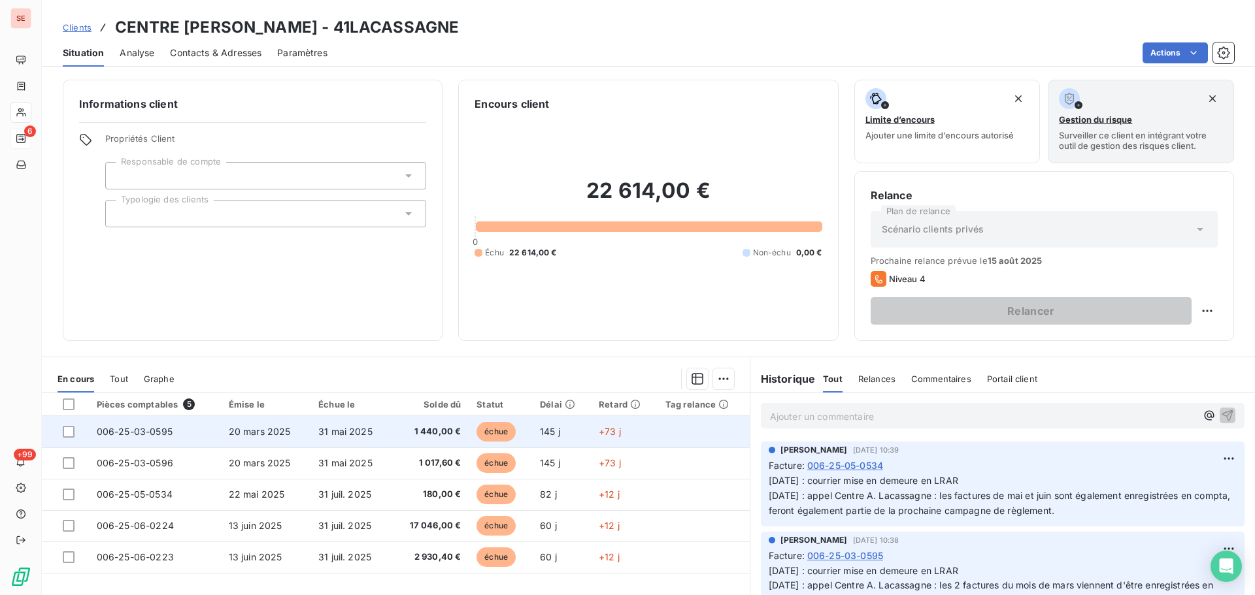
click at [301, 431] on td "20 mars 2025" at bounding box center [266, 431] width 90 height 31
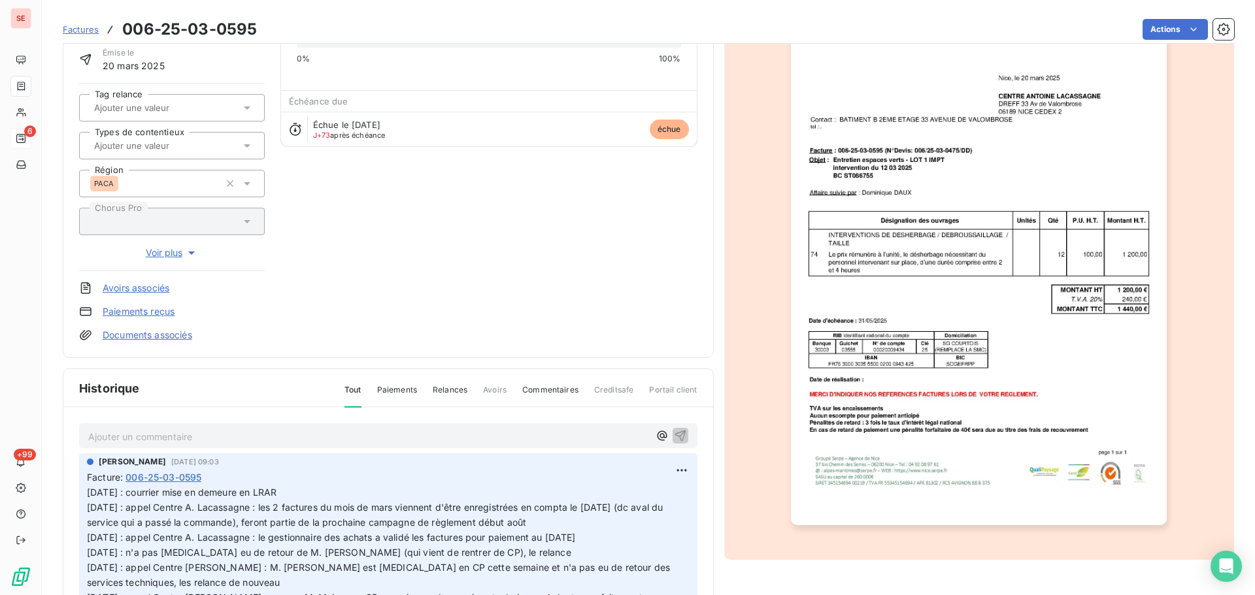
scroll to position [133, 0]
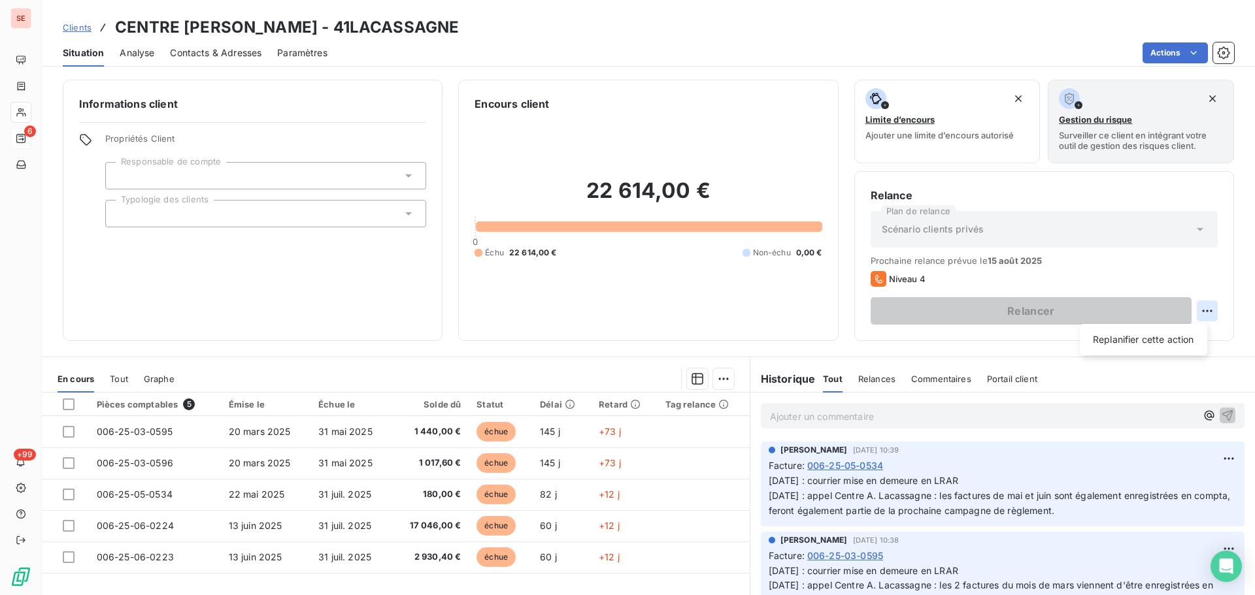
click at [1202, 314] on html "SE 6 +99 Clients CENTRE ANTOINE LACASSAGNE - 41LACASSAGNE Situation Analyse Con…" at bounding box center [627, 297] width 1255 height 595
click at [1177, 339] on div "Replanifier cette action" at bounding box center [1143, 339] width 117 height 21
select select "7"
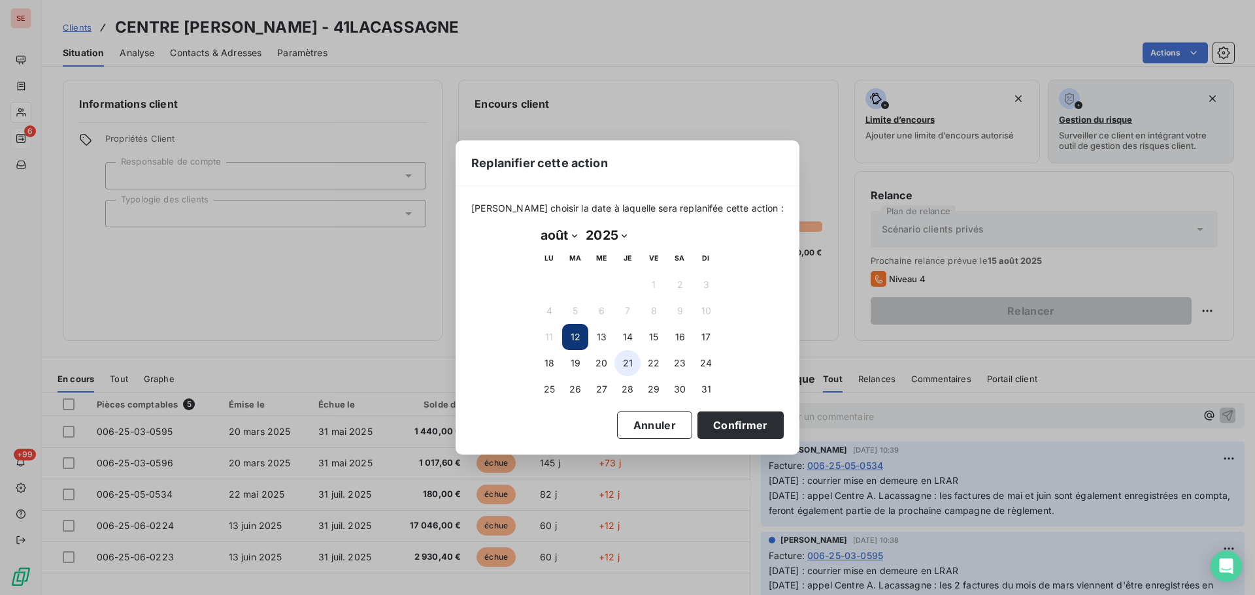
click at [630, 362] on button "21" at bounding box center [627, 363] width 26 height 26
click at [708, 410] on div "Veuillez choisir la date à laquelle sera replanifée cette action : août 2025 Mo…" at bounding box center [627, 320] width 344 height 268
click at [727, 419] on button "Confirmer" at bounding box center [740, 425] width 86 height 27
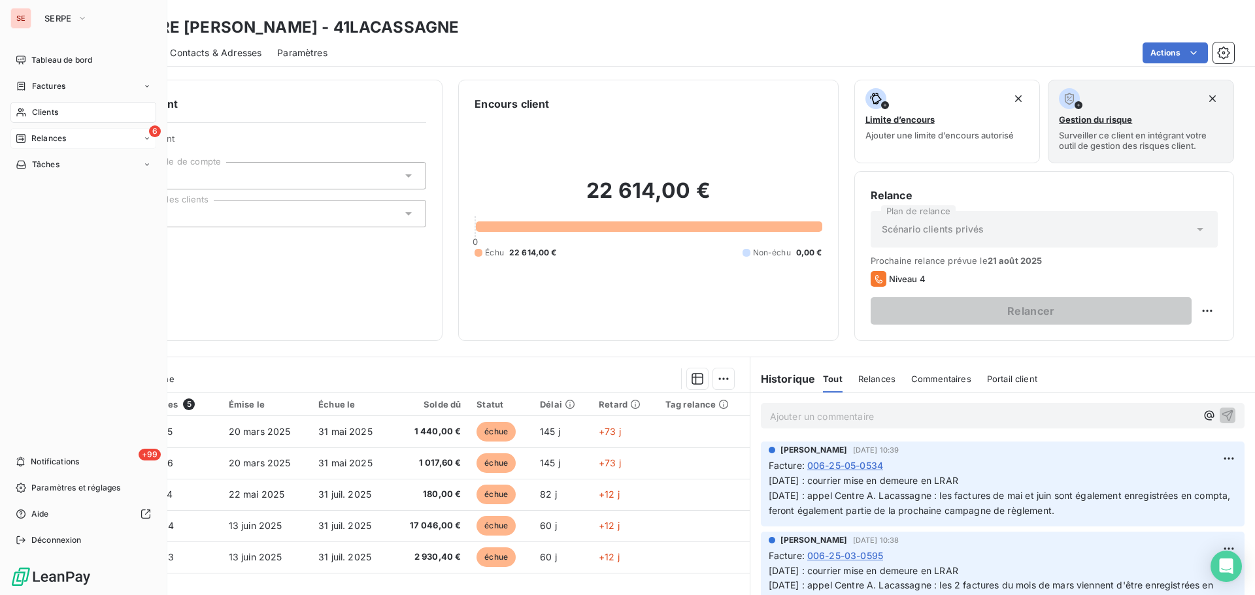
click at [56, 140] on span "Relances" at bounding box center [48, 139] width 35 height 12
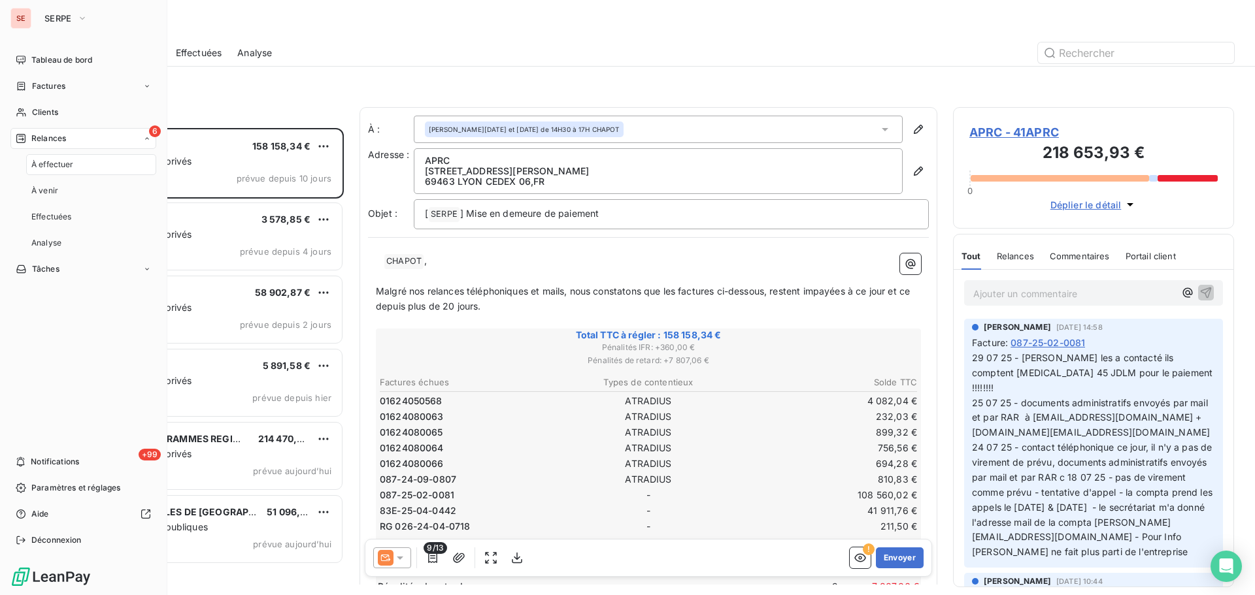
scroll to position [457, 271]
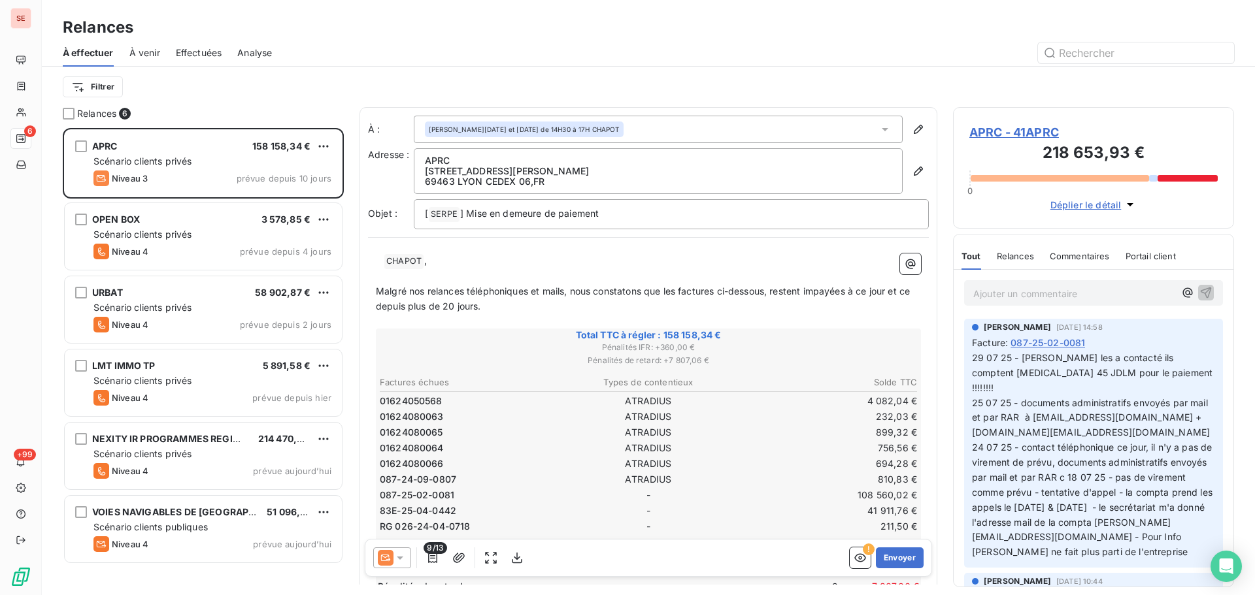
click at [195, 51] on span "Effectuées" at bounding box center [199, 52] width 46 height 13
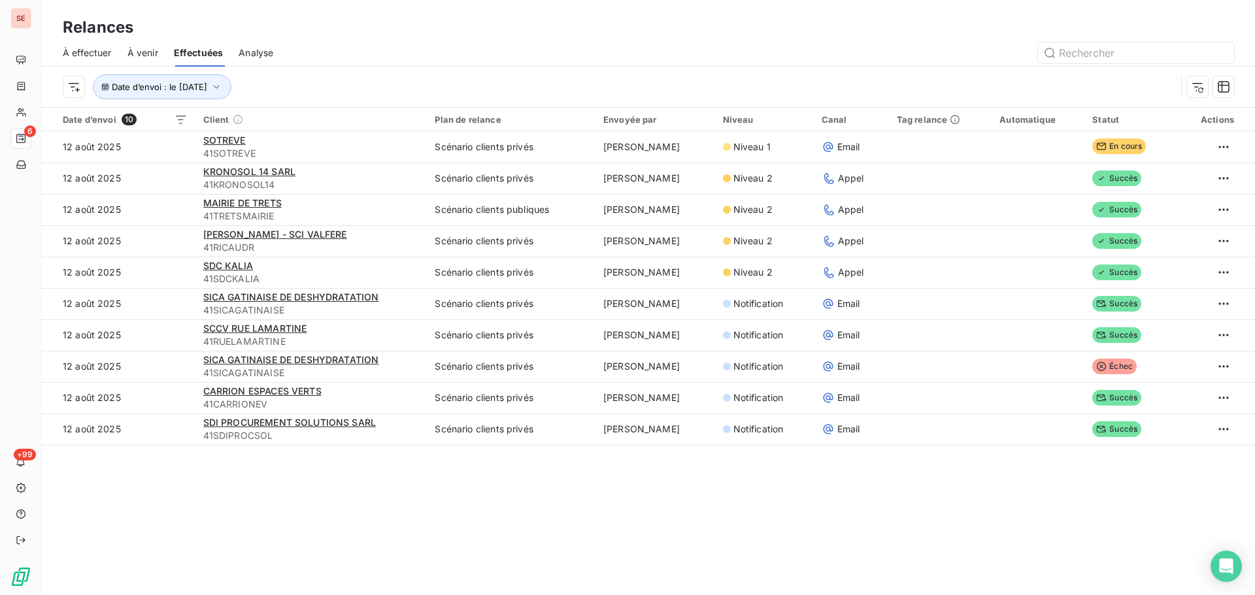
click at [148, 51] on span "À venir" at bounding box center [142, 52] width 31 height 13
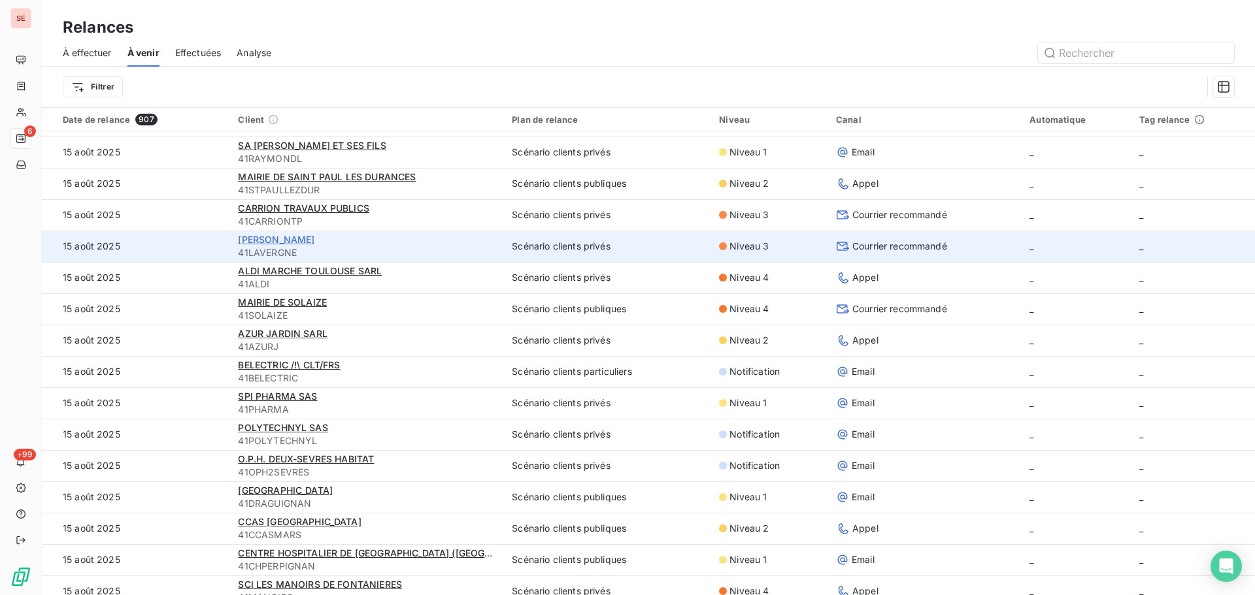
scroll to position [1176, 0]
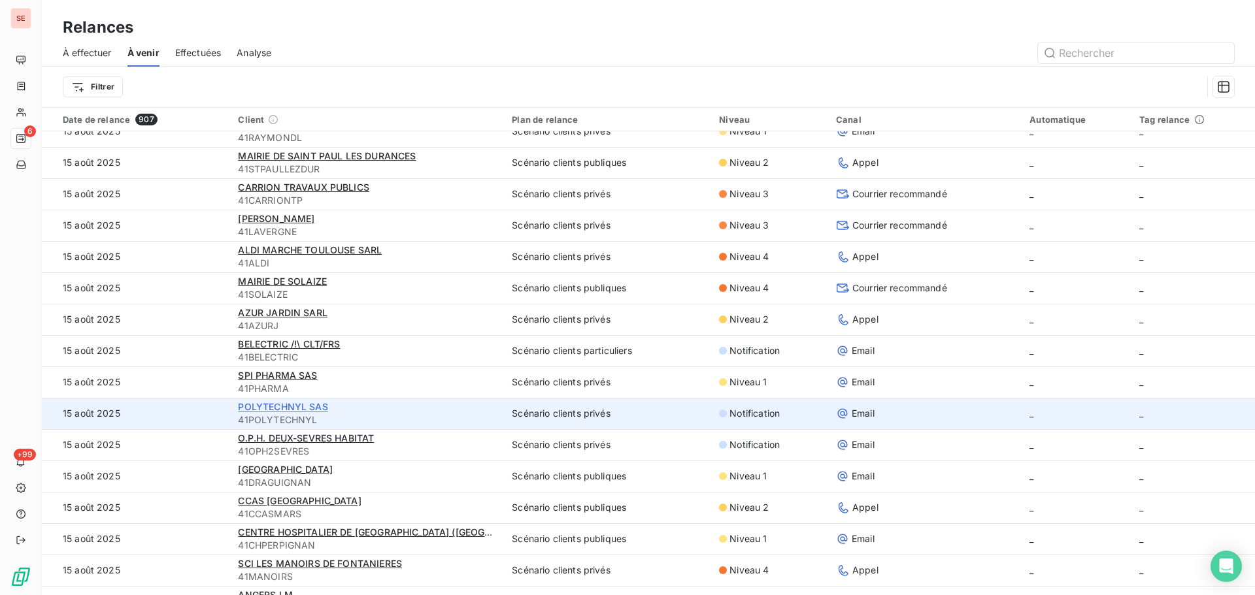
click at [248, 405] on span "POLYTECHNYL SAS" at bounding box center [283, 406] width 90 height 11
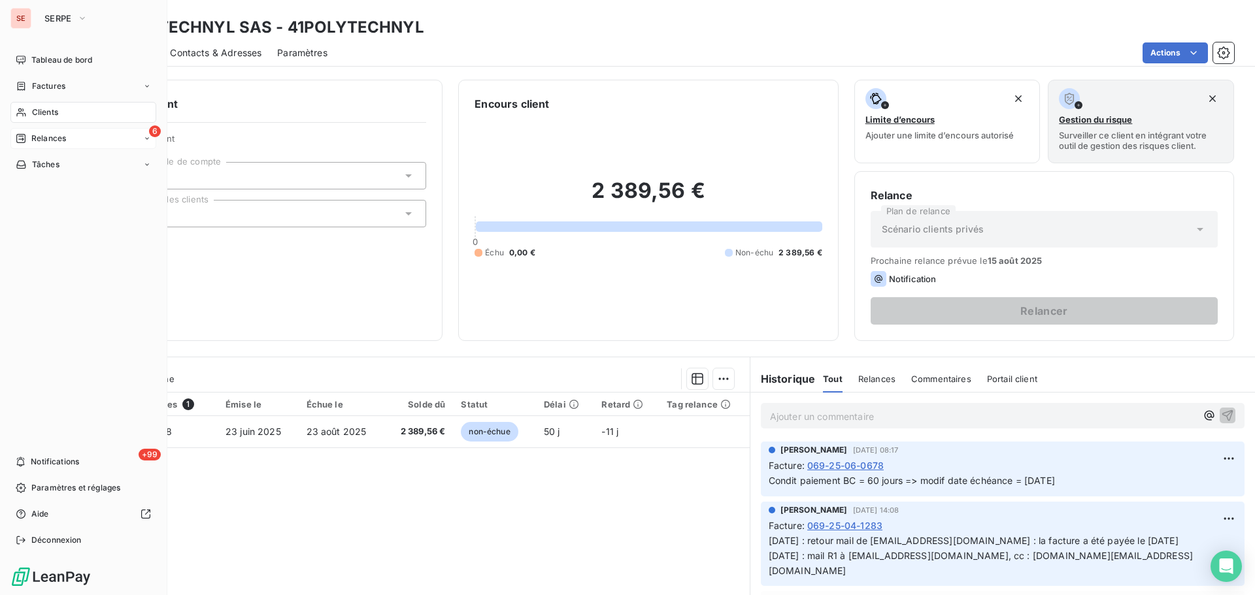
click at [61, 139] on span "Relances" at bounding box center [48, 139] width 35 height 12
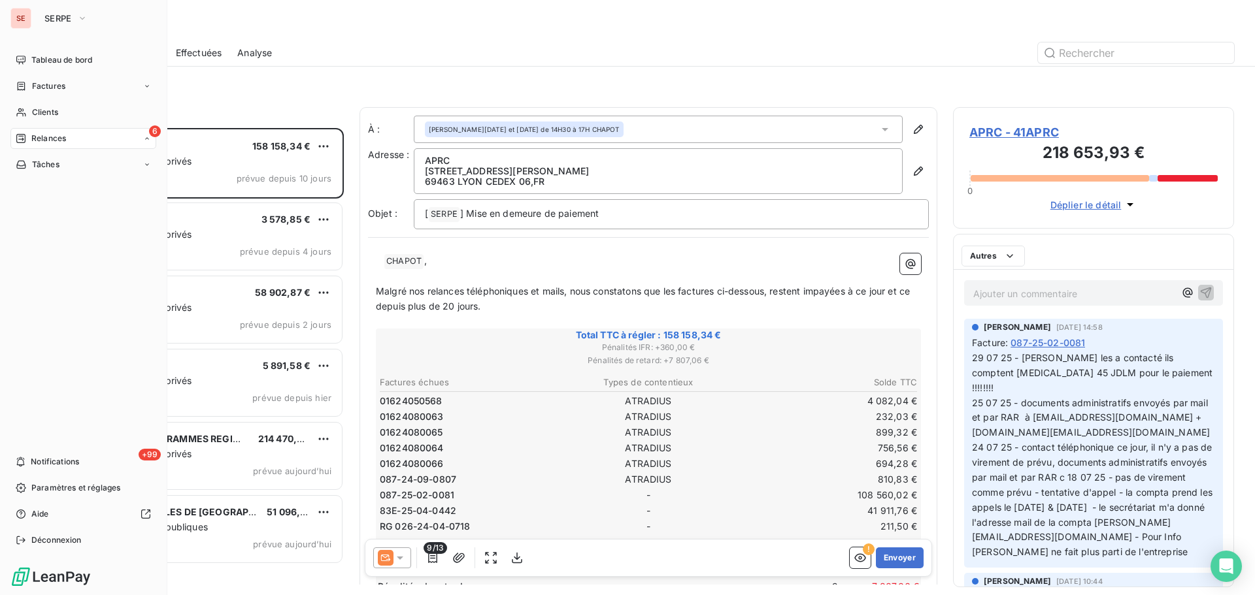
scroll to position [457, 271]
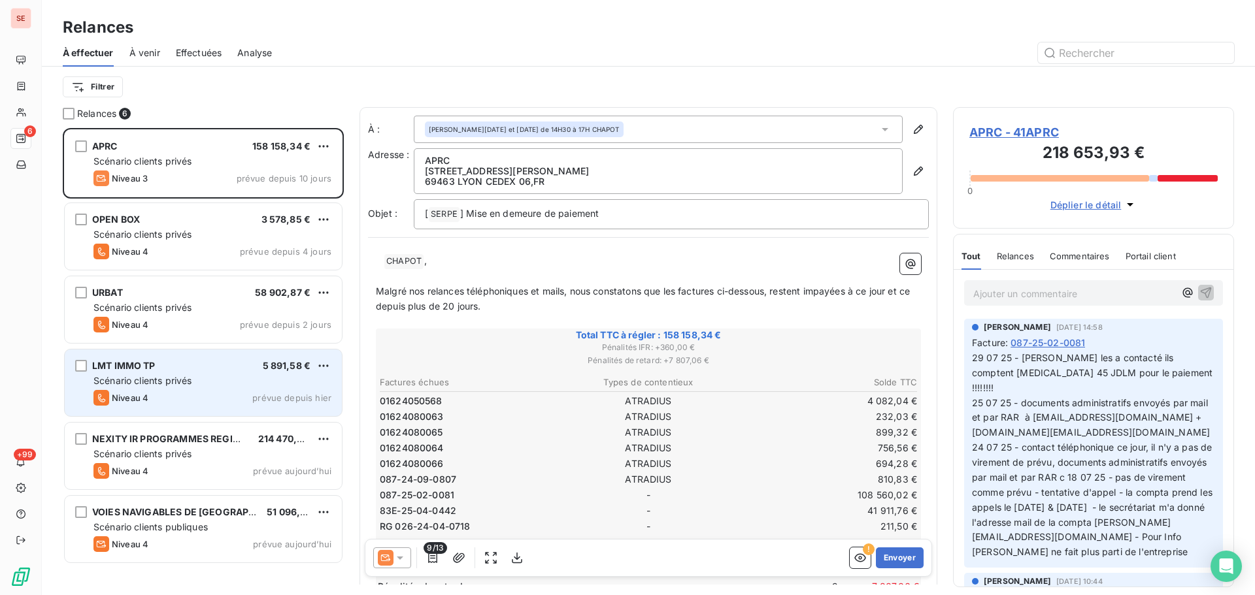
click at [134, 370] on span "LMT IMMO TP" at bounding box center [123, 365] width 63 height 11
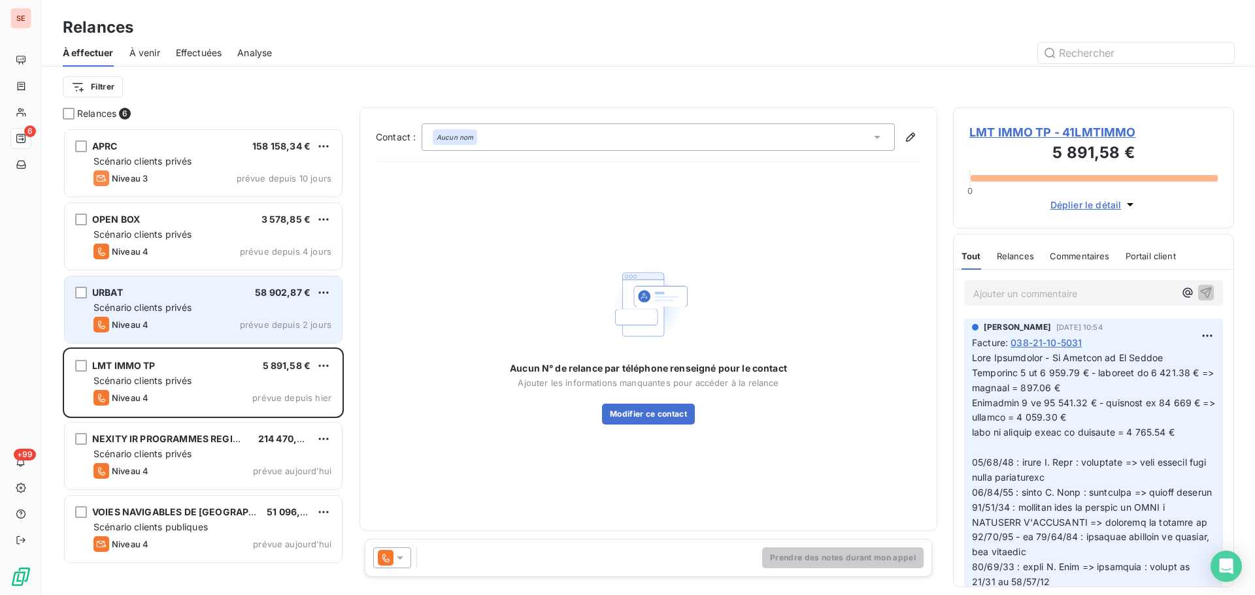
click at [148, 326] on span "Niveau 4" at bounding box center [130, 325] width 37 height 10
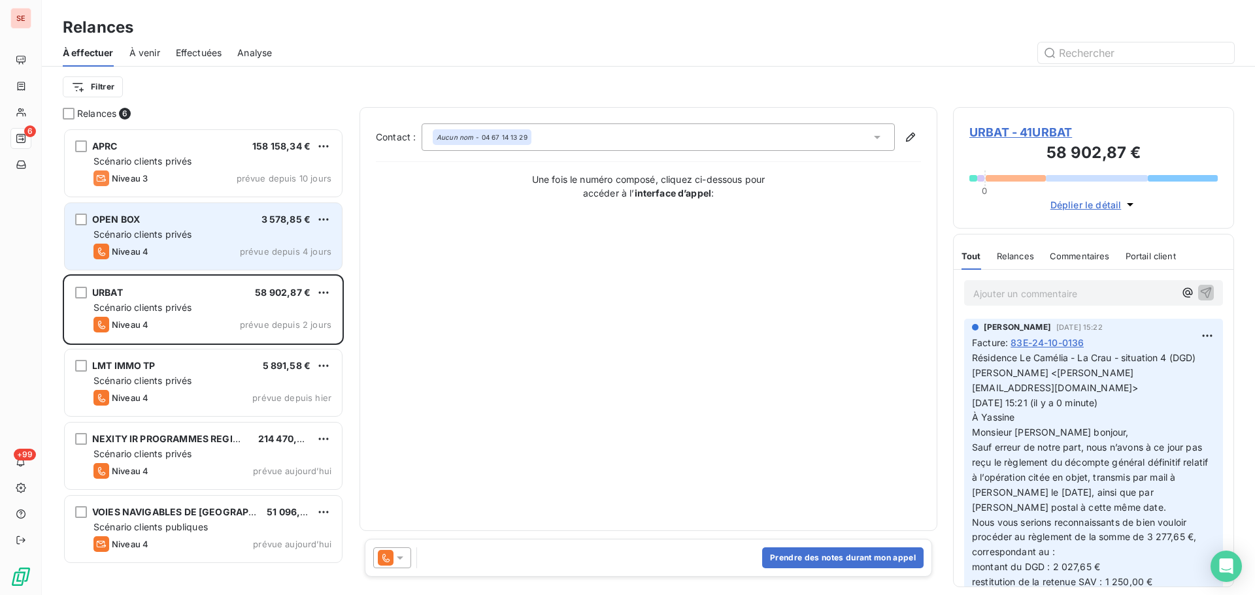
click at [150, 216] on div "OPEN BOX 3 578,85 €" at bounding box center [212, 220] width 238 height 12
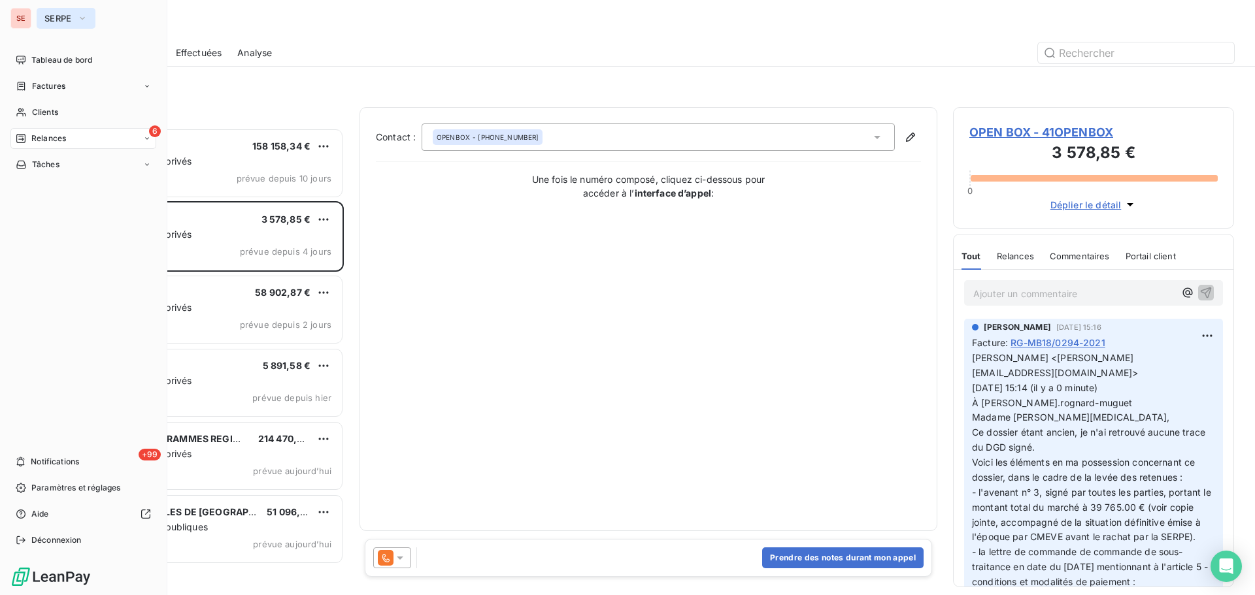
click at [54, 23] on span "SERPE" at bounding box center [57, 18] width 27 height 10
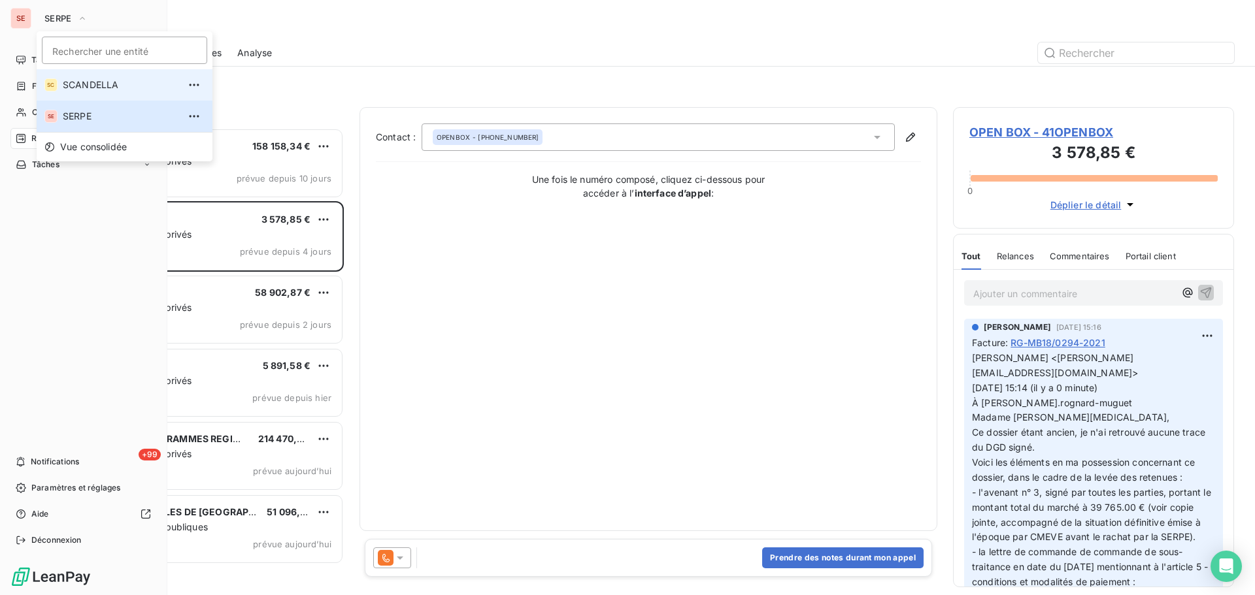
click at [78, 84] on span "SCANDELLA" at bounding box center [121, 84] width 116 height 13
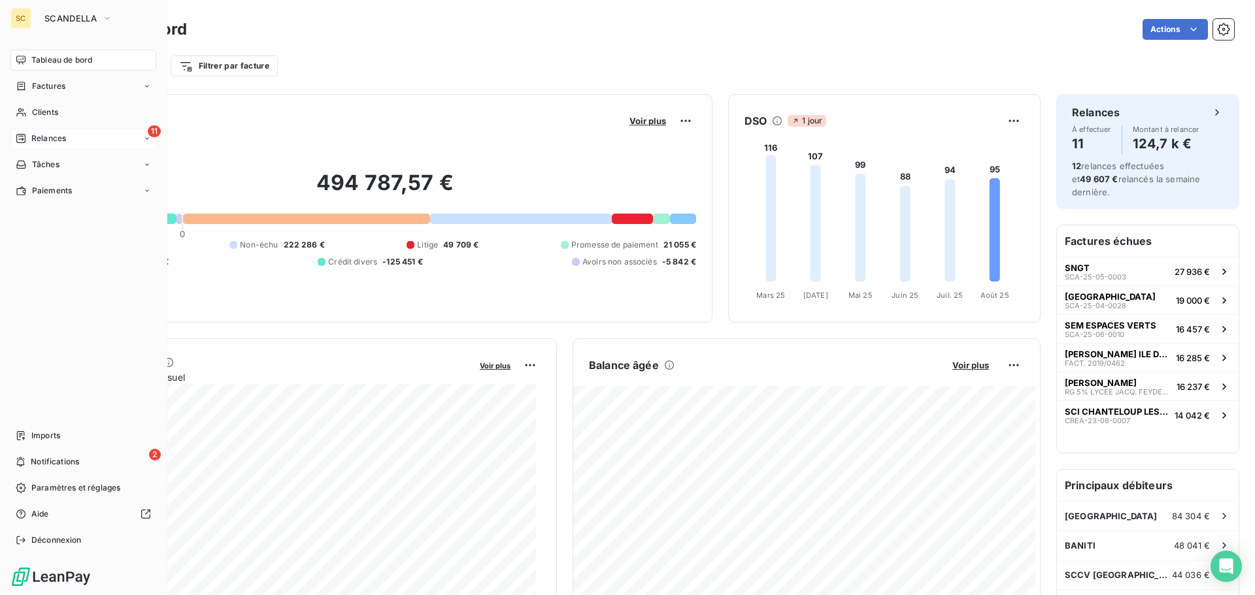
click at [66, 139] on span "Relances" at bounding box center [48, 139] width 35 height 12
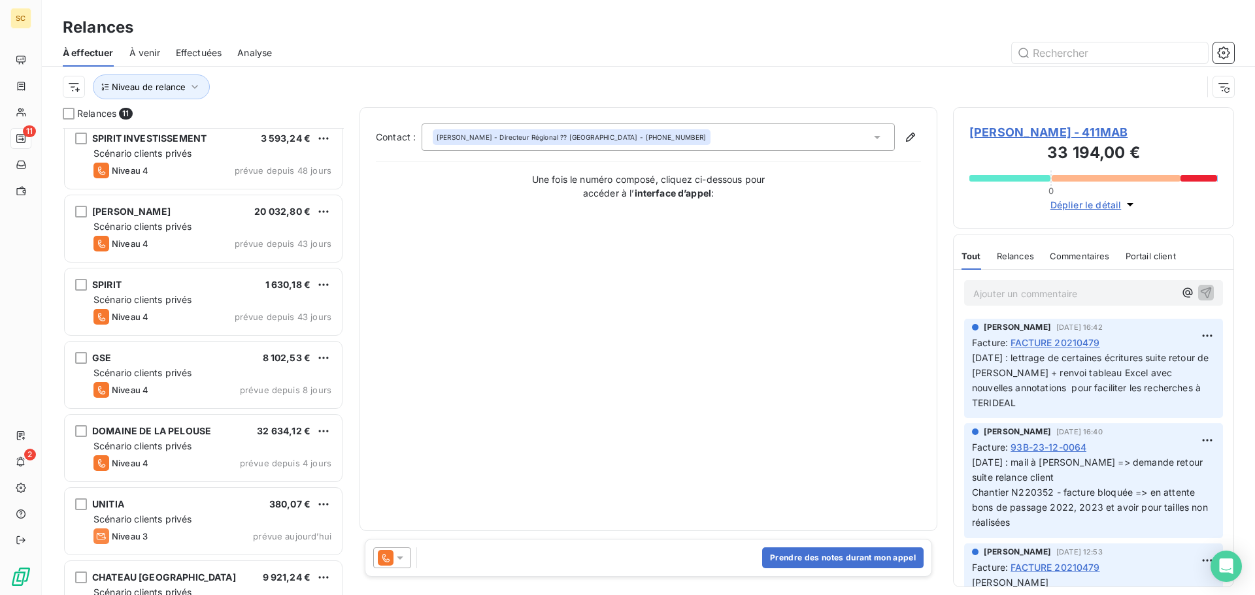
scroll to position [338, 0]
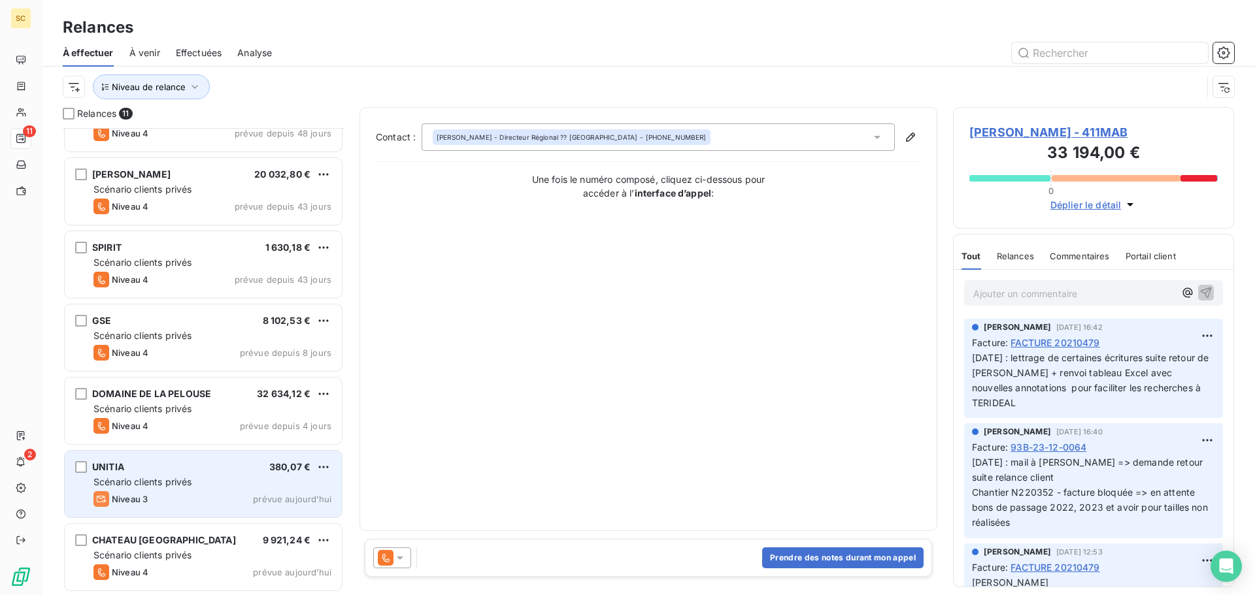
click at [152, 491] on div "UNITIA 380,07 € Scénario clients privés Niveau 3 prévue [DATE]" at bounding box center [203, 484] width 277 height 67
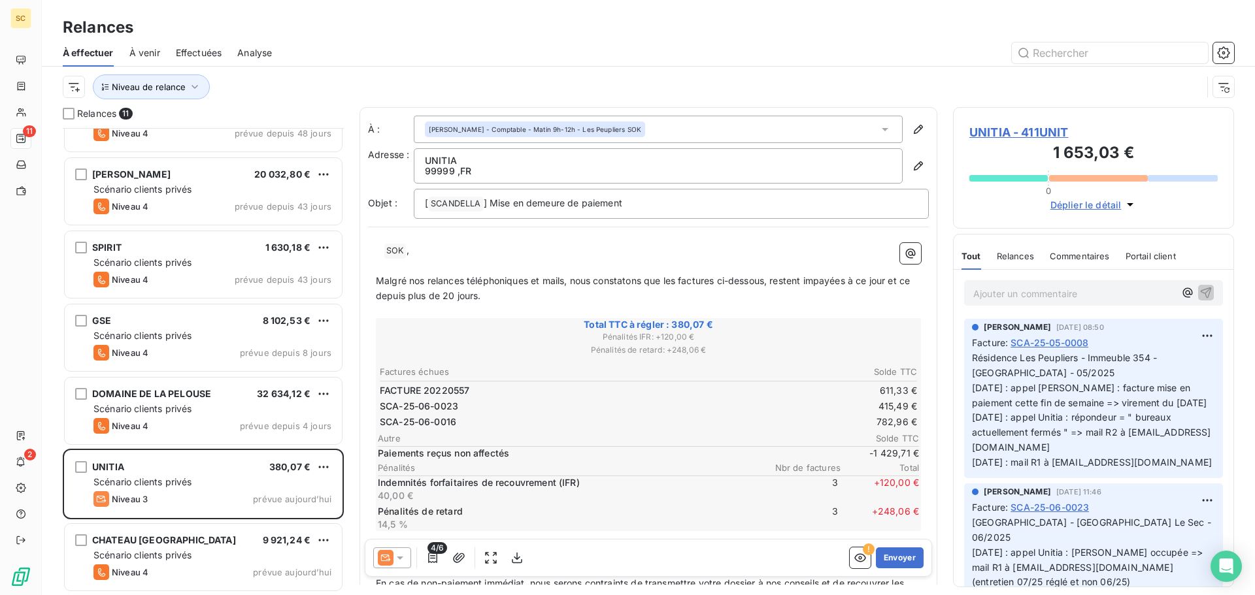
click at [1016, 129] on span "UNITIA - 411UNIT" at bounding box center [1093, 132] width 248 height 18
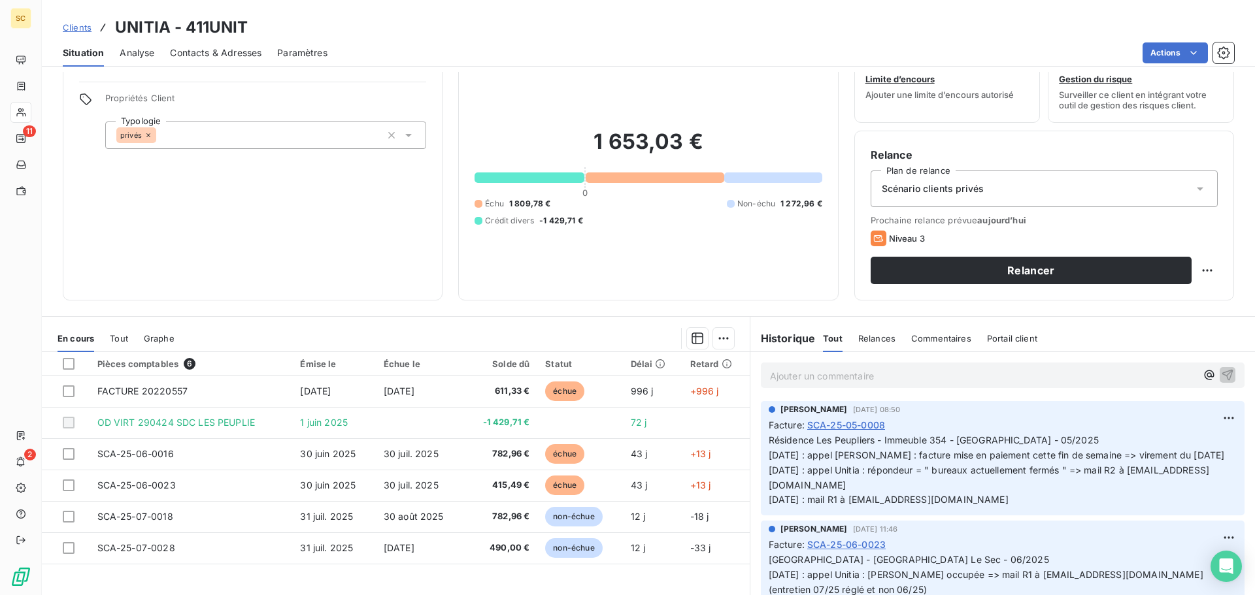
scroll to position [88, 0]
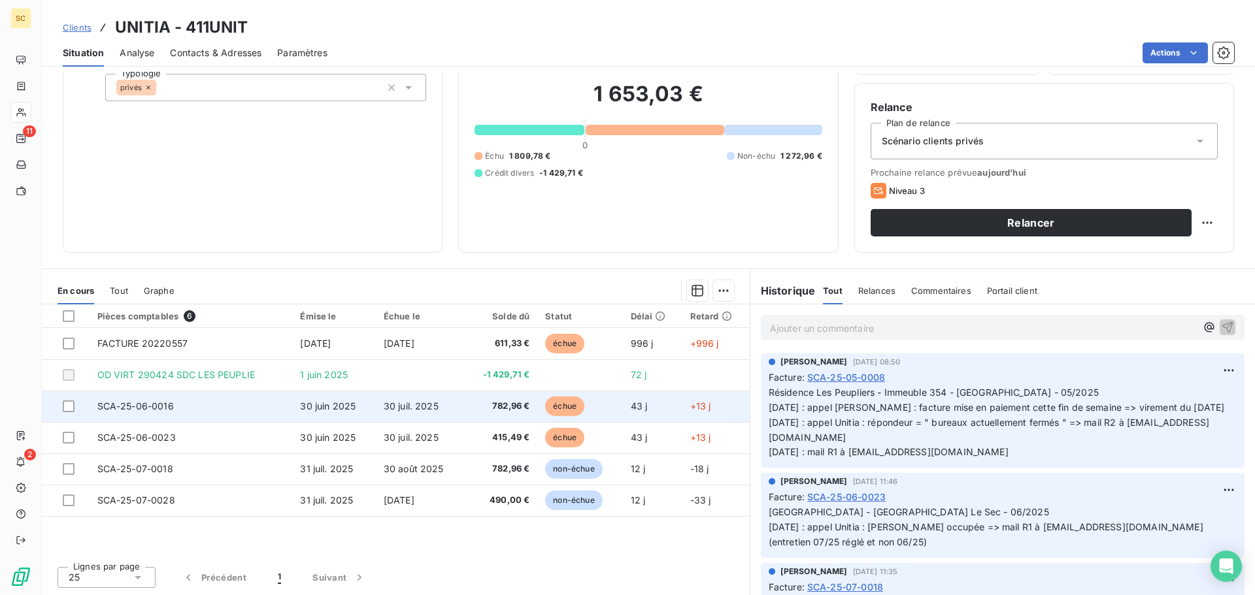
click at [176, 405] on td "SCA-25-06-0016" at bounding box center [191, 406] width 203 height 31
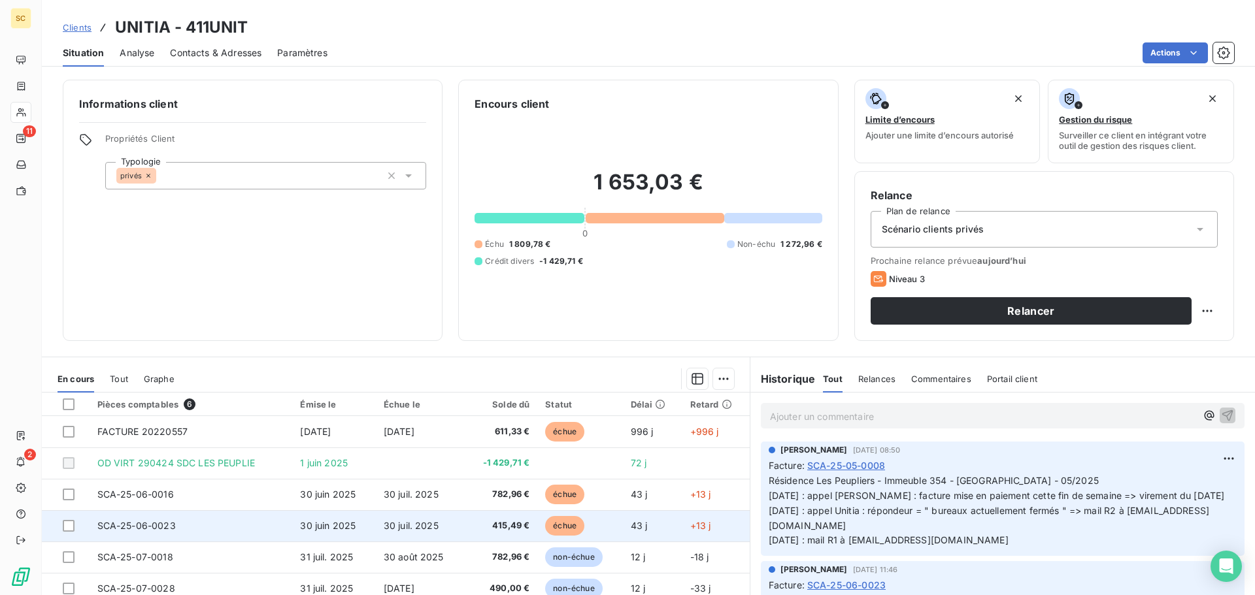
click at [223, 526] on td "SCA-25-06-0023" at bounding box center [191, 525] width 203 height 31
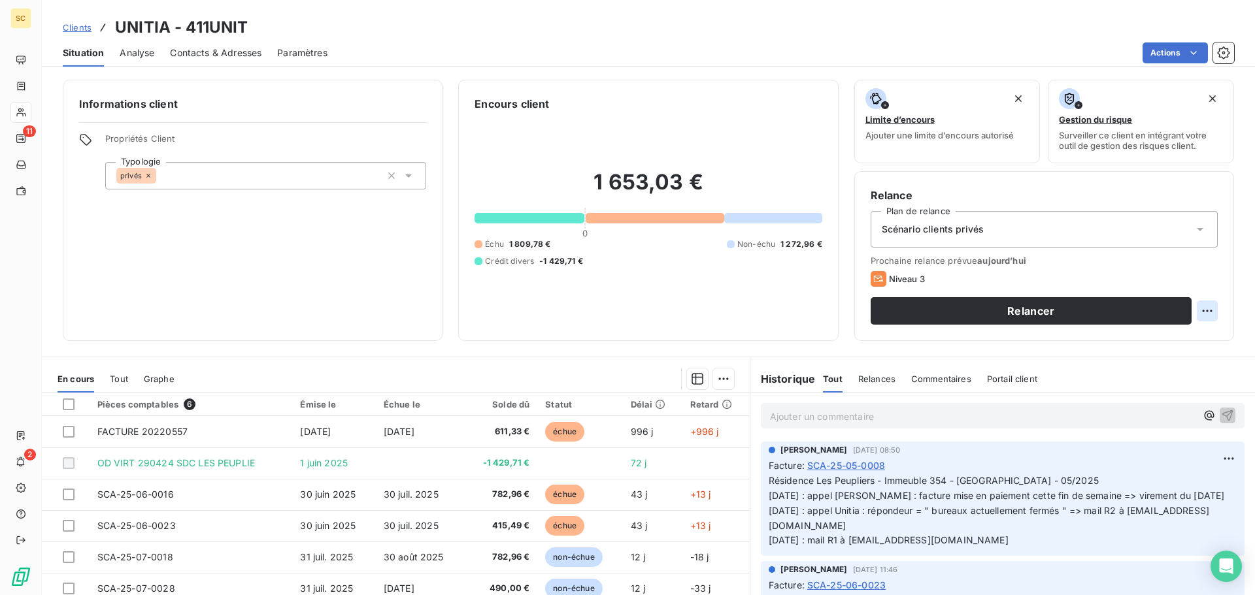
click at [1193, 311] on html "SC 11 2 Clients UNITIA - 411UNIT Situation Analyse Contacts & Adresses Paramètr…" at bounding box center [627, 297] width 1255 height 595
click at [1172, 344] on div "Replanifier cette action" at bounding box center [1143, 339] width 117 height 21
select select "7"
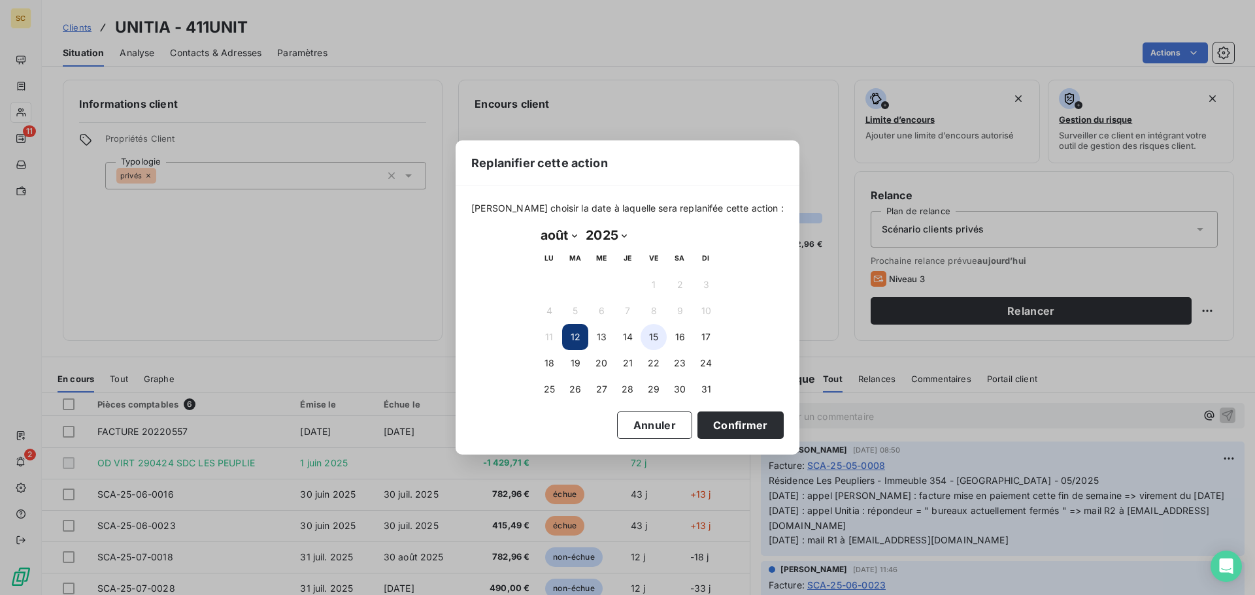
click at [646, 338] on button "15" at bounding box center [653, 337] width 26 height 26
click at [727, 423] on button "Confirmer" at bounding box center [740, 425] width 86 height 27
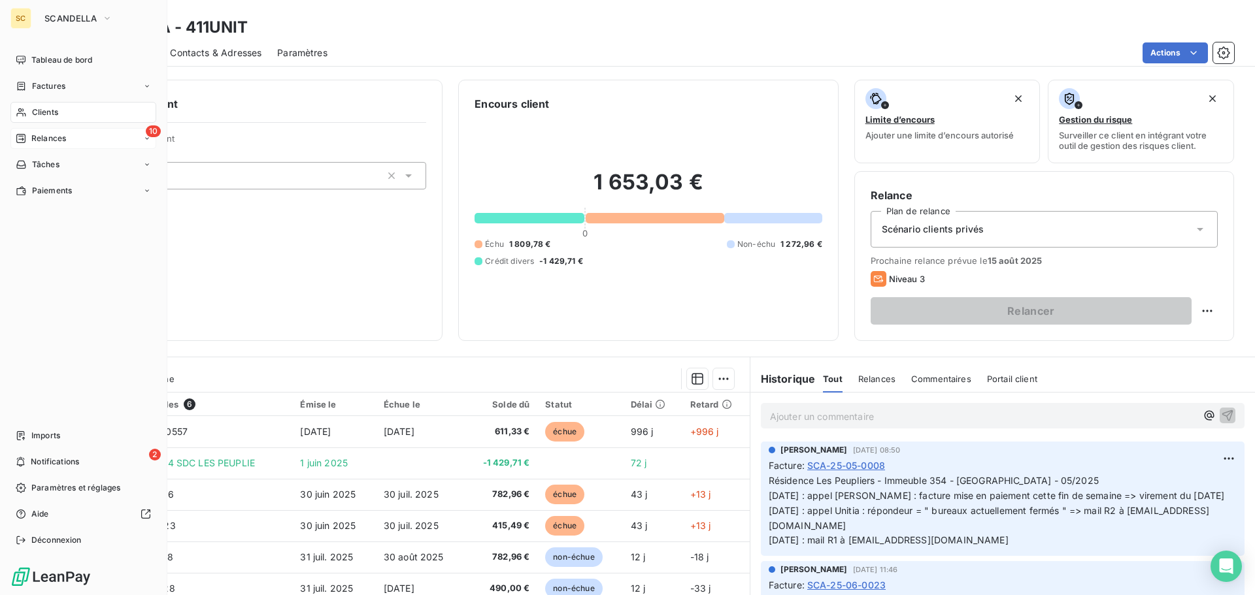
click at [67, 140] on div "10 Relances" at bounding box center [83, 138] width 146 height 21
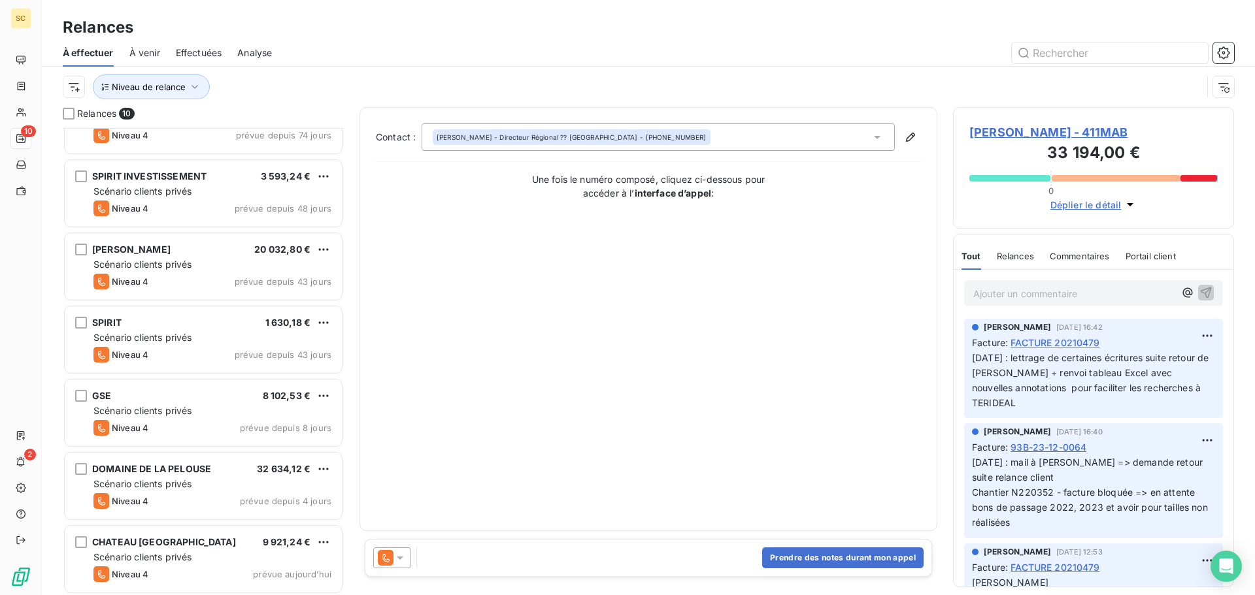
scroll to position [265, 0]
click at [174, 85] on span "Niveau de relance" at bounding box center [149, 87] width 74 height 10
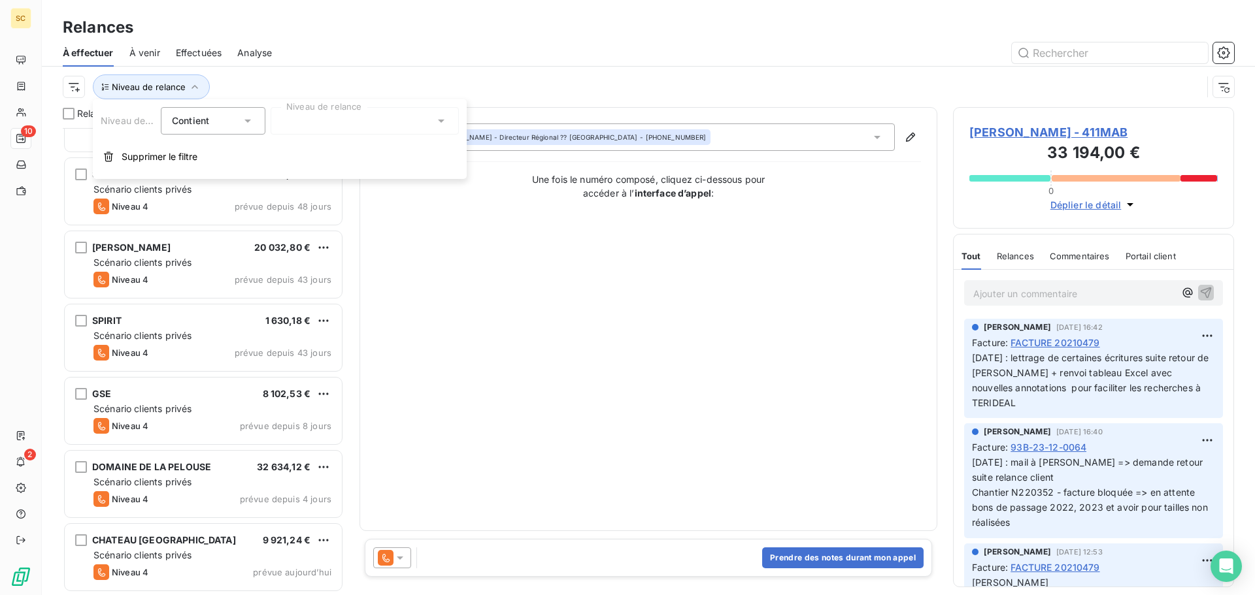
click at [303, 119] on div at bounding box center [365, 120] width 188 height 27
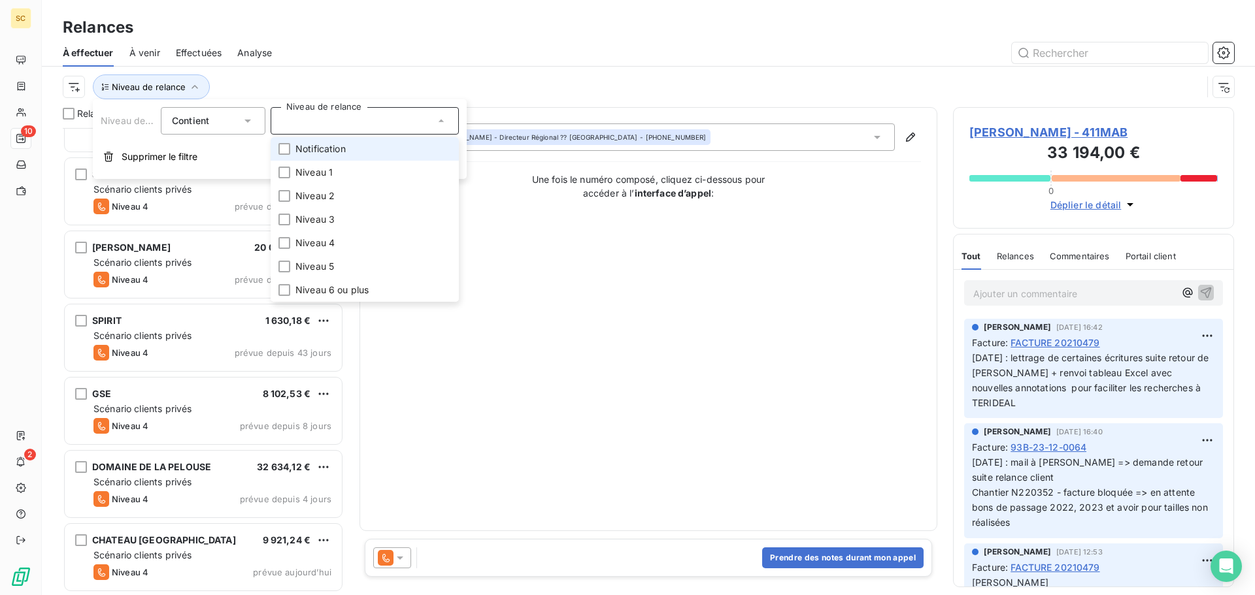
click at [318, 135] on div "Niveau de relance Contient is Niveau de relance Notification Niveau 1 Niveau 2 …" at bounding box center [280, 139] width 374 height 80
click at [318, 148] on span "Notification" at bounding box center [320, 148] width 50 height 13
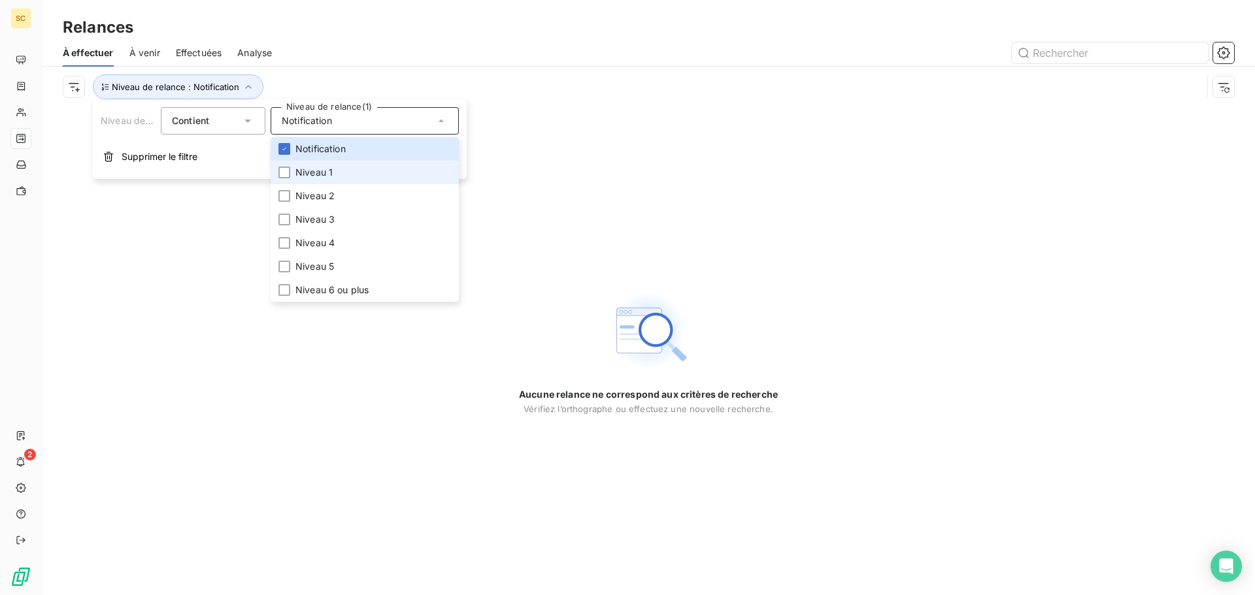
click at [319, 173] on span "Niveau 1" at bounding box center [313, 172] width 37 height 13
click at [323, 199] on span "Niveau 2" at bounding box center [314, 195] width 39 height 13
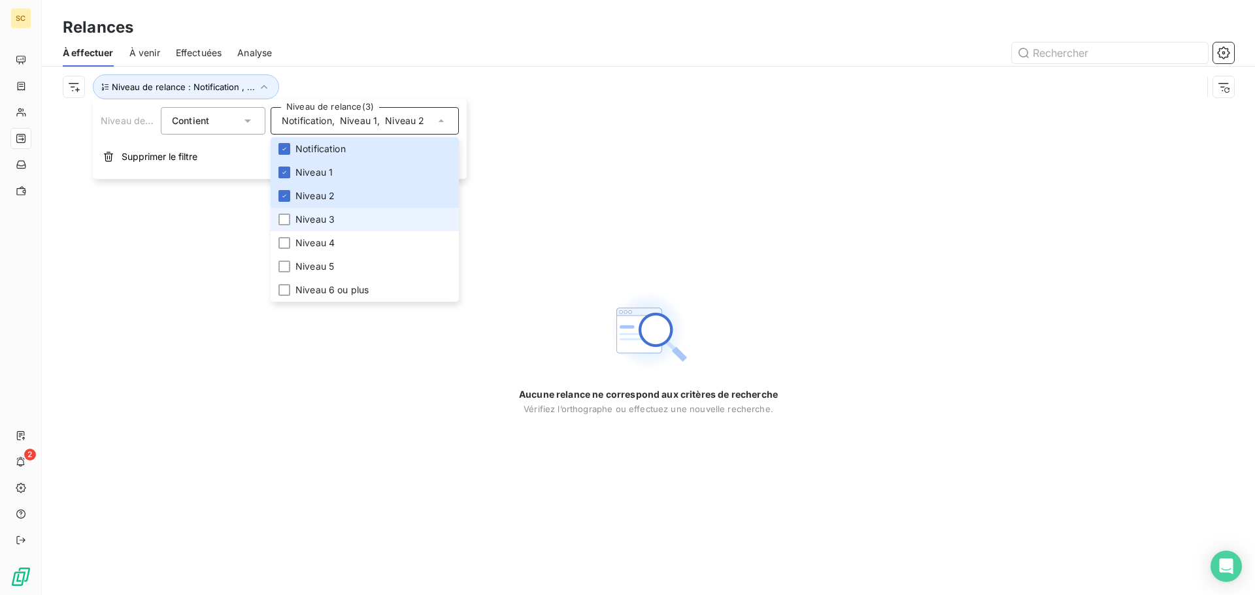
click at [331, 223] on span "Niveau 3" at bounding box center [314, 219] width 39 height 13
click at [330, 239] on span "Niveau 4" at bounding box center [314, 243] width 39 height 13
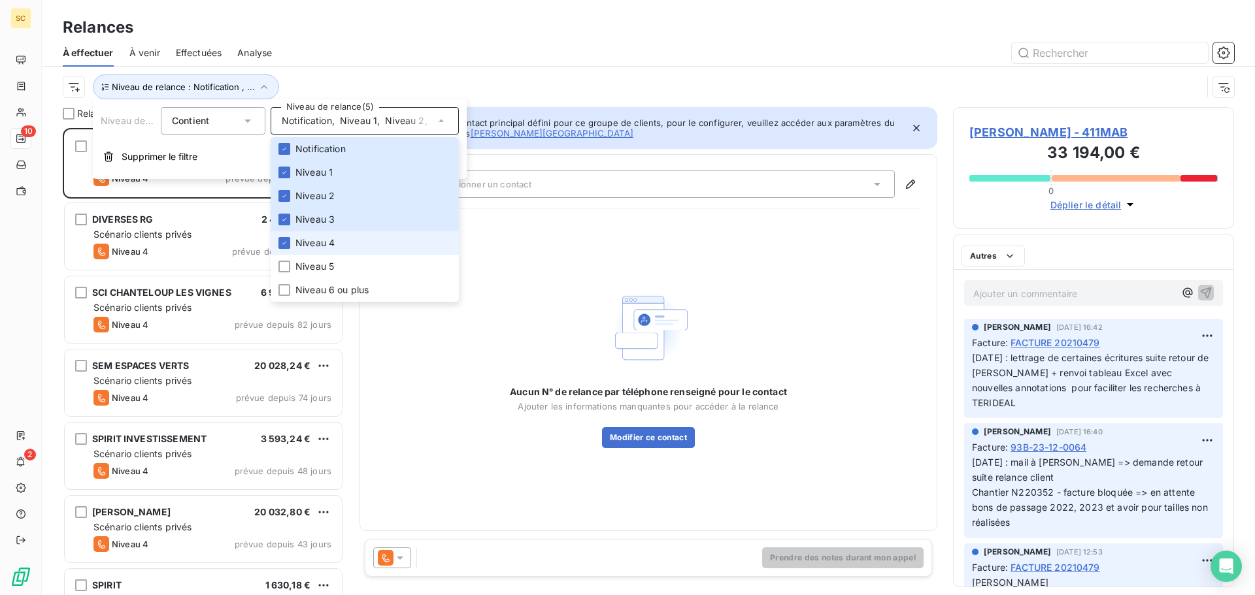
scroll to position [457, 271]
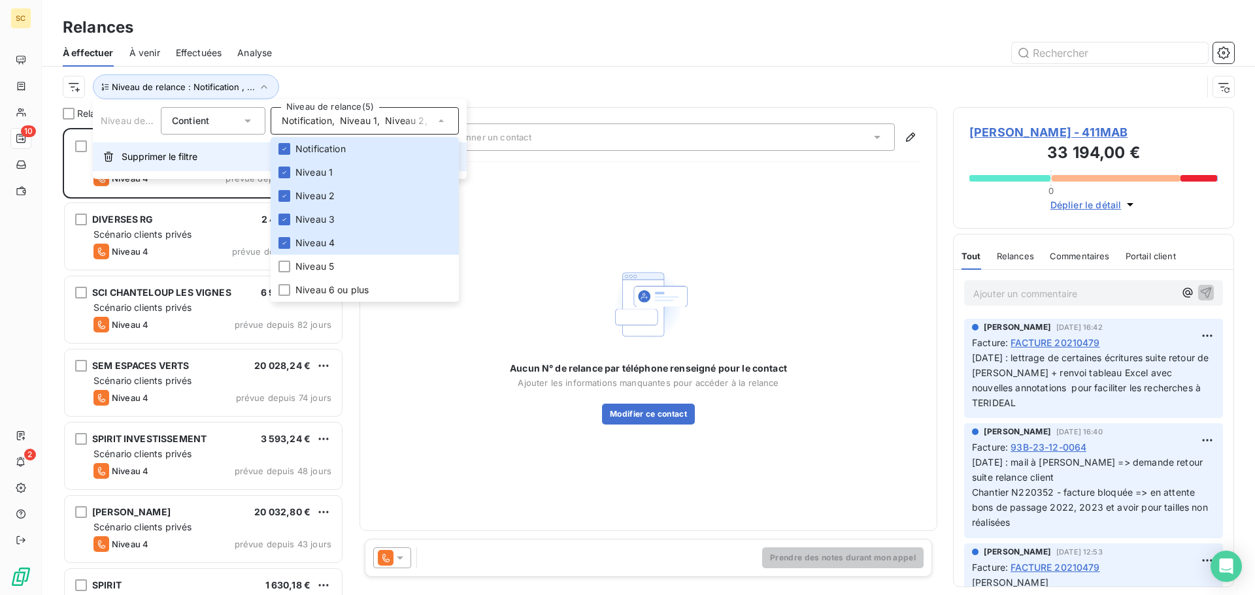
drag, startPoint x: 169, startPoint y: 157, endPoint x: 180, endPoint y: 149, distance: 14.1
click at [171, 155] on span "Supprimer le filtre" at bounding box center [160, 156] width 76 height 13
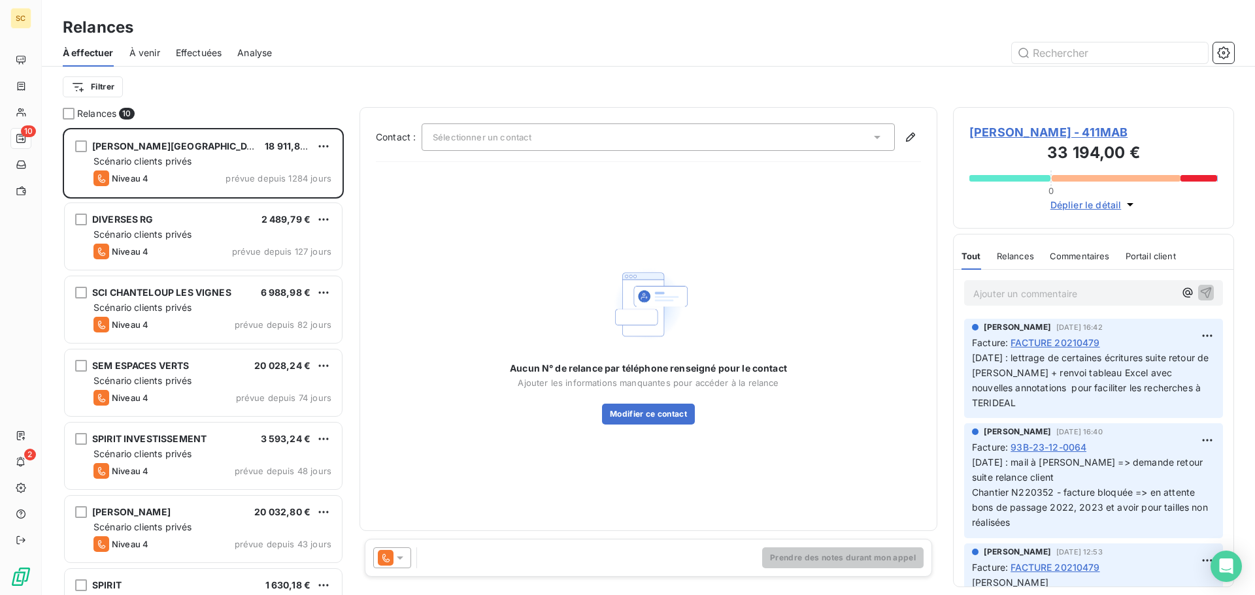
click at [357, 50] on div at bounding box center [760, 52] width 946 height 21
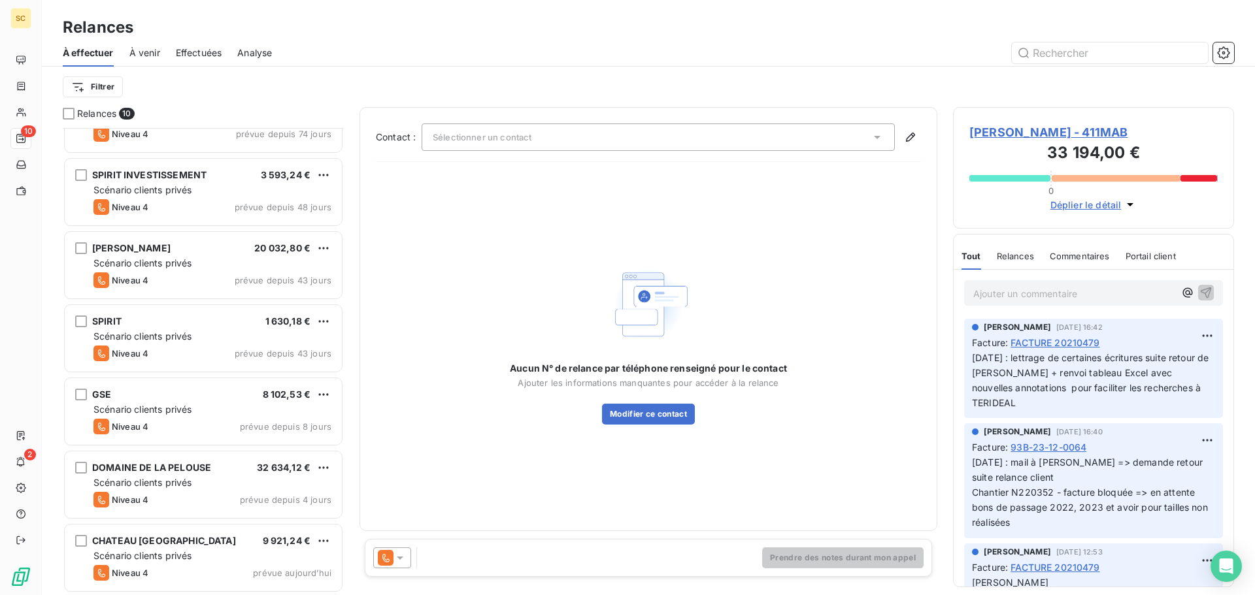
scroll to position [265, 0]
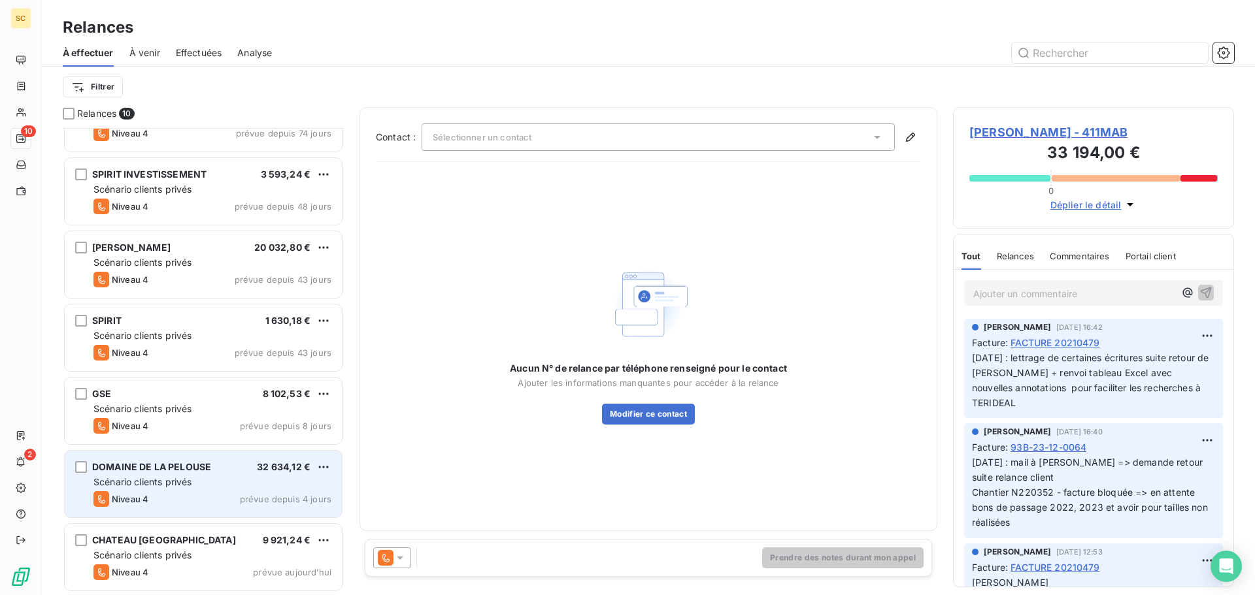
click at [137, 478] on span "Scénario clients privés" at bounding box center [142, 481] width 98 height 11
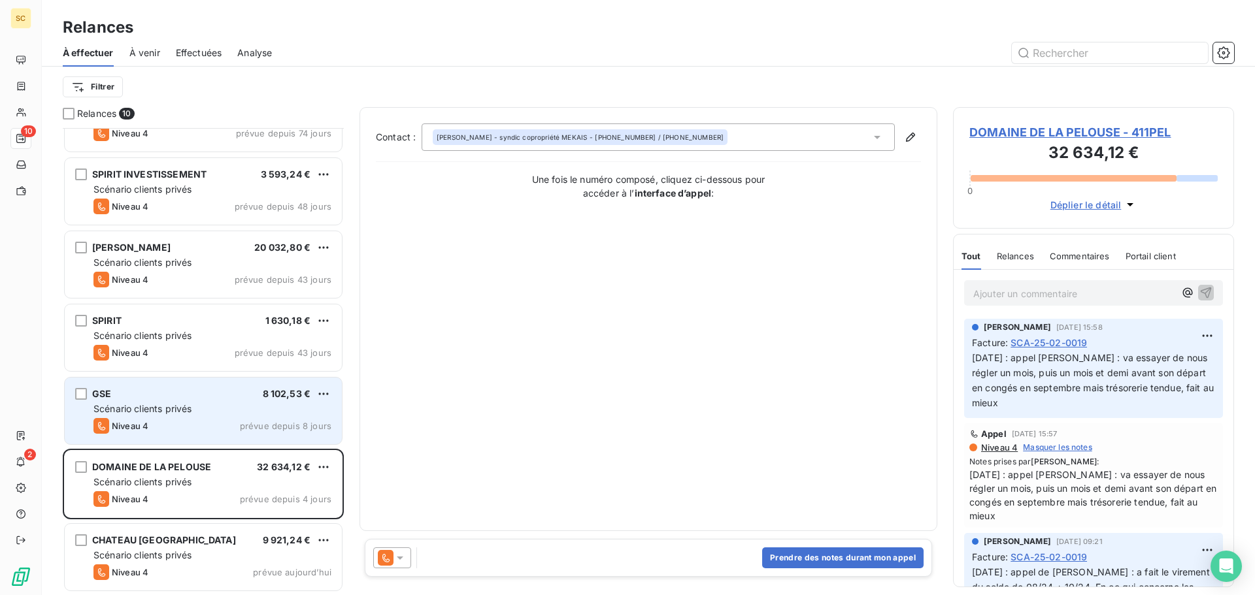
click at [133, 401] on div "GSE 8 102,53 € Scénario clients privés Niveau 4 prévue depuis 8 jours" at bounding box center [203, 411] width 277 height 67
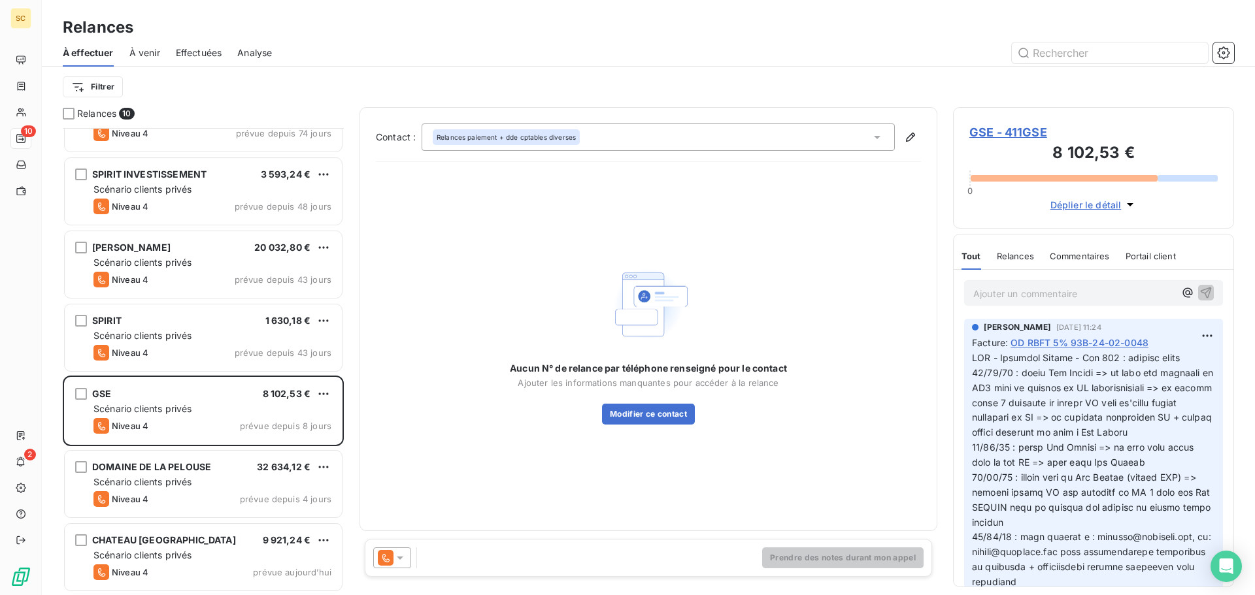
click at [1004, 130] on span "GSE - 411GSE" at bounding box center [1093, 132] width 248 height 18
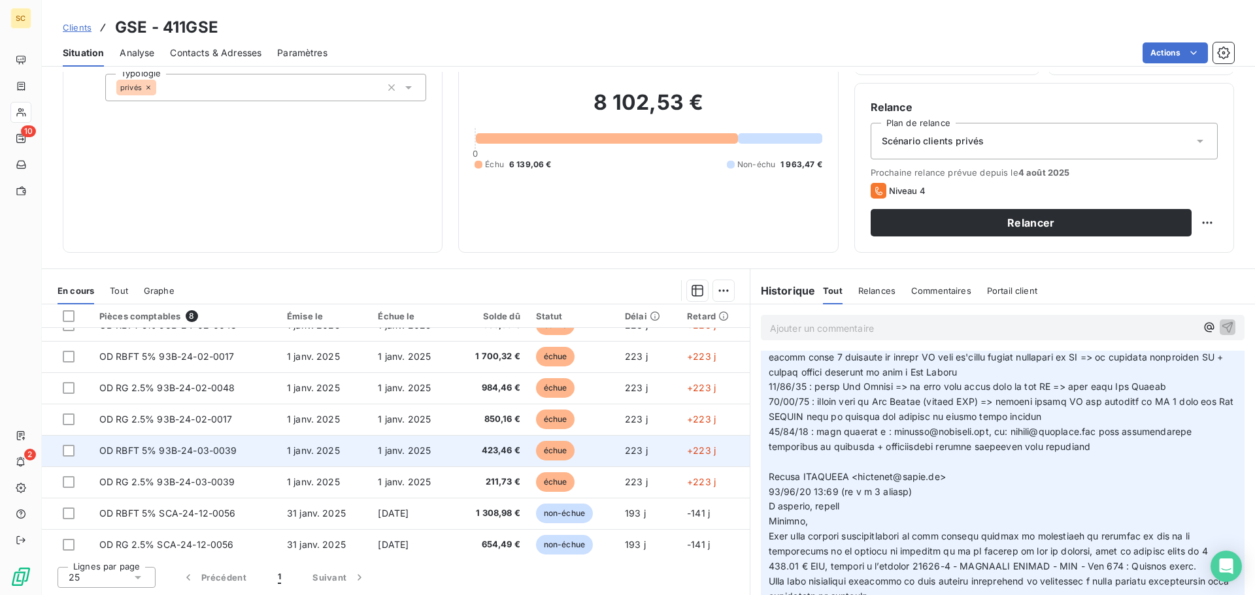
scroll to position [24, 0]
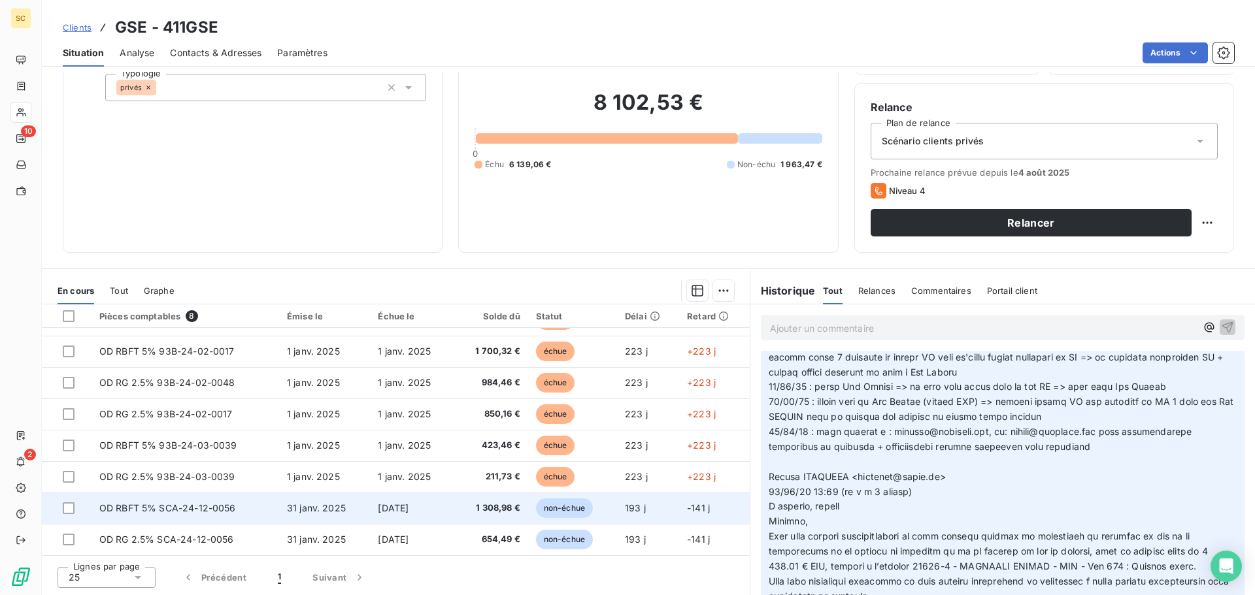
click at [320, 520] on td "31 janv. 2025" at bounding box center [324, 508] width 91 height 31
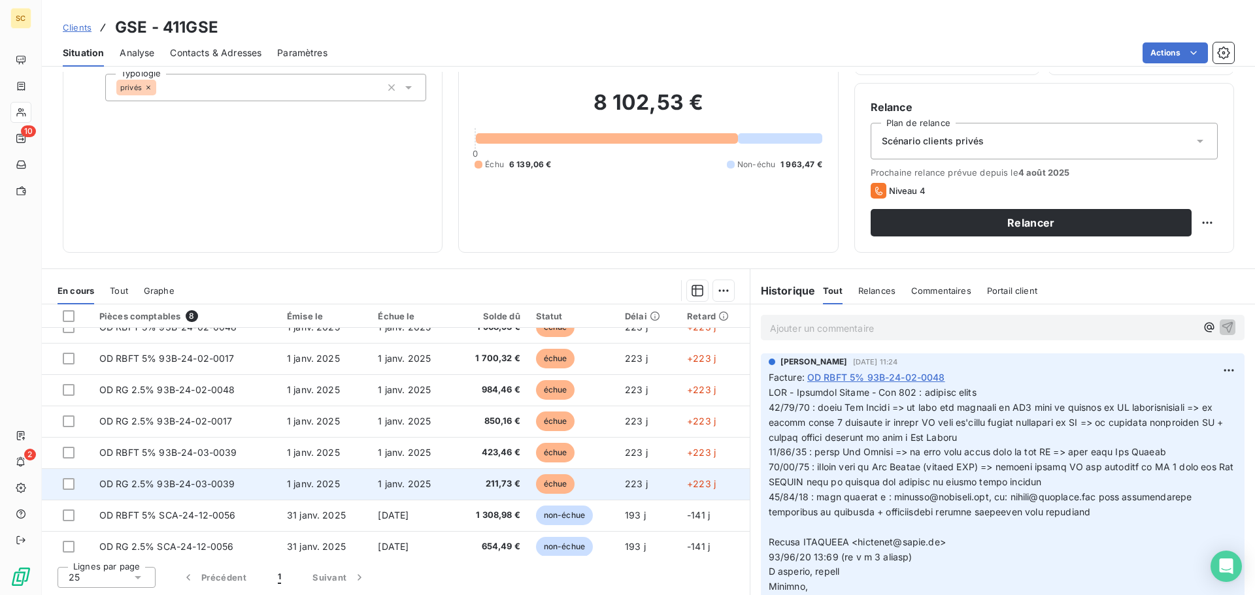
scroll to position [24, 0]
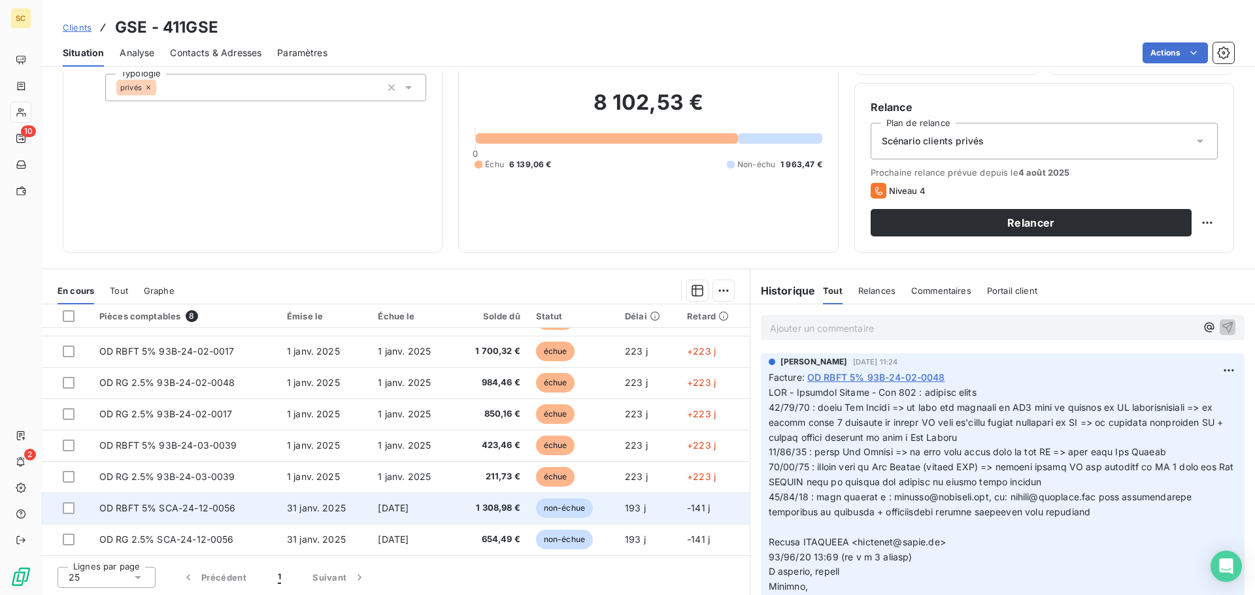
click at [445, 515] on td "[DATE]" at bounding box center [412, 508] width 84 height 31
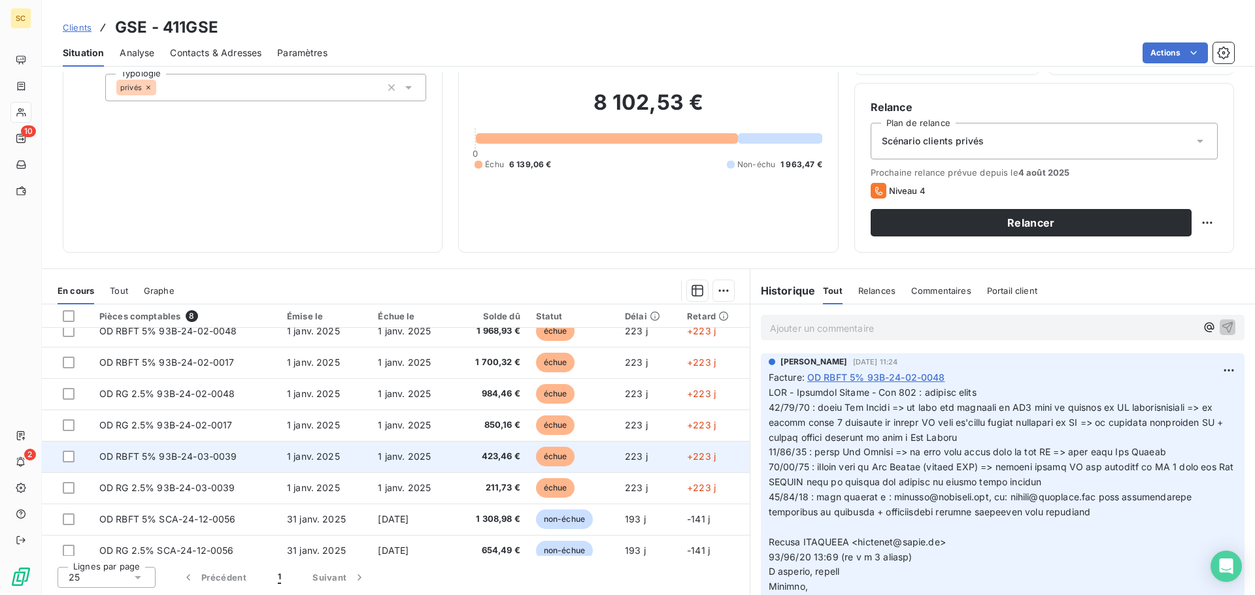
scroll to position [24, 0]
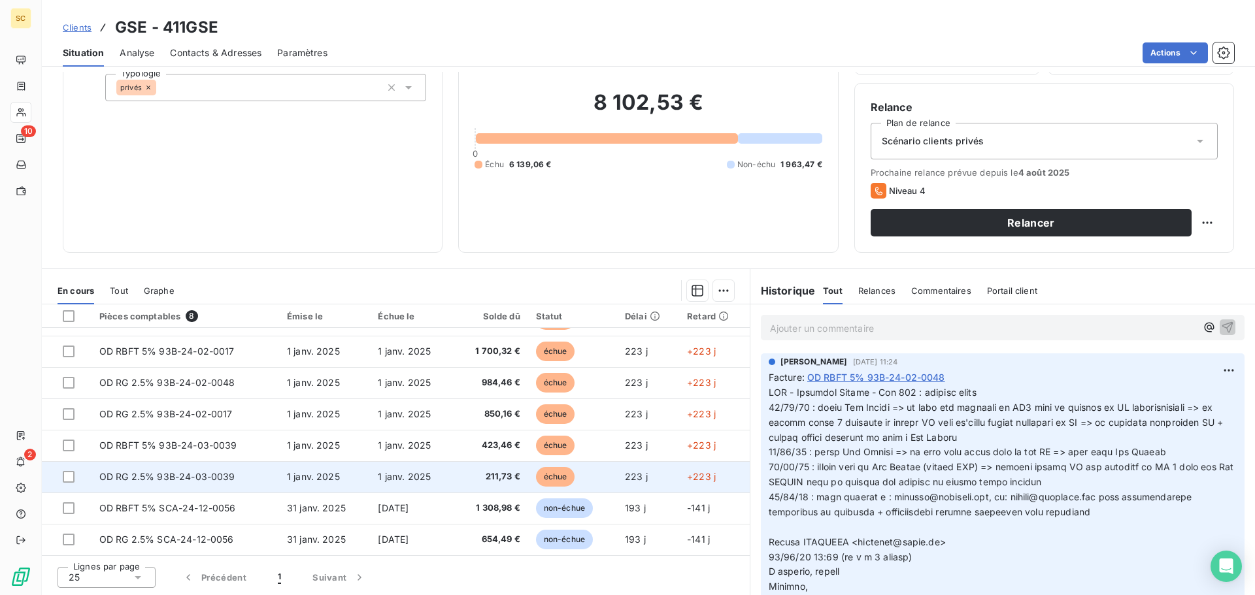
click at [237, 472] on td "OD RG 2.5% 93B-24-03-0039" at bounding box center [185, 476] width 188 height 31
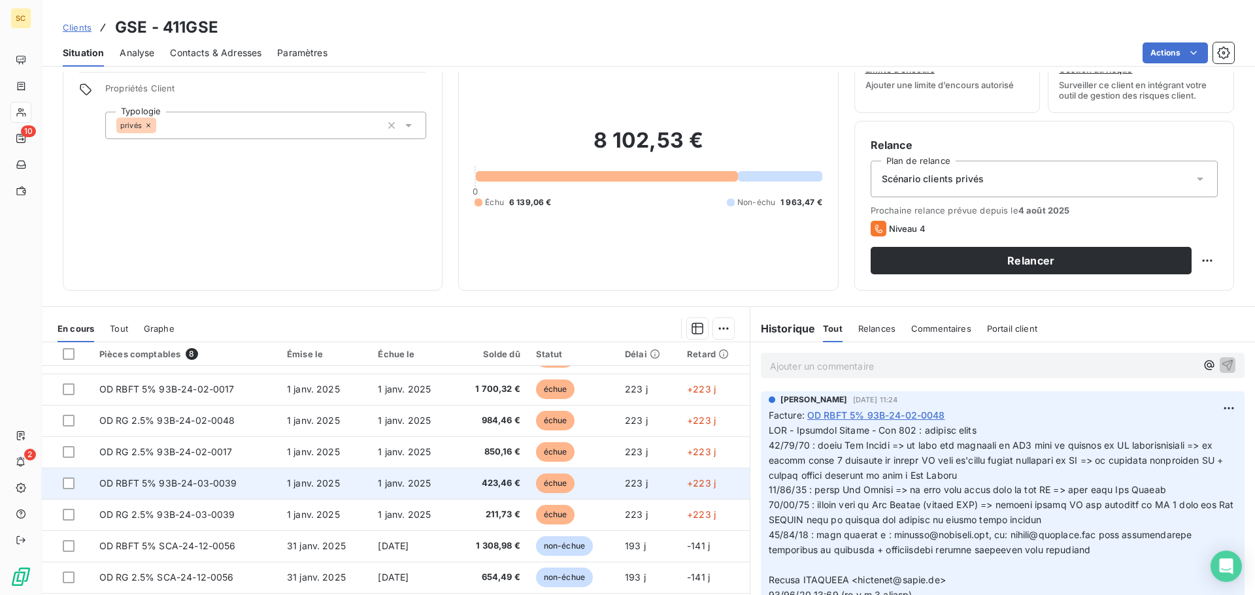
scroll to position [88, 0]
